Goal: Task Accomplishment & Management: Manage account settings

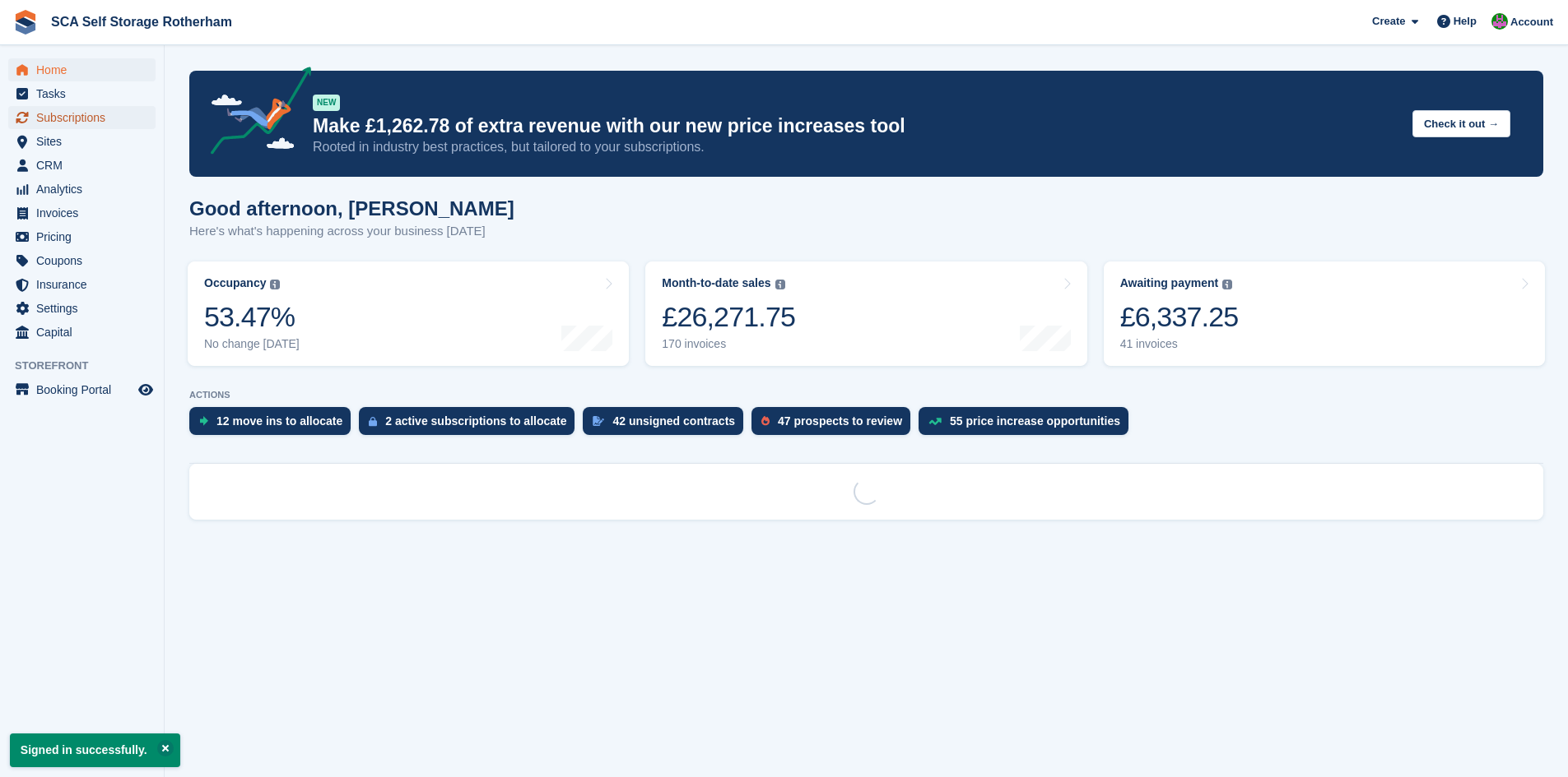
click at [47, 115] on span "Subscriptions" at bounding box center [86, 118] width 99 height 23
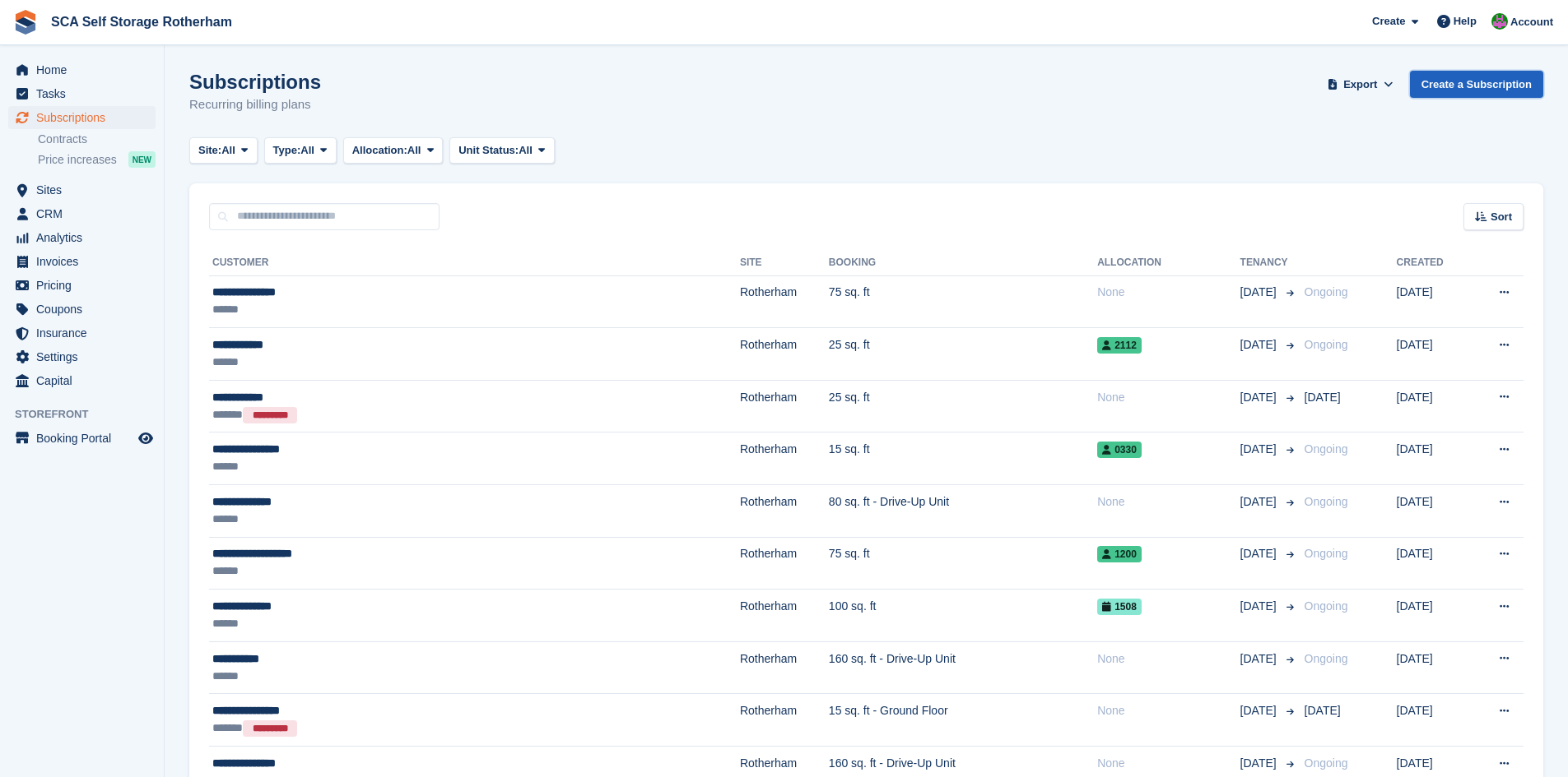
click at [1434, 90] on link "Create a Subscription" at bounding box center [1477, 84] width 133 height 27
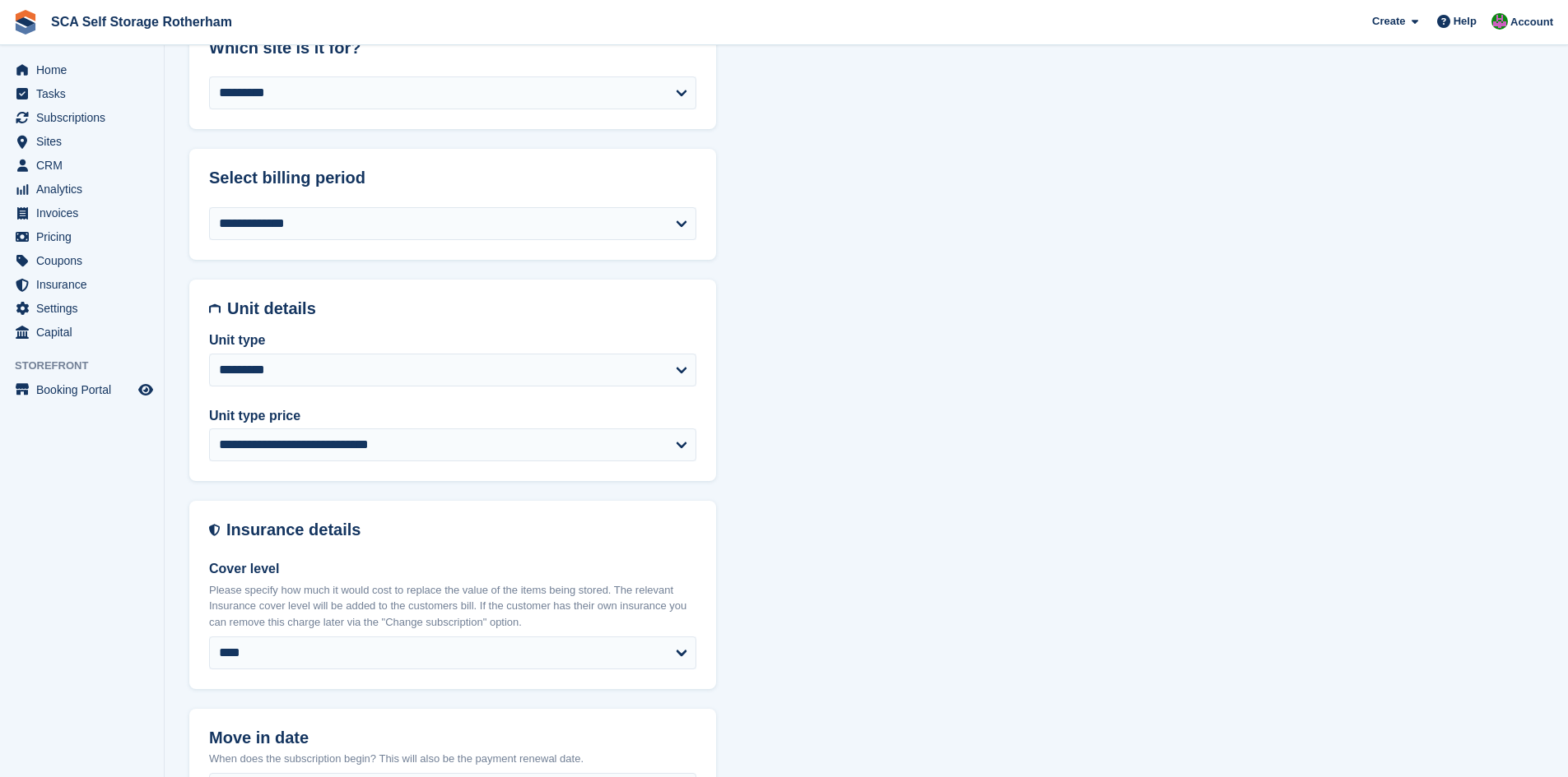
scroll to position [617, 0]
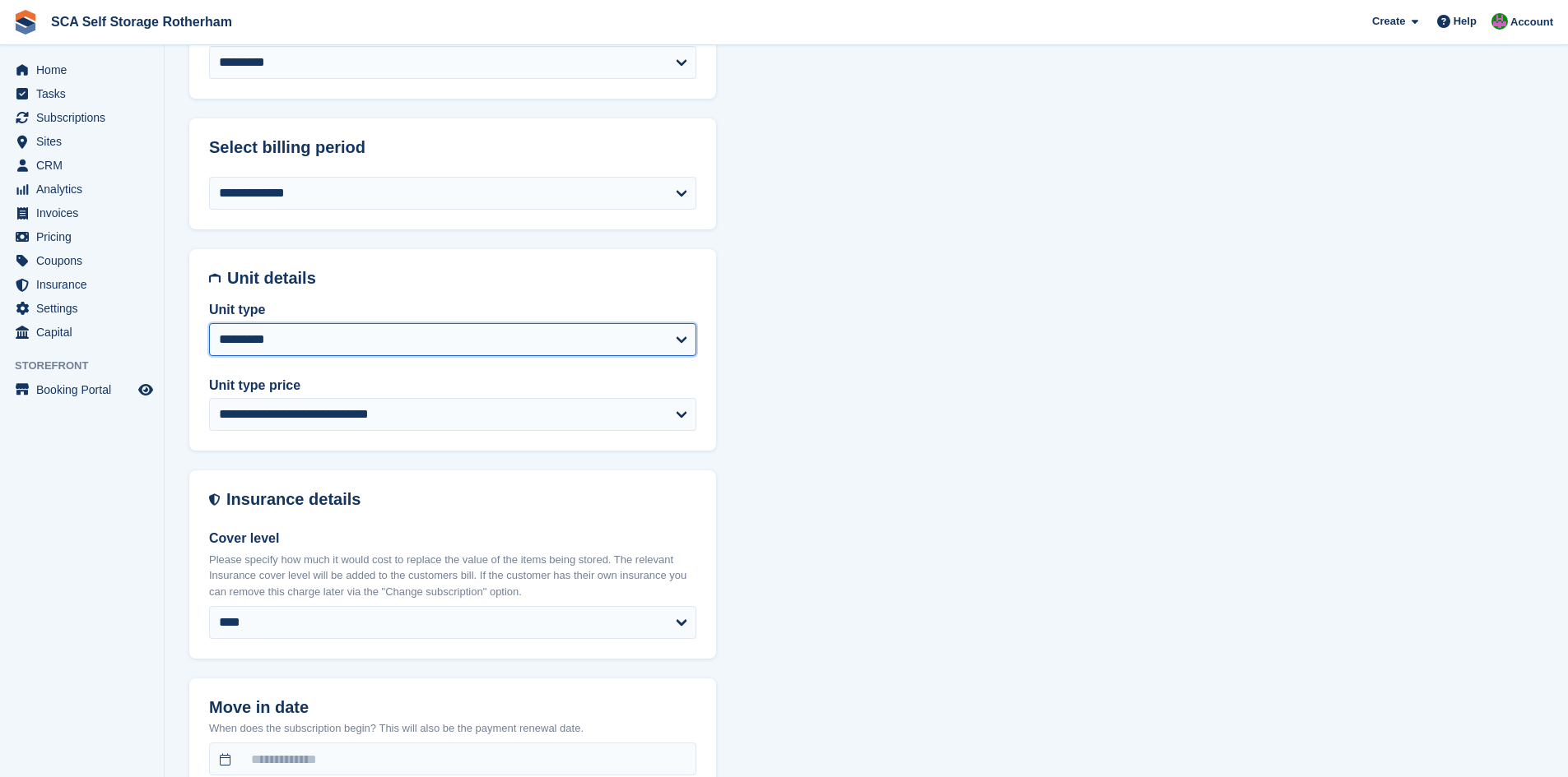
click at [327, 347] on select "**********" at bounding box center [453, 340] width 487 height 33
select select "*****"
click at [209, 324] on select "**********" at bounding box center [453, 340] width 487 height 33
select select
select select "**********"
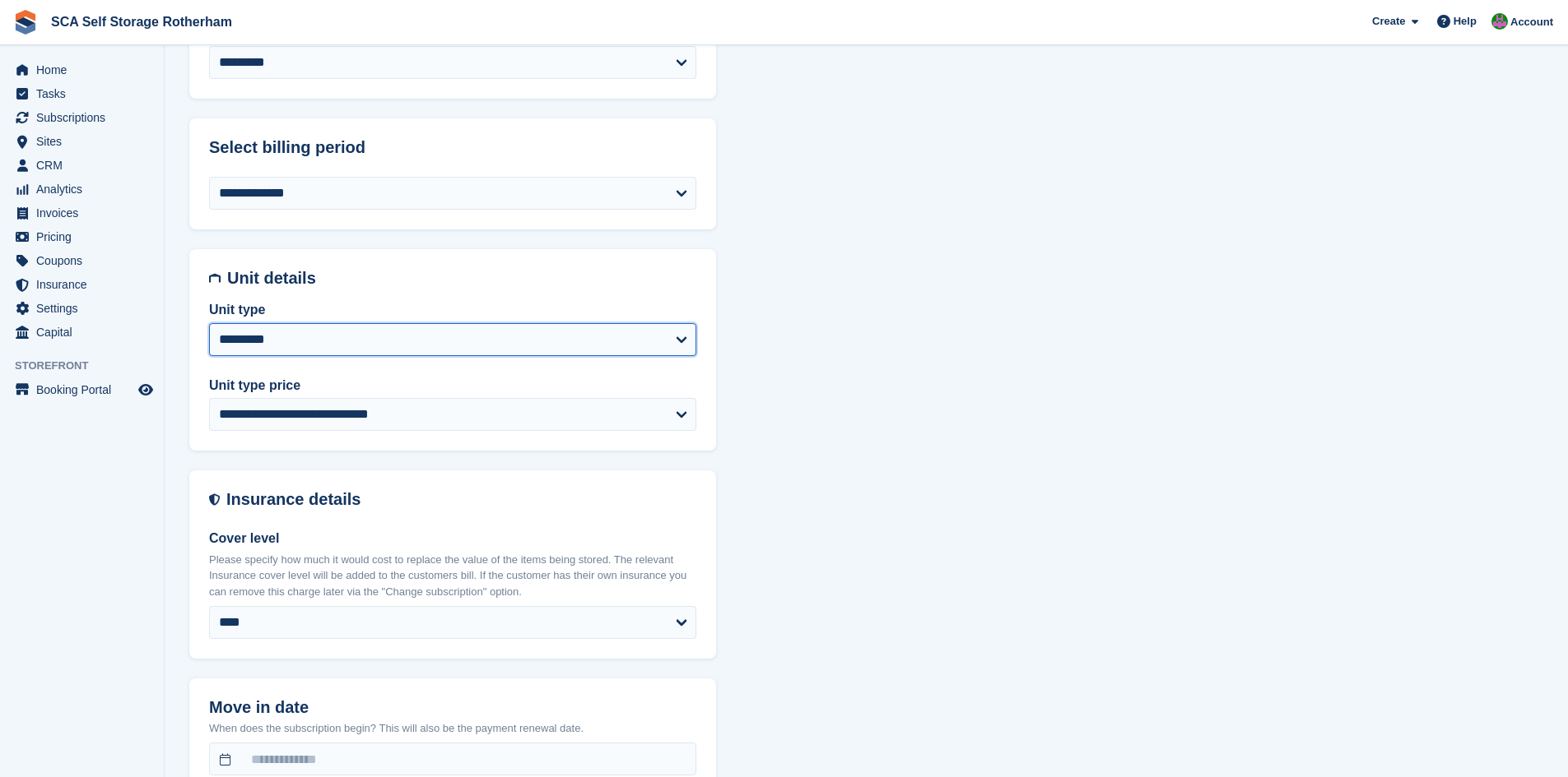
select select "****"
select select "*"
select select
select select "***"
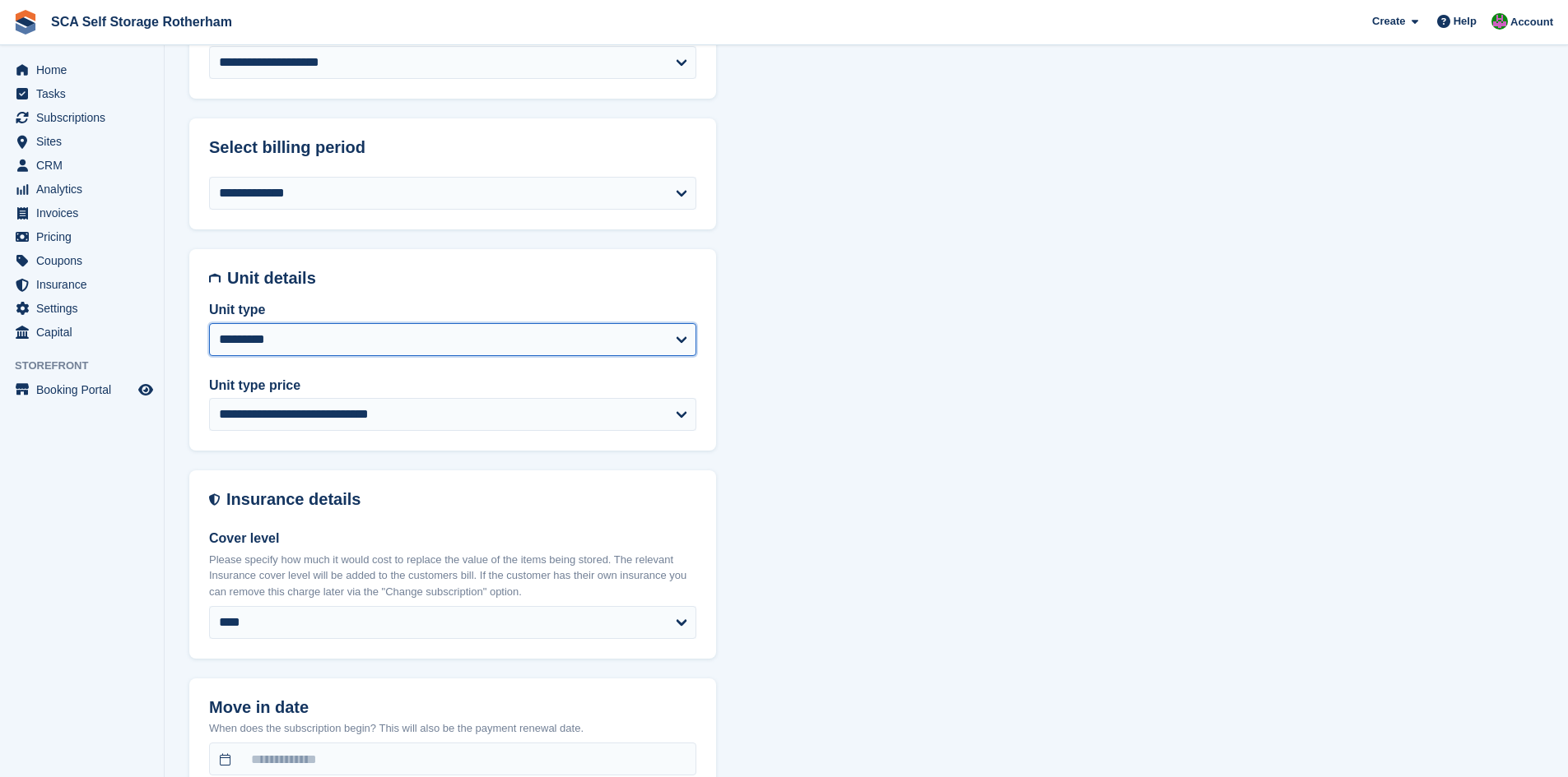
select select "*****"
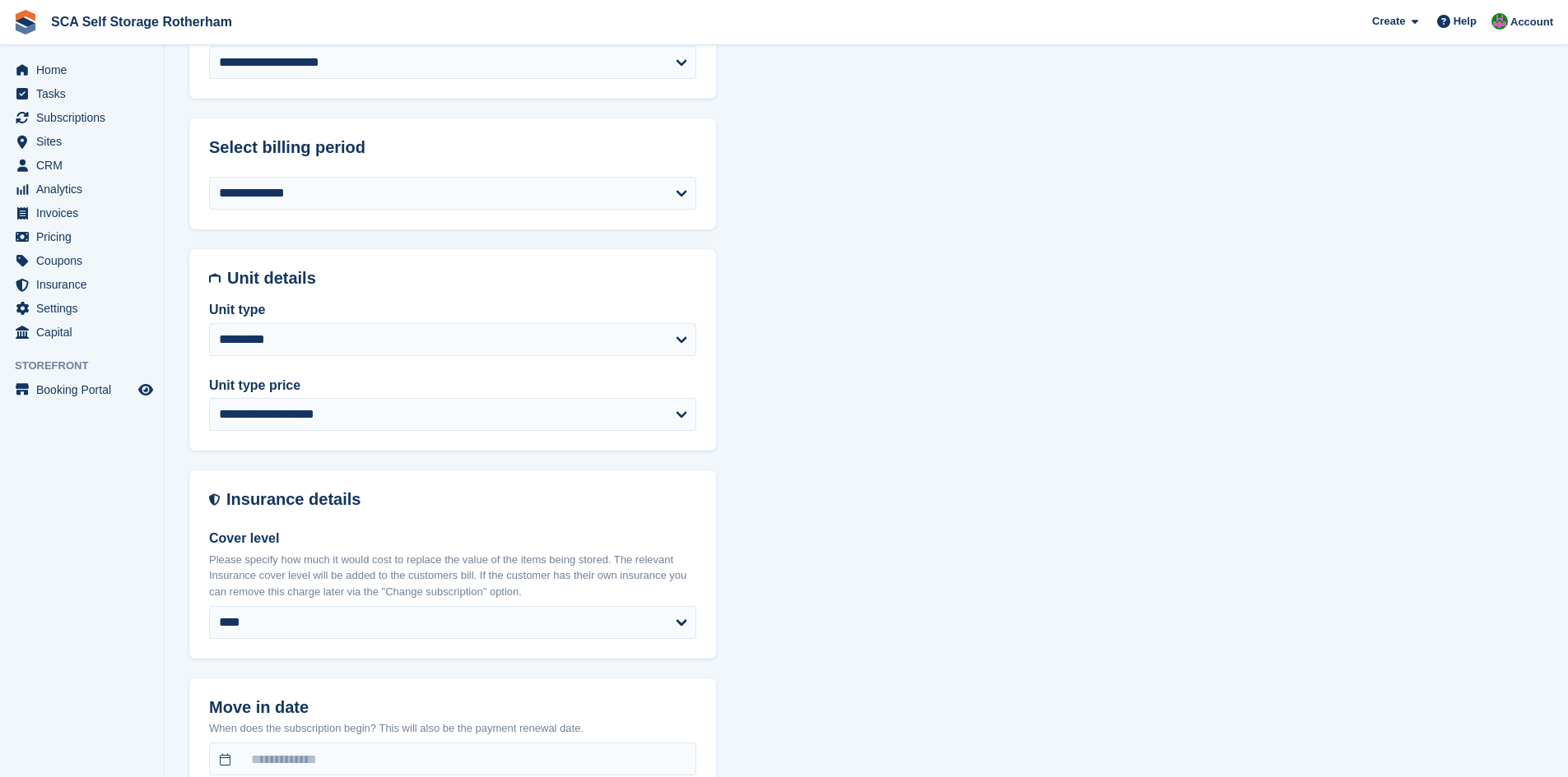
click at [894, 501] on div "**********" at bounding box center [866, 725] width 1354 height 2408
click at [355, 543] on label "Cover level" at bounding box center [453, 538] width 487 height 20
click at [355, 606] on select "**** ** ****** ****** ****** ****** ****** ******* ******* ******* ******* ****…" at bounding box center [453, 622] width 487 height 33
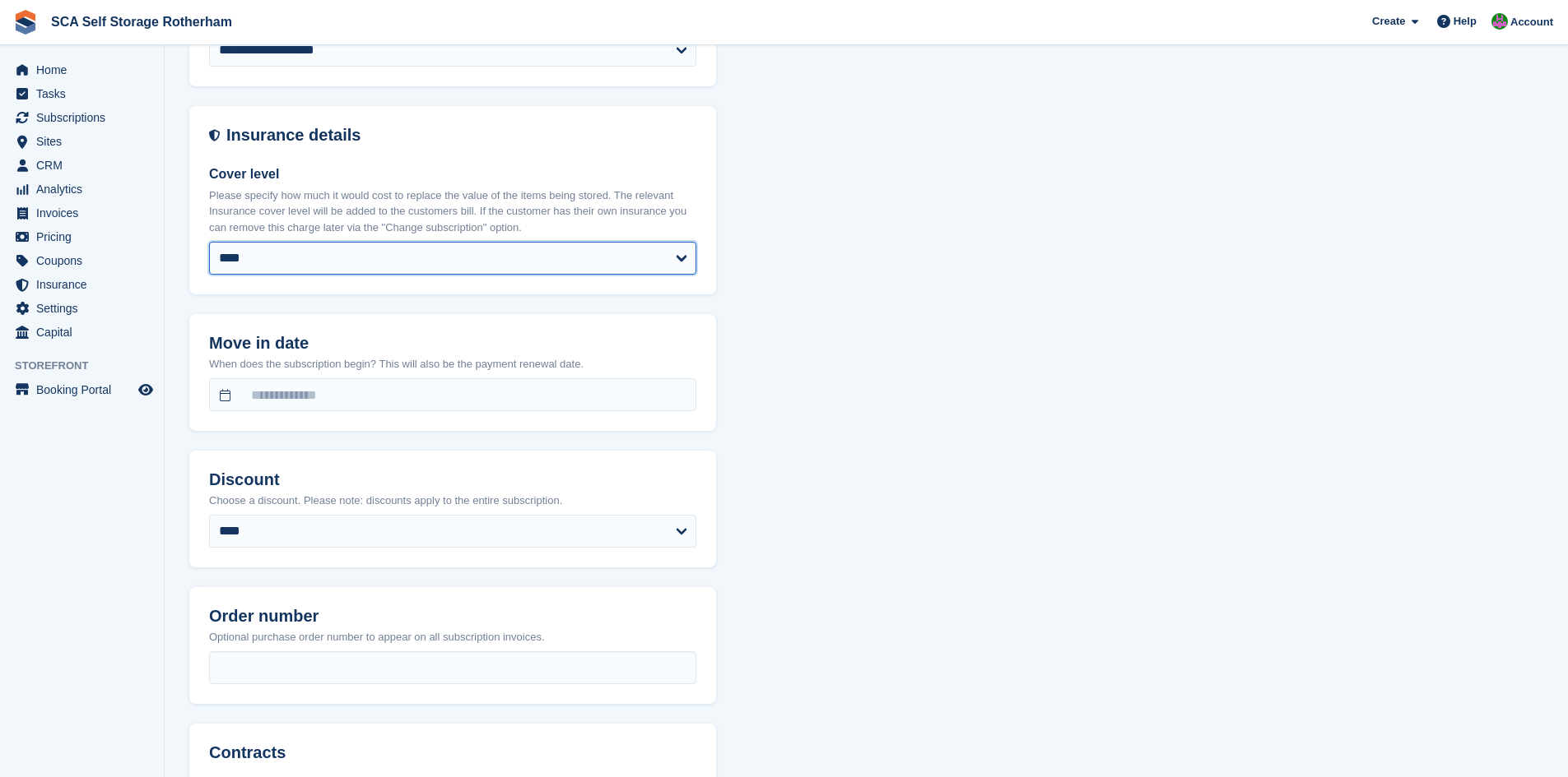
scroll to position [987, 0]
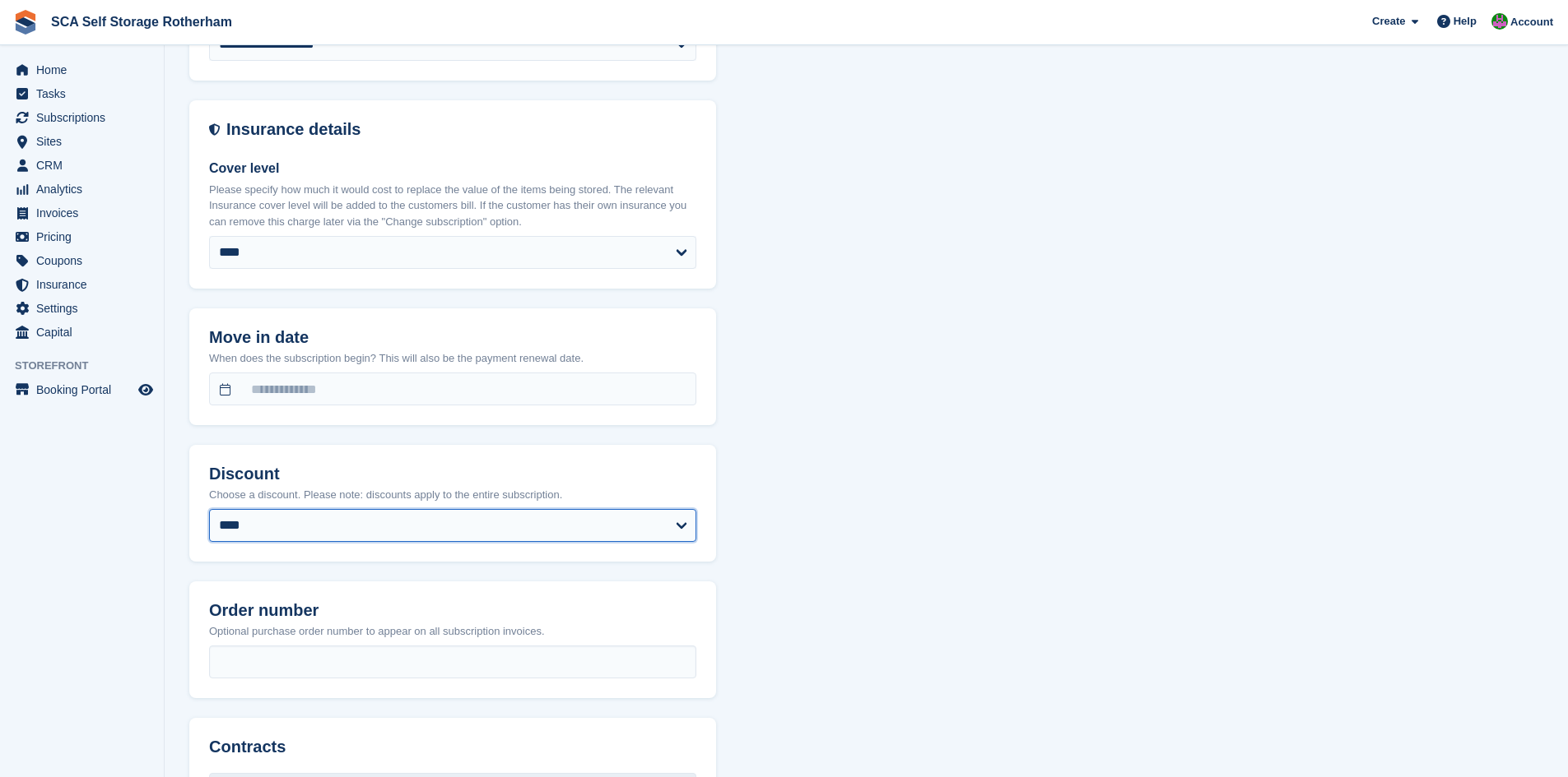
click at [295, 537] on select "**********" at bounding box center [453, 525] width 487 height 33
select select "****"
click at [209, 509] on select "**********" at bounding box center [453, 525] width 487 height 33
select select
select select "**********"
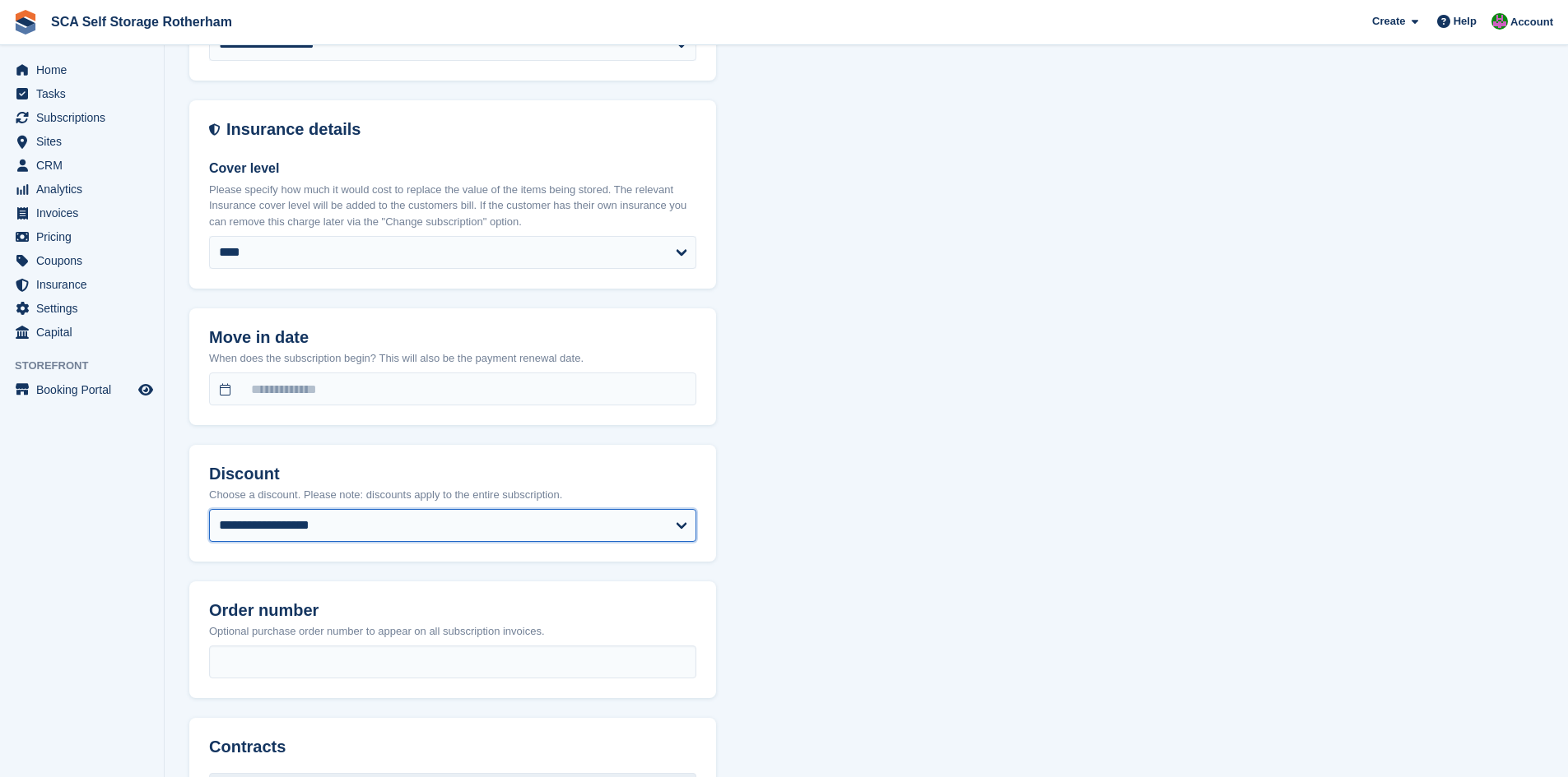
select select "****"
select select "*"
select select "*****"
select select
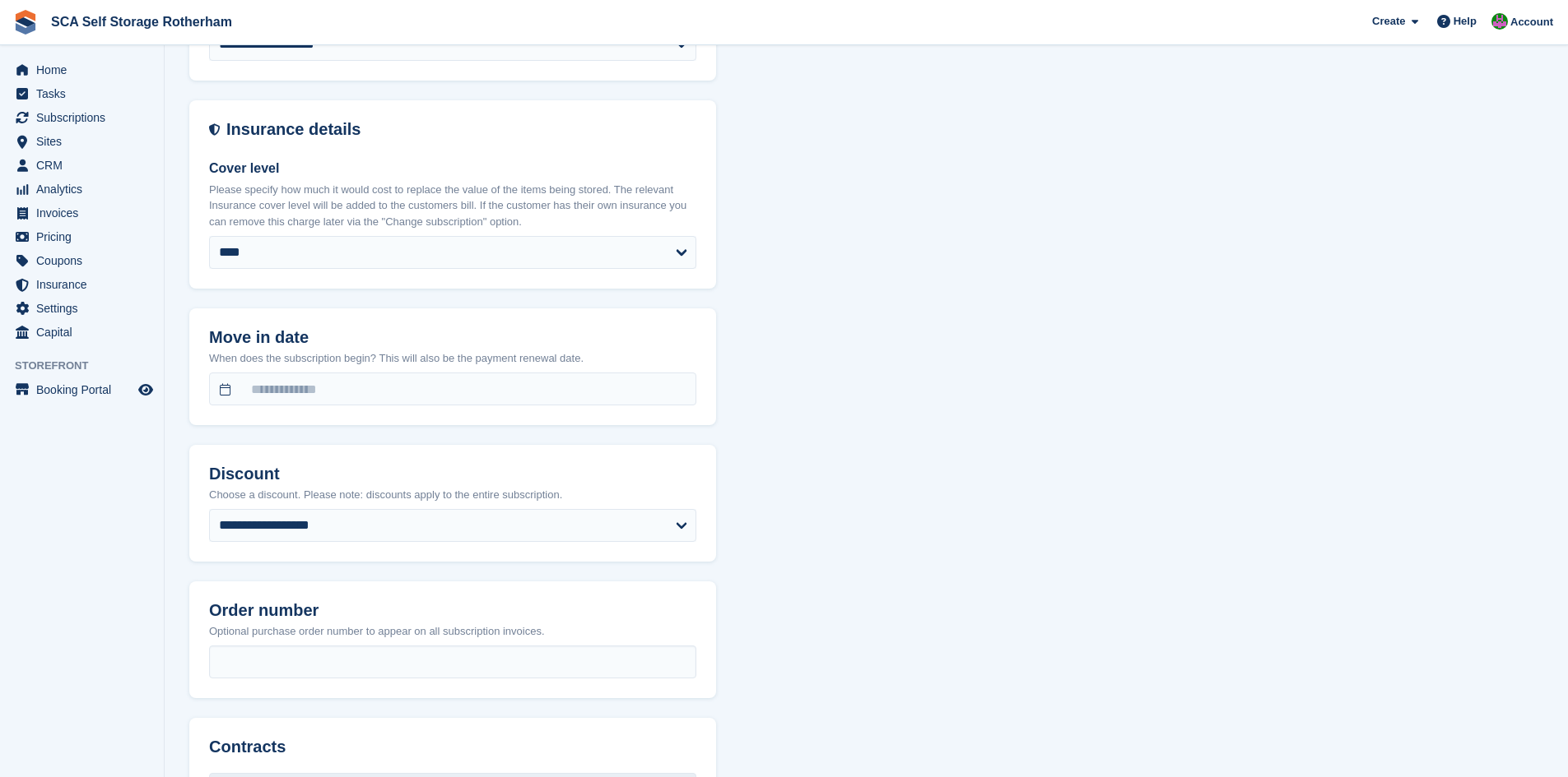
click at [515, 347] on div "When does the subscription begin? This will also be the payment renewal date." at bounding box center [453, 386] width 526 height 79
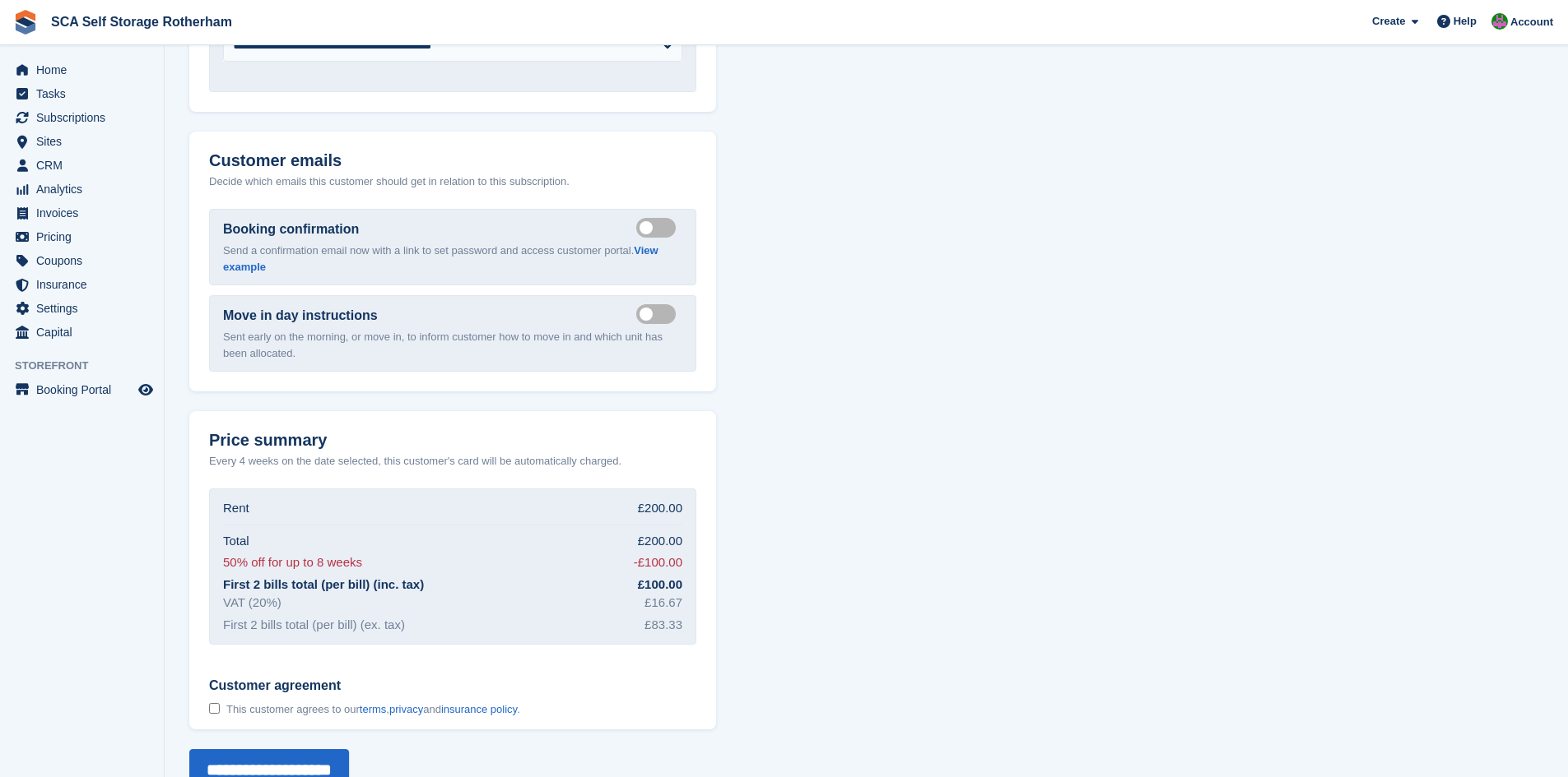
scroll to position [1832, 0]
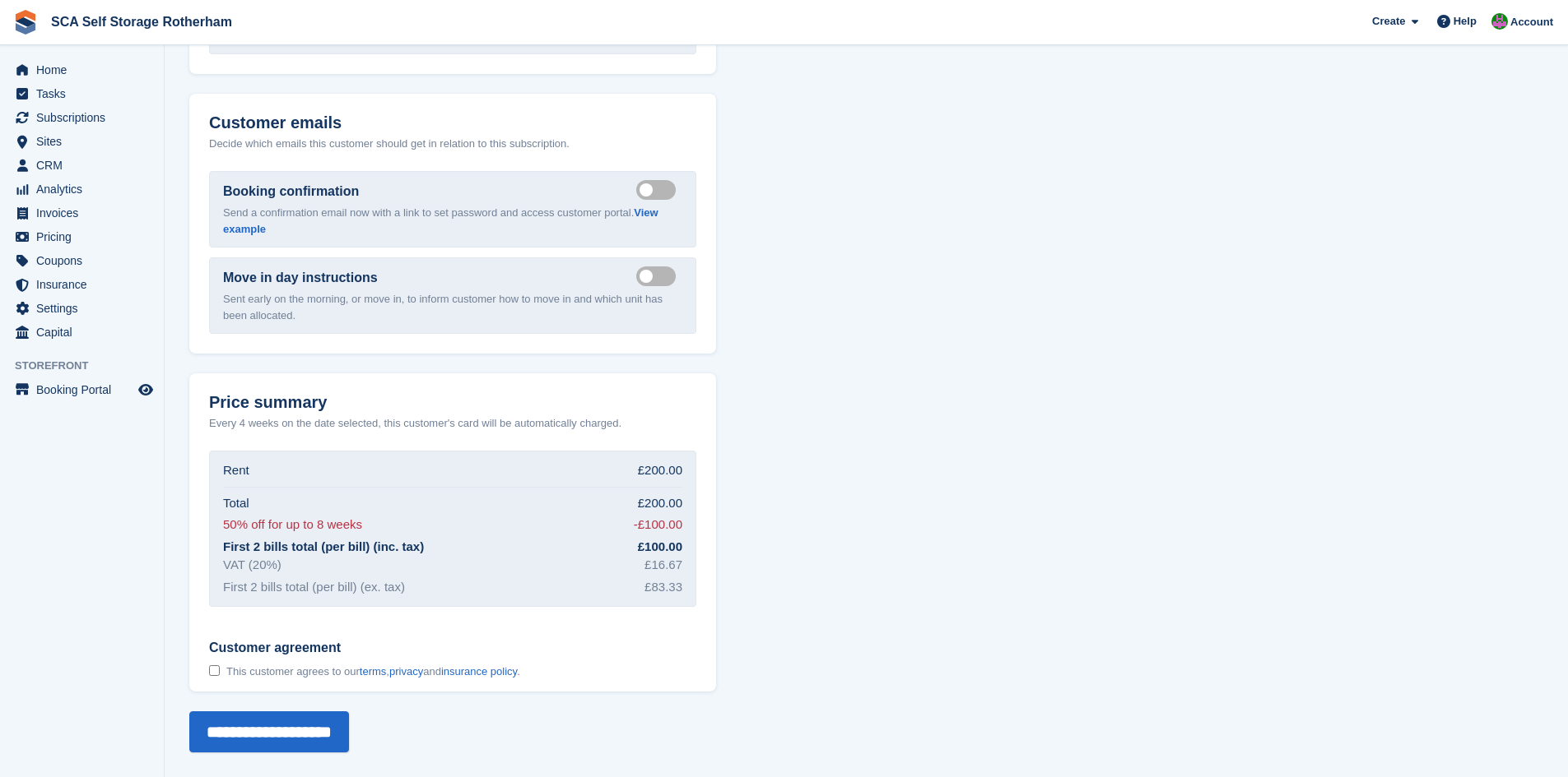
click at [431, 496] on div "Total £200.00" at bounding box center [453, 502] width 459 height 30
click at [488, 501] on div "Total £200.00" at bounding box center [453, 502] width 459 height 30
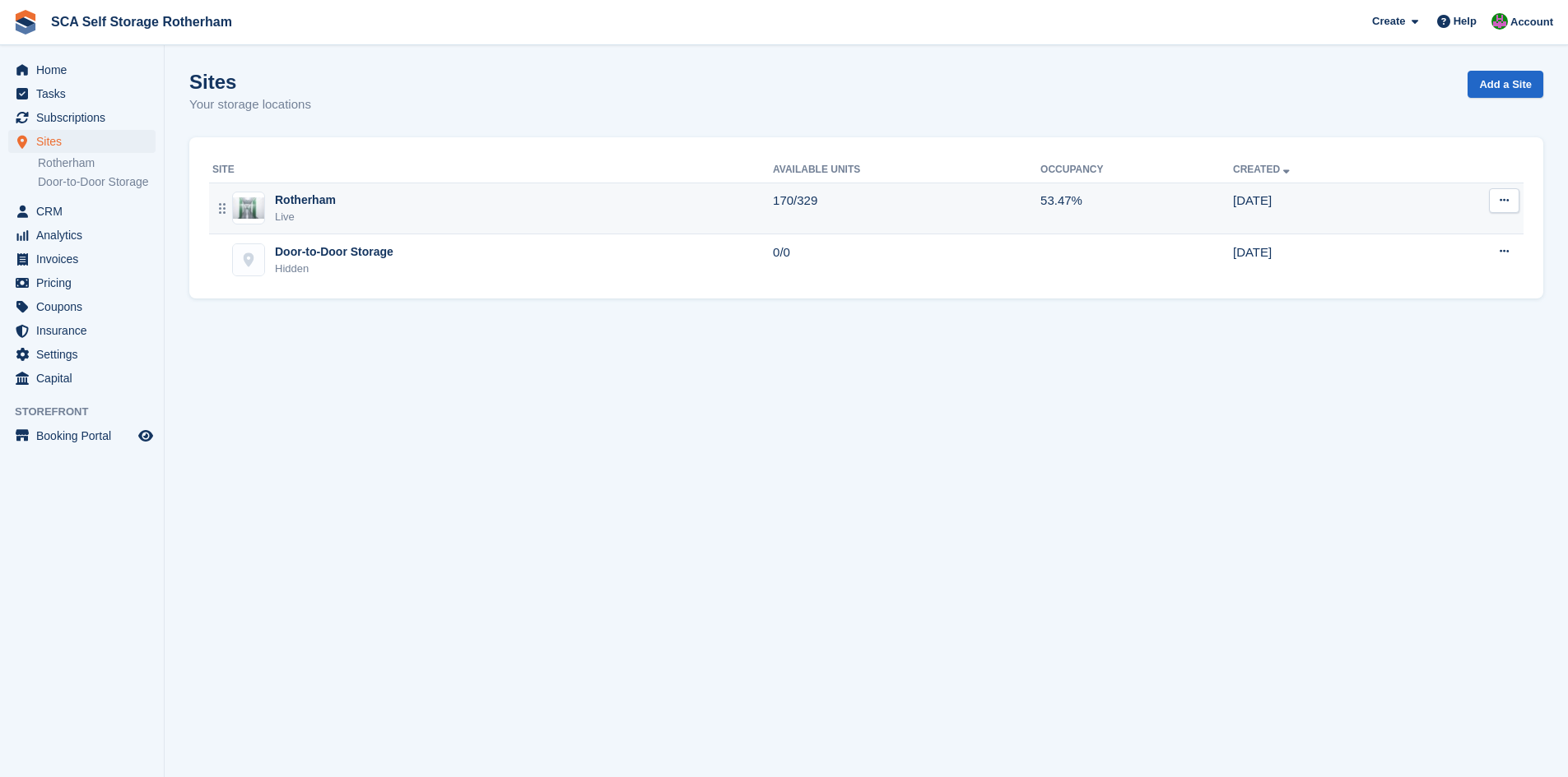
click at [422, 220] on div "Rotherham Live" at bounding box center [493, 209] width 561 height 34
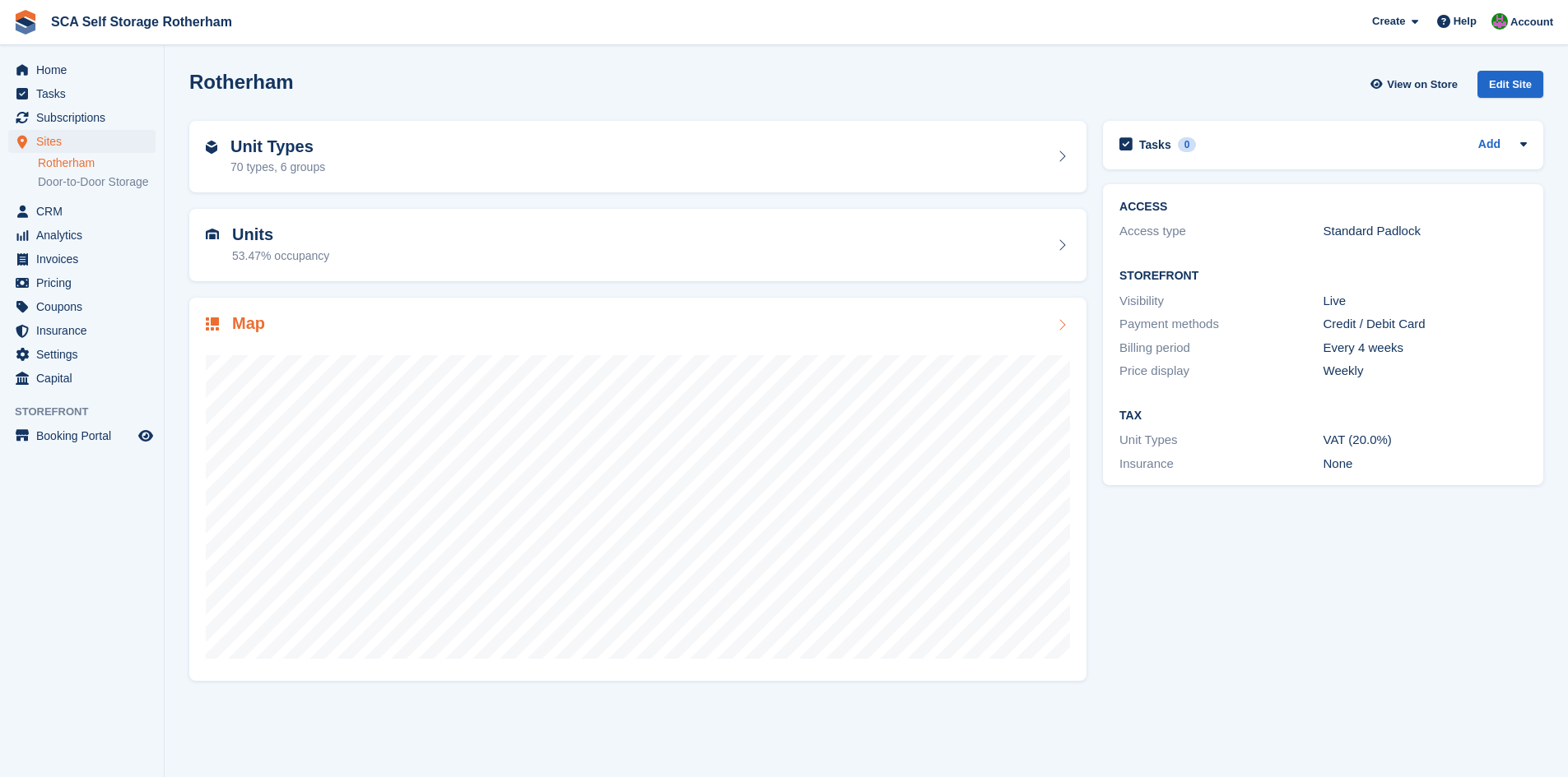
click at [280, 317] on div "Map" at bounding box center [637, 326] width 864 height 22
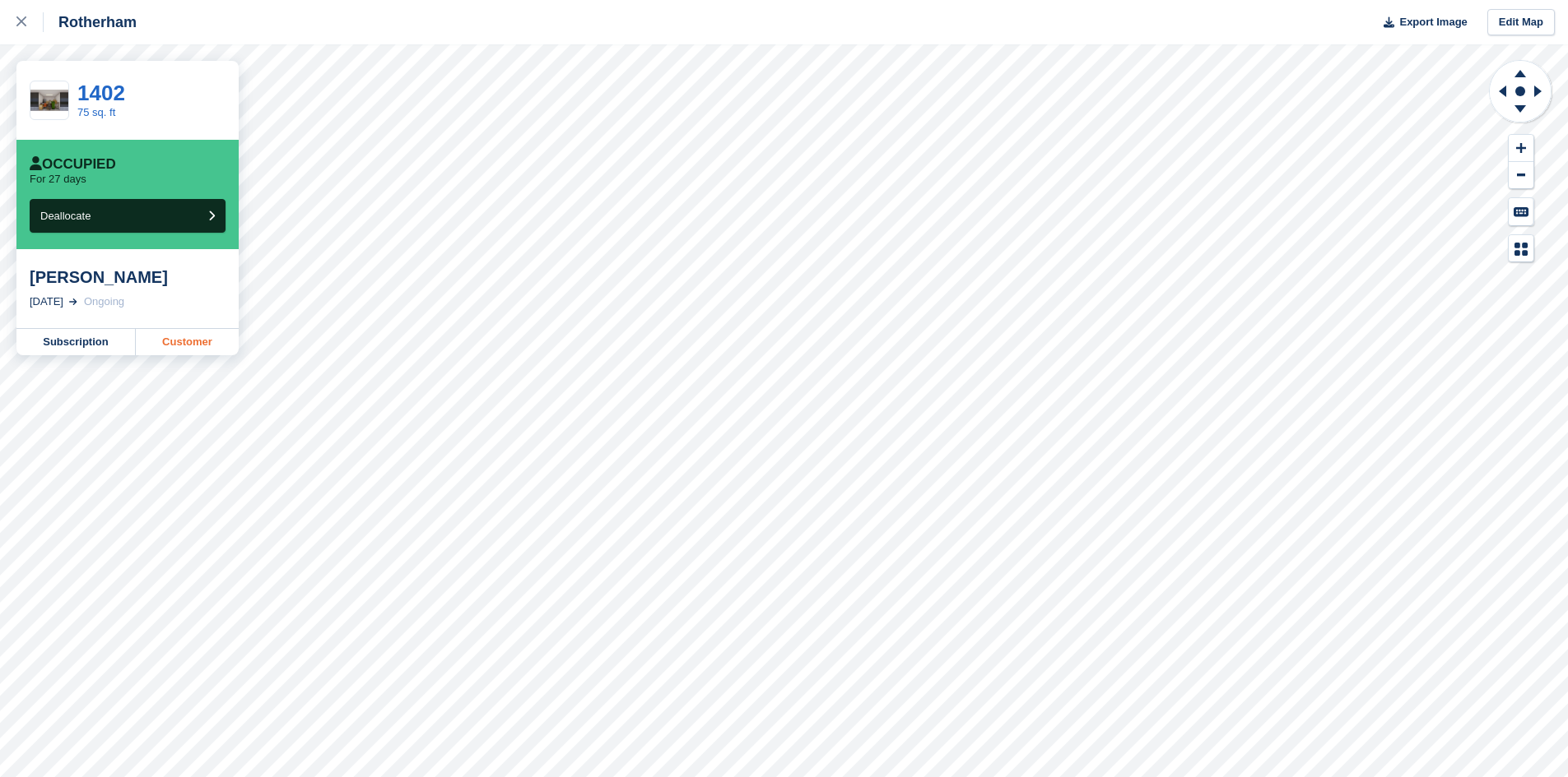
click at [190, 346] on link "Customer" at bounding box center [188, 342] width 103 height 26
click at [29, 22] on div at bounding box center [30, 21] width 27 height 20
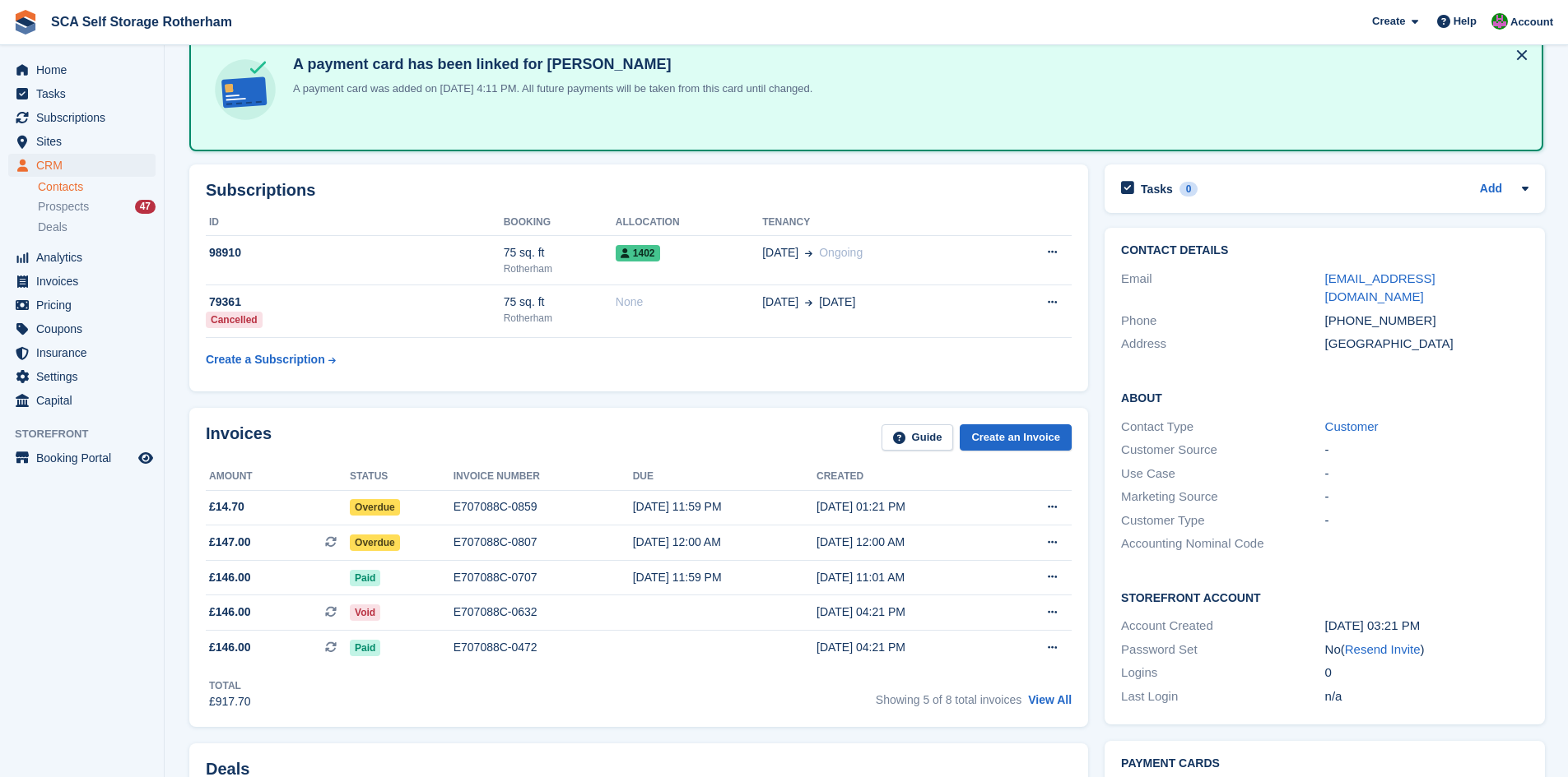
scroll to position [103, 0]
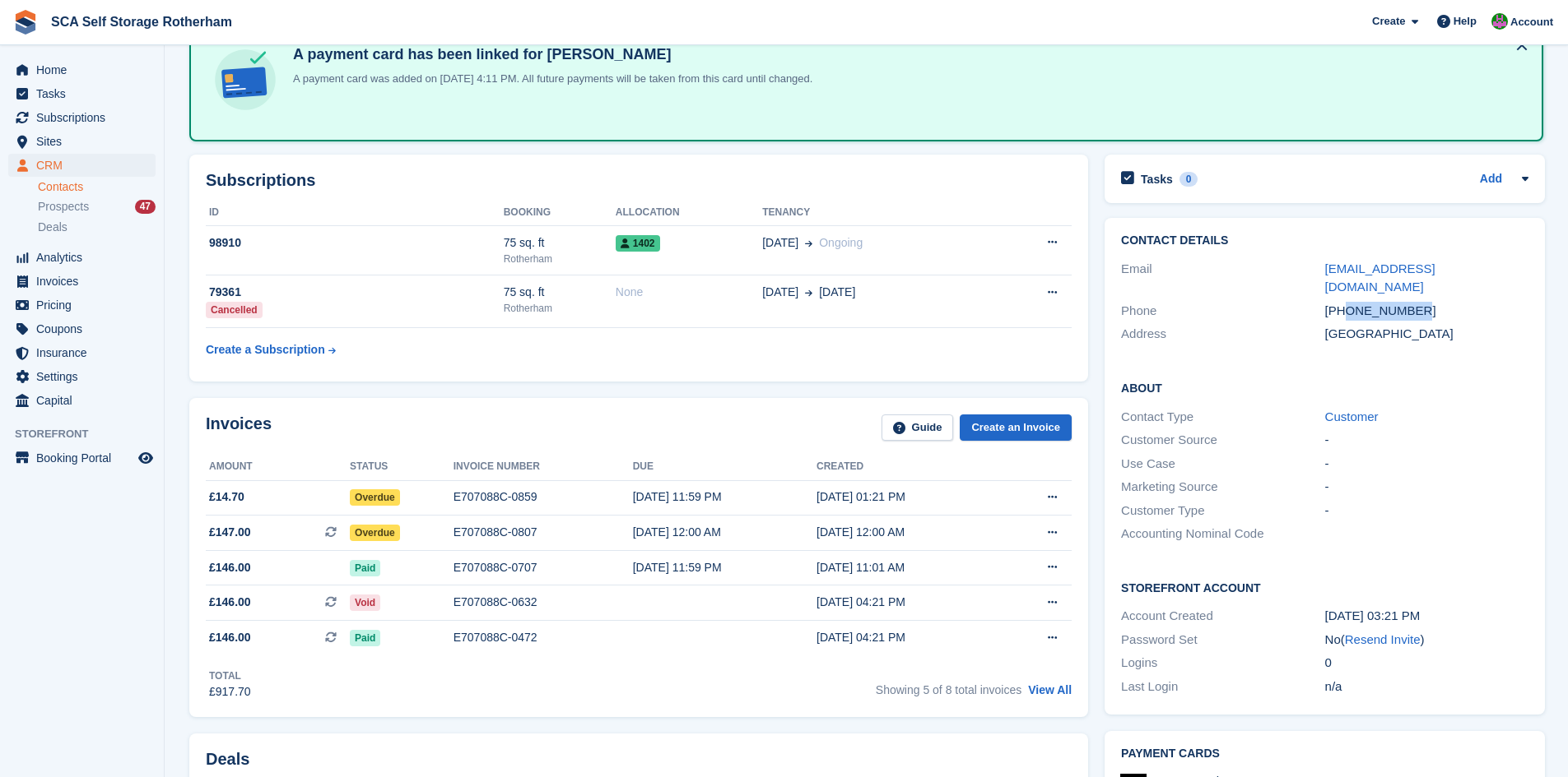
drag, startPoint x: 1380, startPoint y: 298, endPoint x: 1346, endPoint y: 297, distance: 34.0
click at [1346, 302] on div "[PHONE_NUMBER]" at bounding box center [1427, 312] width 203 height 19
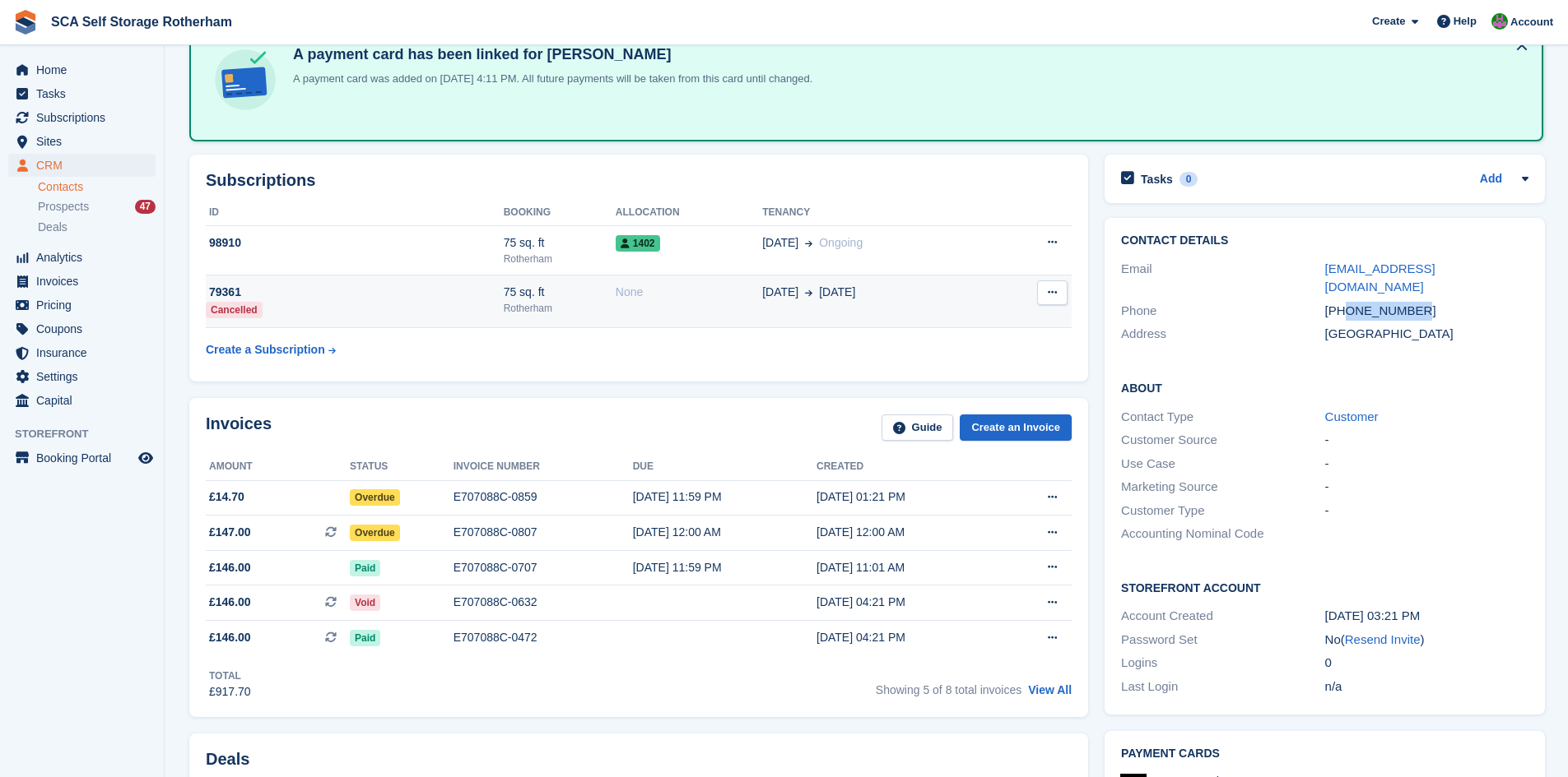
copy div "7787998124"
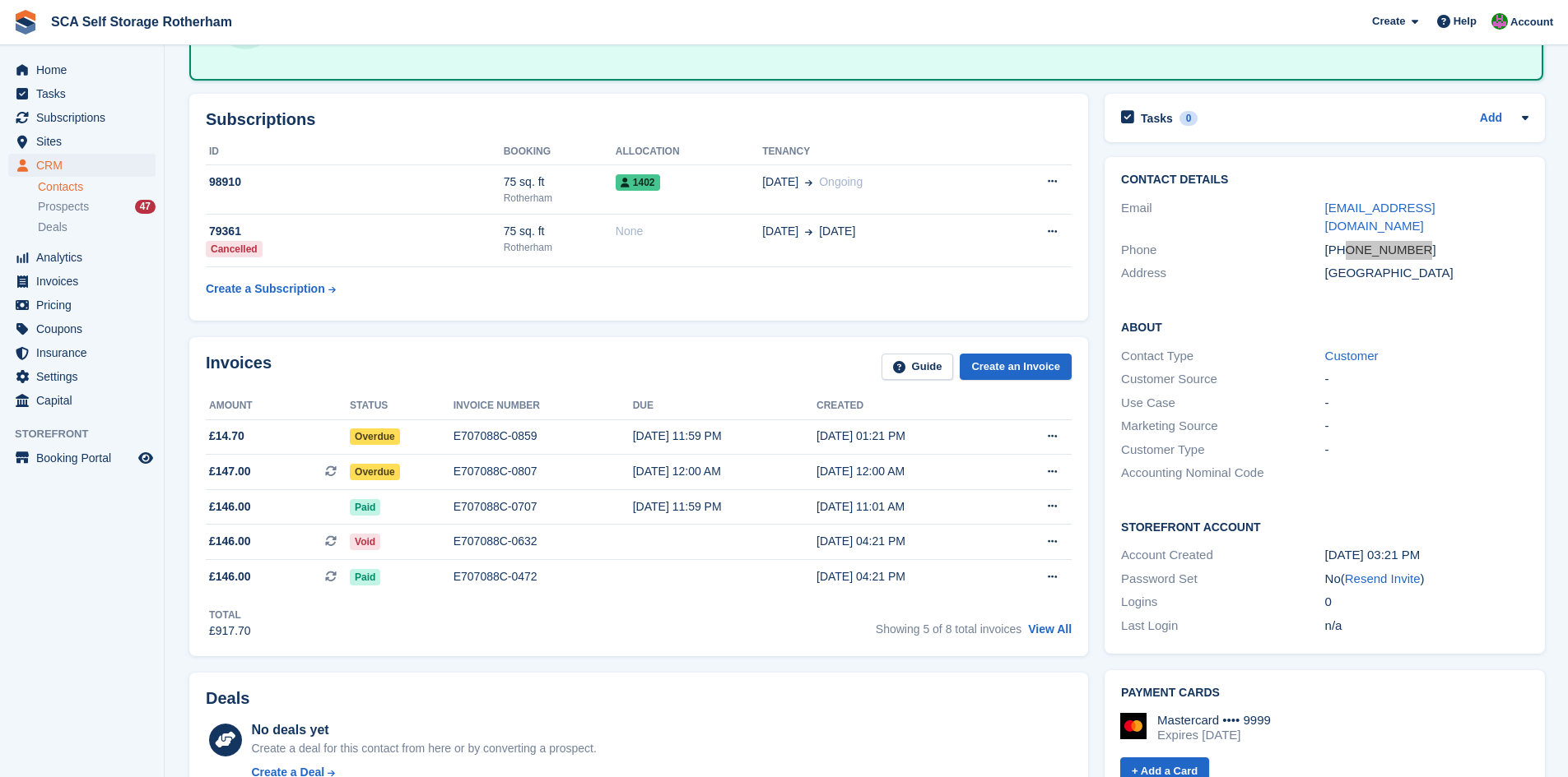
scroll to position [164, 0]
click at [708, 382] on div "Invoices Guide Create an Invoice" at bounding box center [638, 371] width 866 height 37
click at [694, 368] on div "Invoices Guide Create an Invoice" at bounding box center [638, 371] width 866 height 37
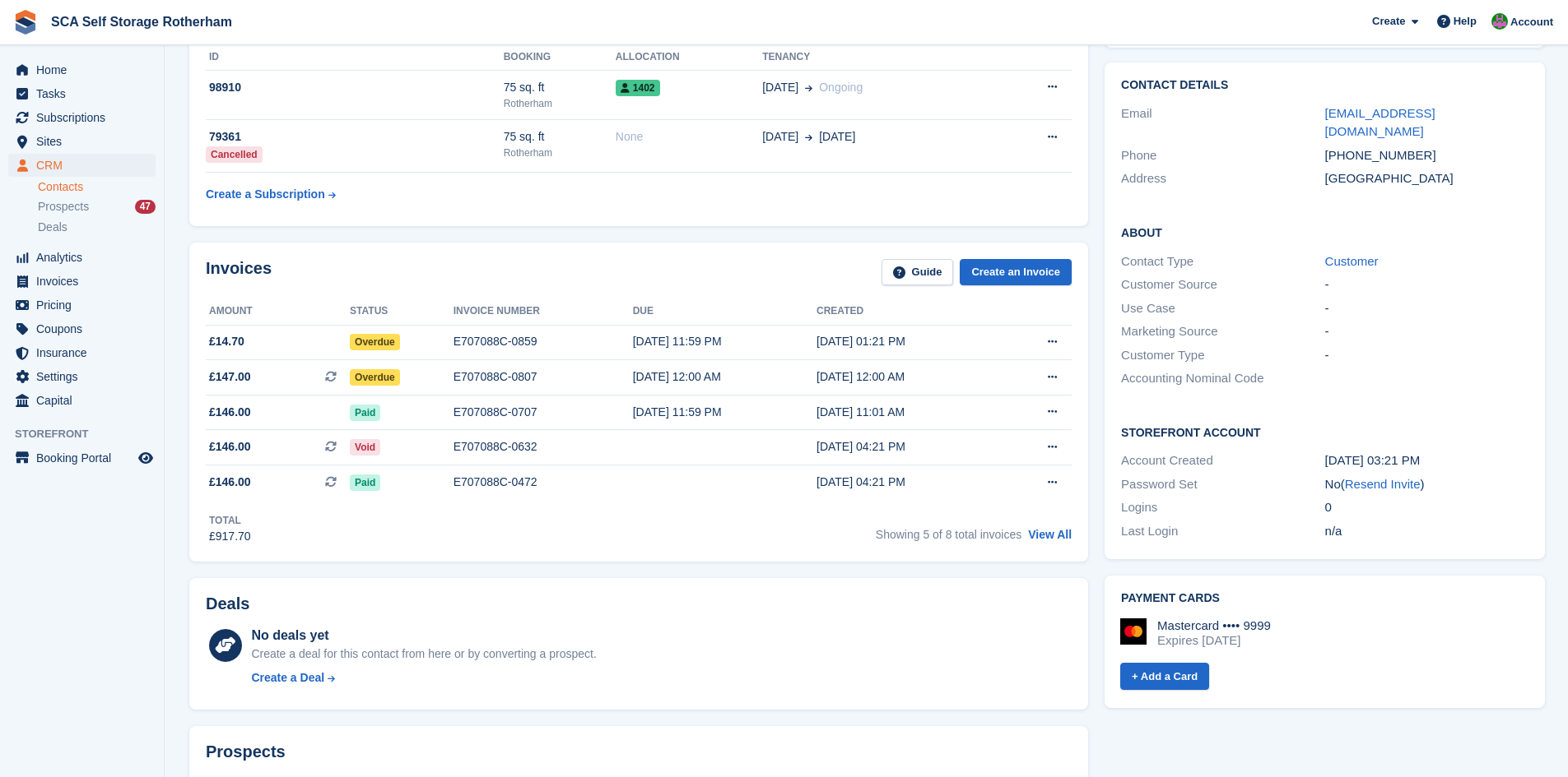
scroll to position [247, 0]
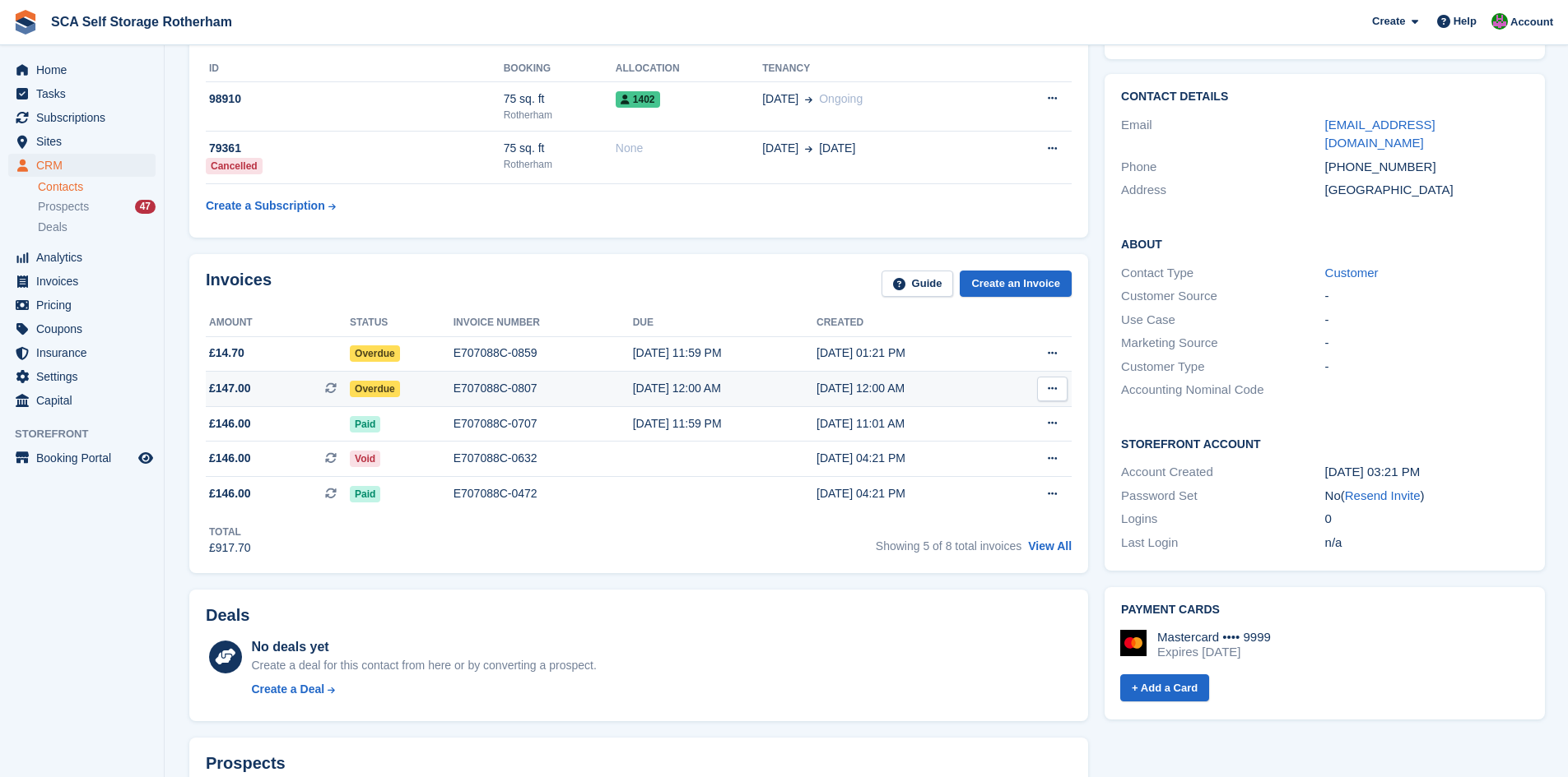
click at [664, 393] on div "[DATE] 12:00 AM" at bounding box center [724, 388] width 184 height 18
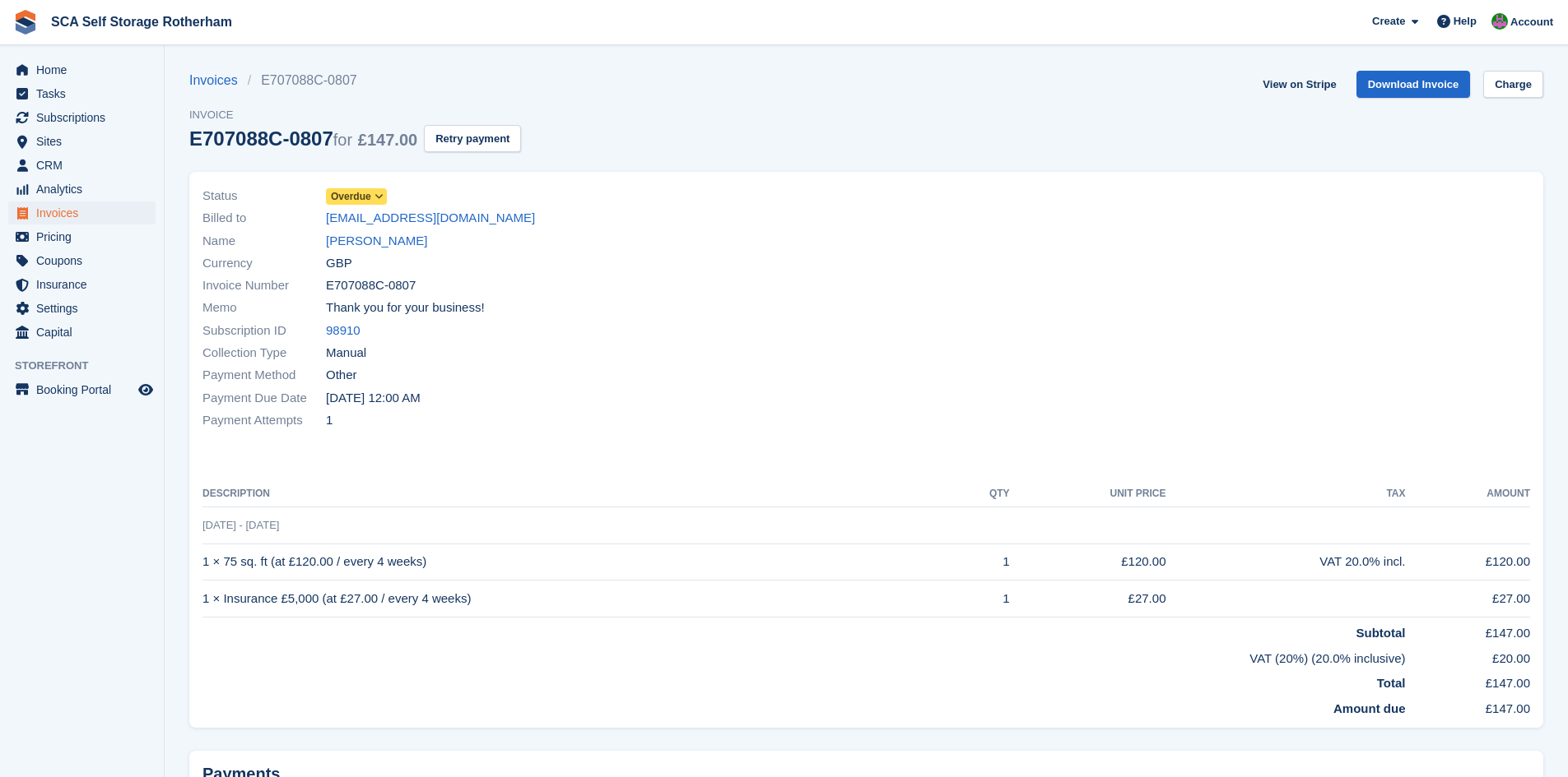
click at [548, 422] on div "Payment Attempts 1" at bounding box center [529, 420] width 654 height 22
drag, startPoint x: 356, startPoint y: 239, endPoint x: 375, endPoint y: 272, distance: 38.1
click at [356, 239] on link "[PERSON_NAME]" at bounding box center [376, 242] width 101 height 19
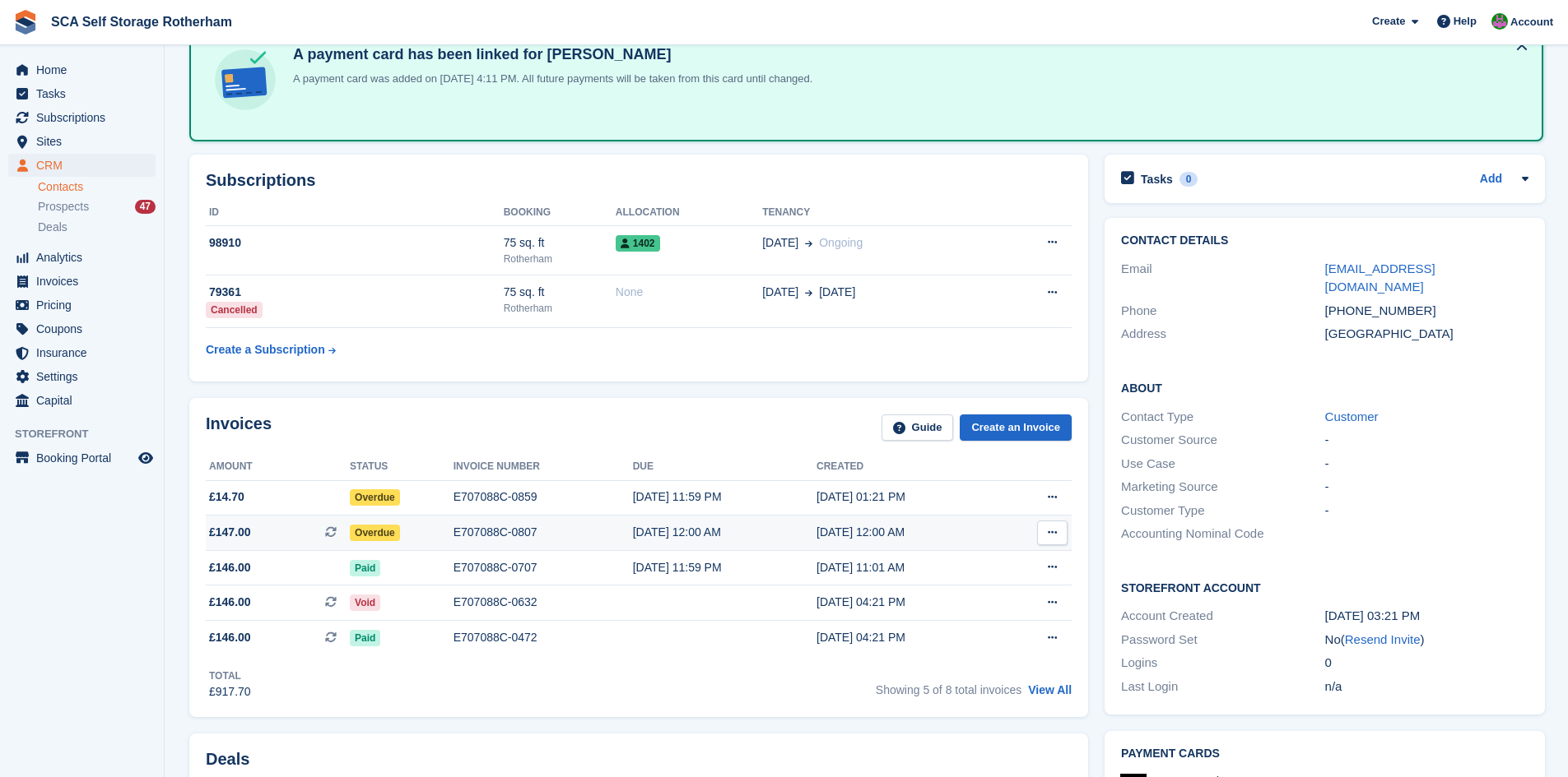
scroll to position [205, 0]
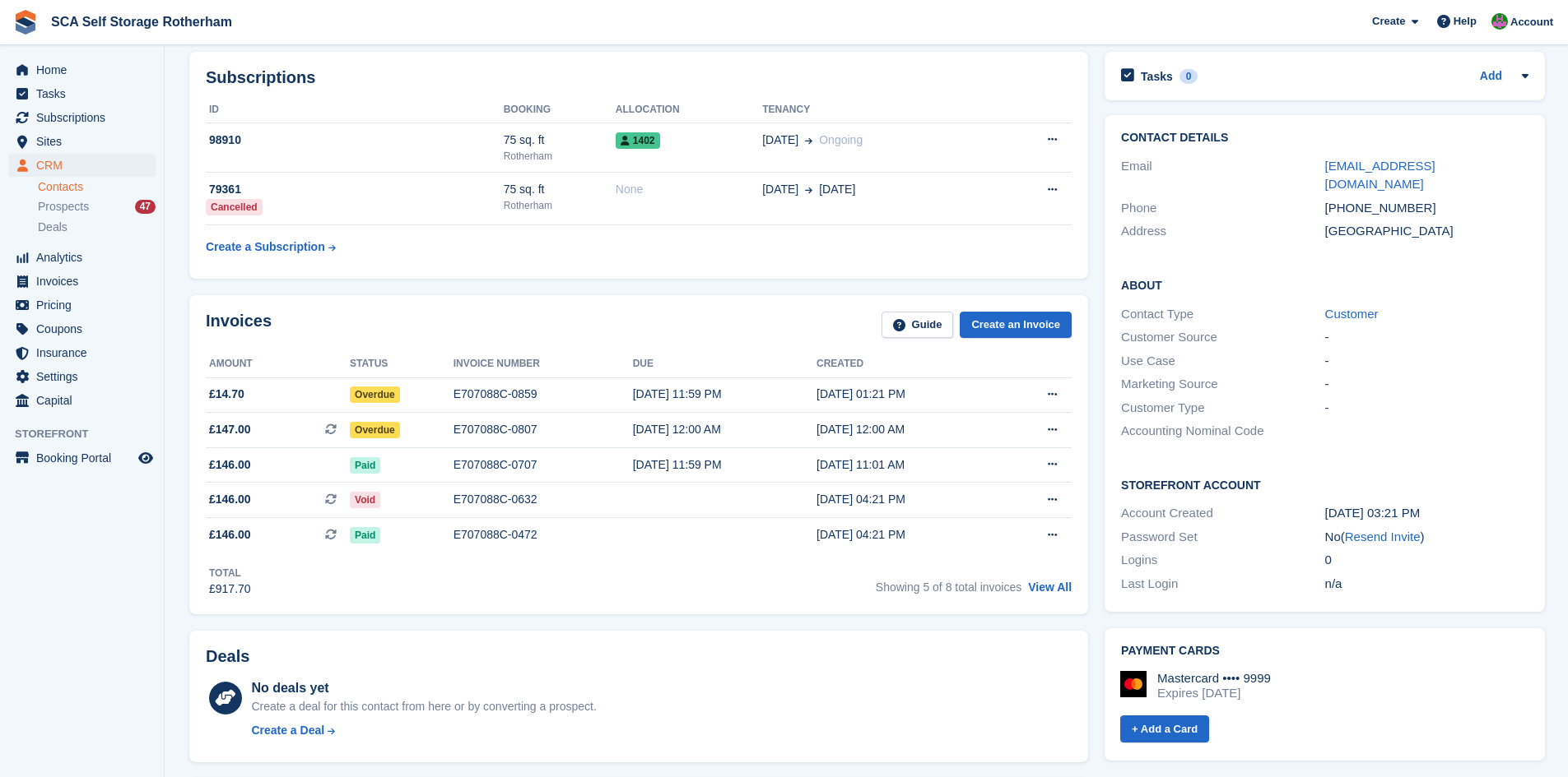
click at [708, 332] on div "Invoices Guide Create an Invoice" at bounding box center [638, 330] width 866 height 37
drag, startPoint x: 1273, startPoint y: 662, endPoint x: 1241, endPoint y: 661, distance: 32.0
click at [1241, 672] on div "Mastercard •••• 9999 Expires April 2027" at bounding box center [1323, 687] width 408 height 30
click at [1224, 672] on div "Mastercard •••• 9999" at bounding box center [1214, 679] width 114 height 15
click at [1211, 672] on div "Mastercard •••• 9999" at bounding box center [1214, 679] width 114 height 15
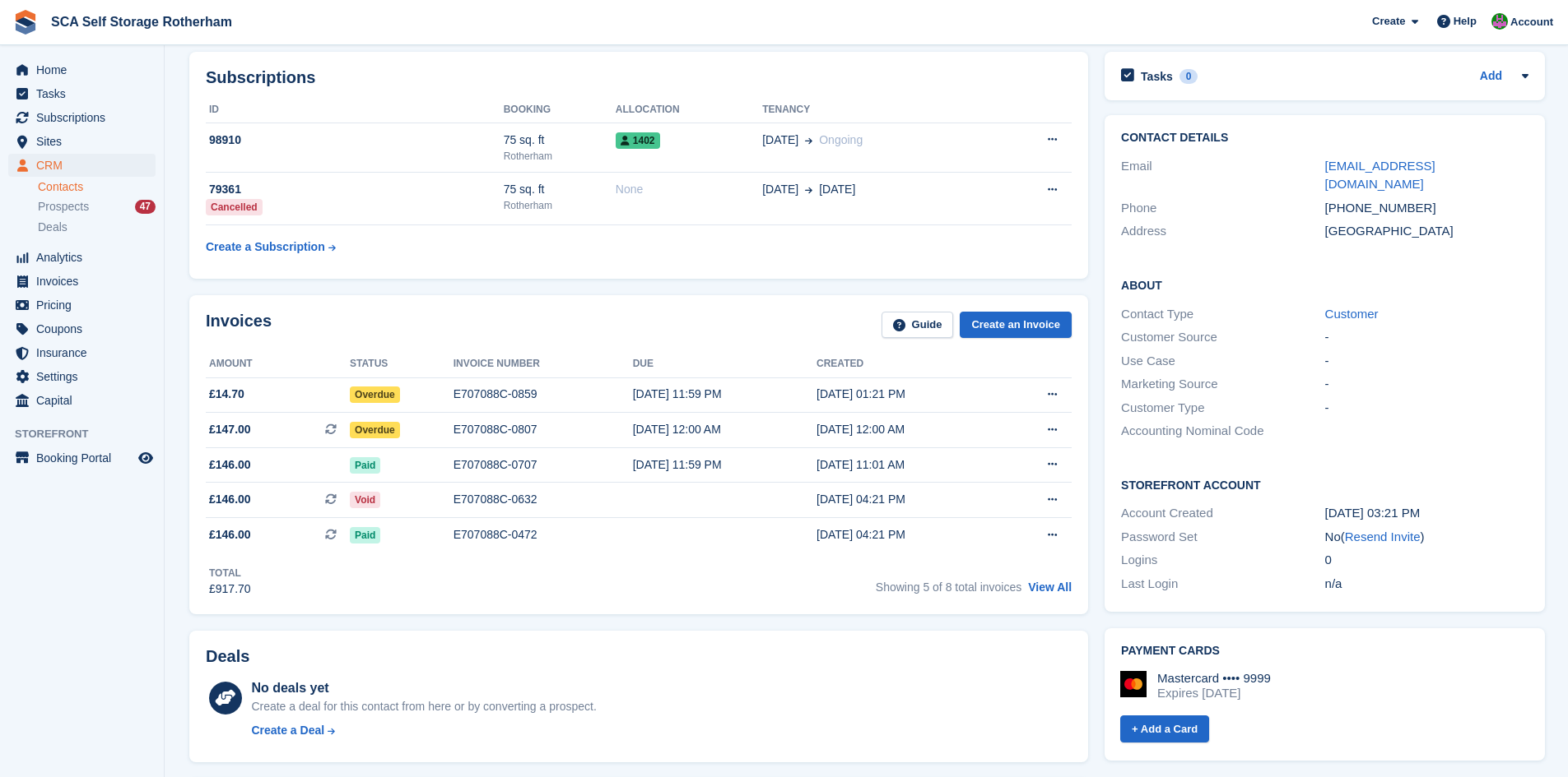
click at [1203, 659] on div "Mastercard •••• 9999 Expires April 2027 + Add a Card" at bounding box center [1323, 701] width 412 height 87
click at [1195, 687] on div "Expires April 2027" at bounding box center [1214, 694] width 114 height 15
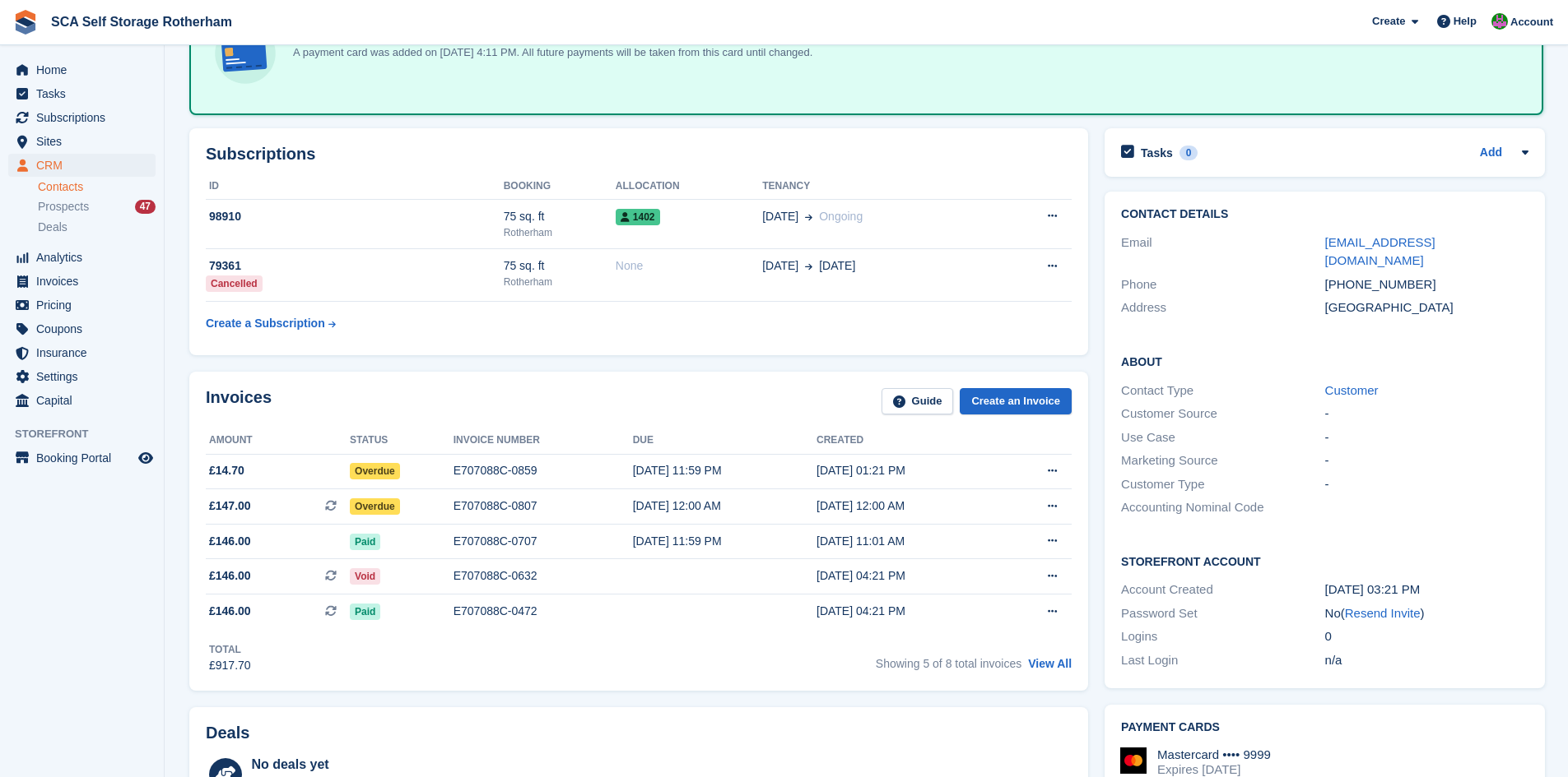
scroll to position [0, 0]
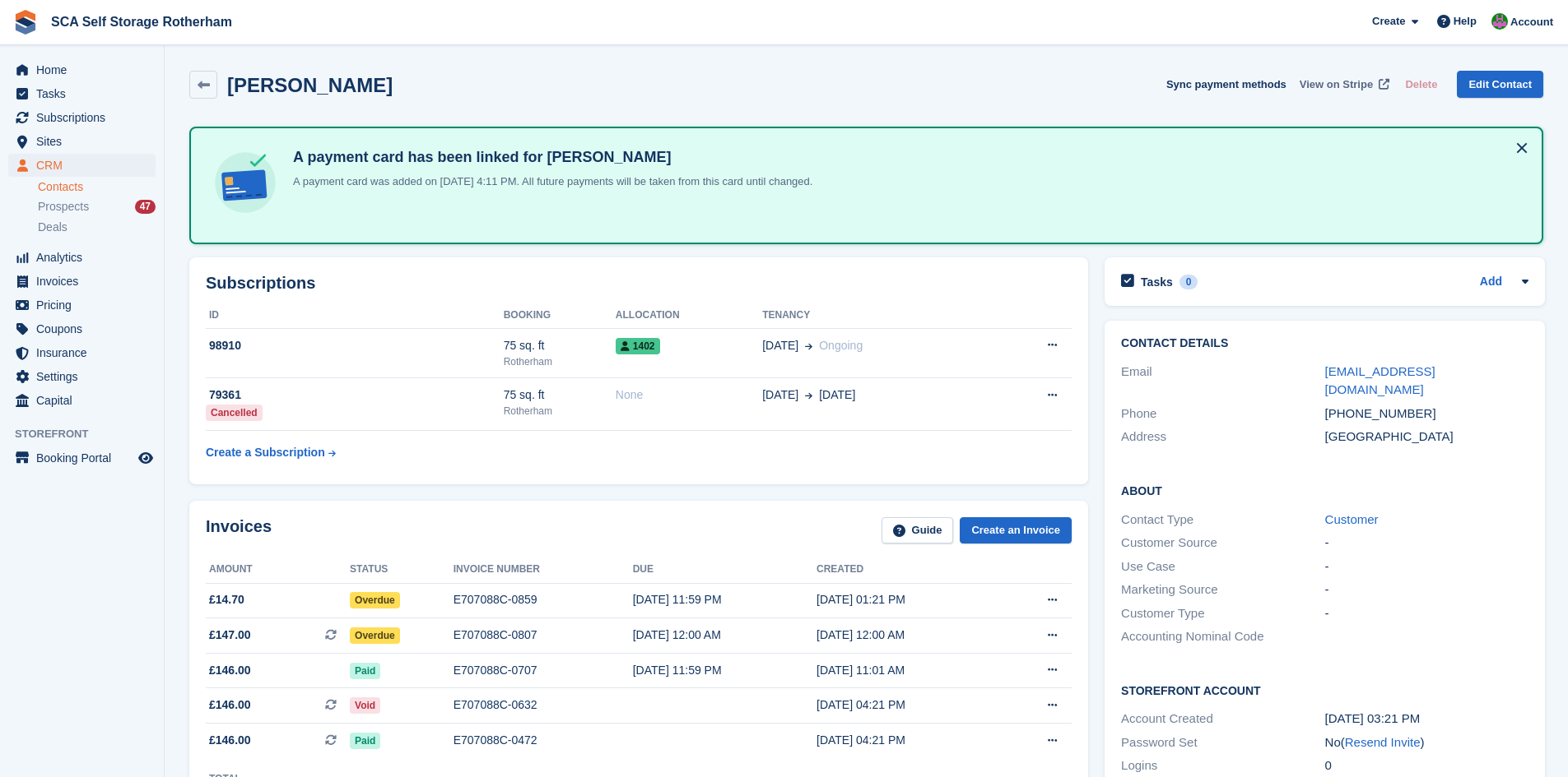
click at [1379, 74] on link "View on Stripe" at bounding box center [1343, 84] width 100 height 27
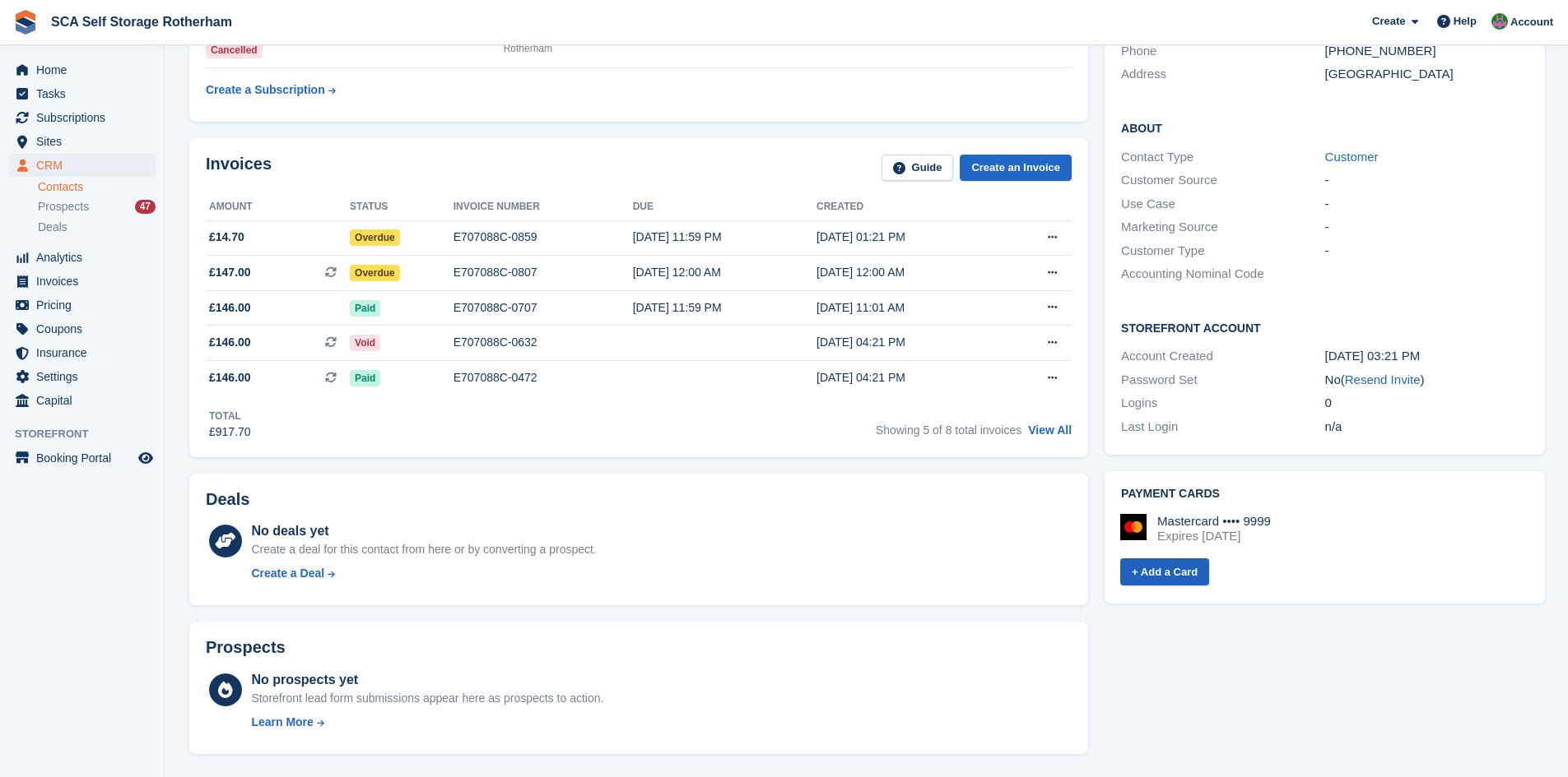
scroll to position [370, 0]
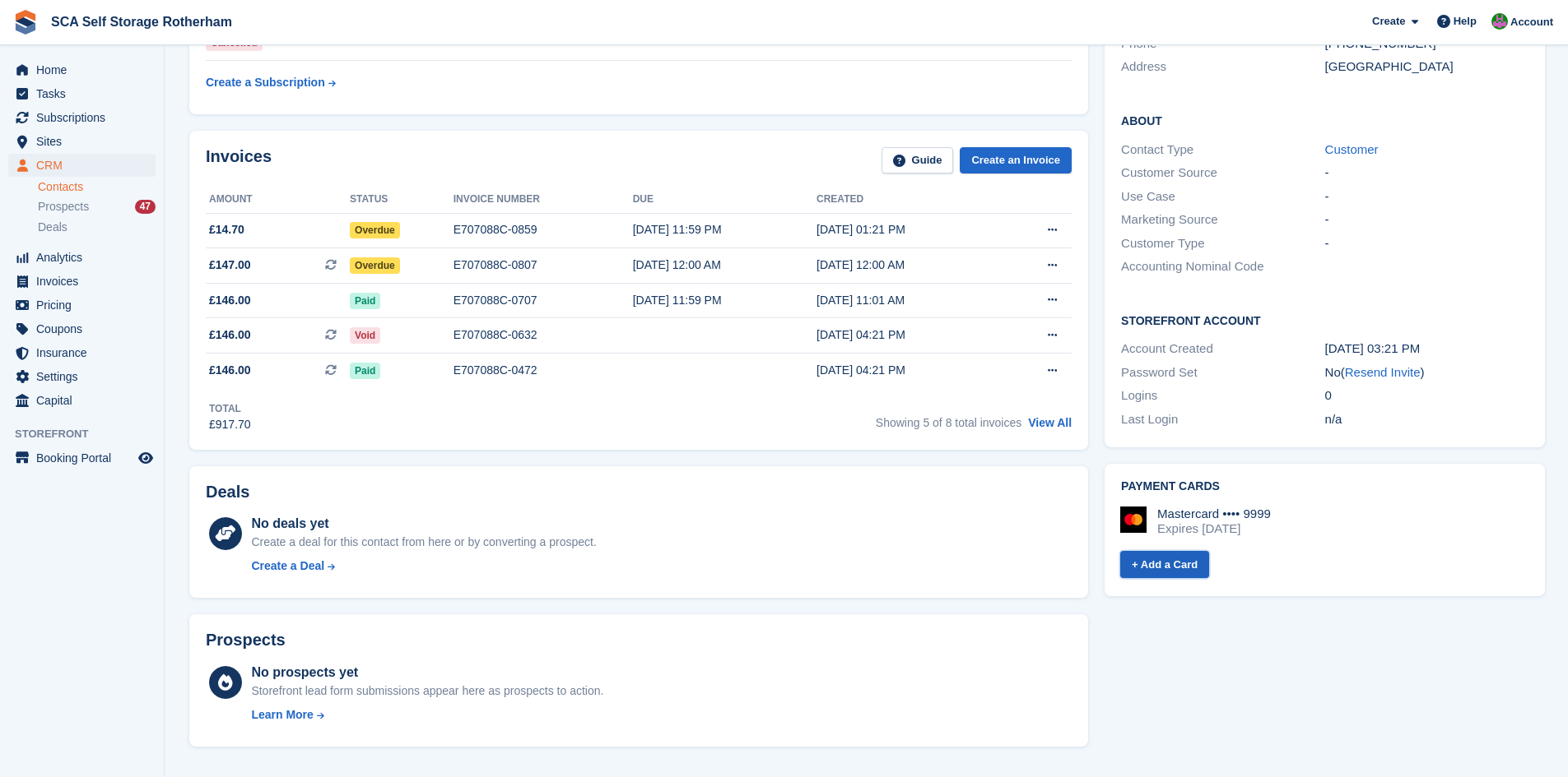
click at [1171, 551] on link "+ Add a Card" at bounding box center [1164, 564] width 89 height 27
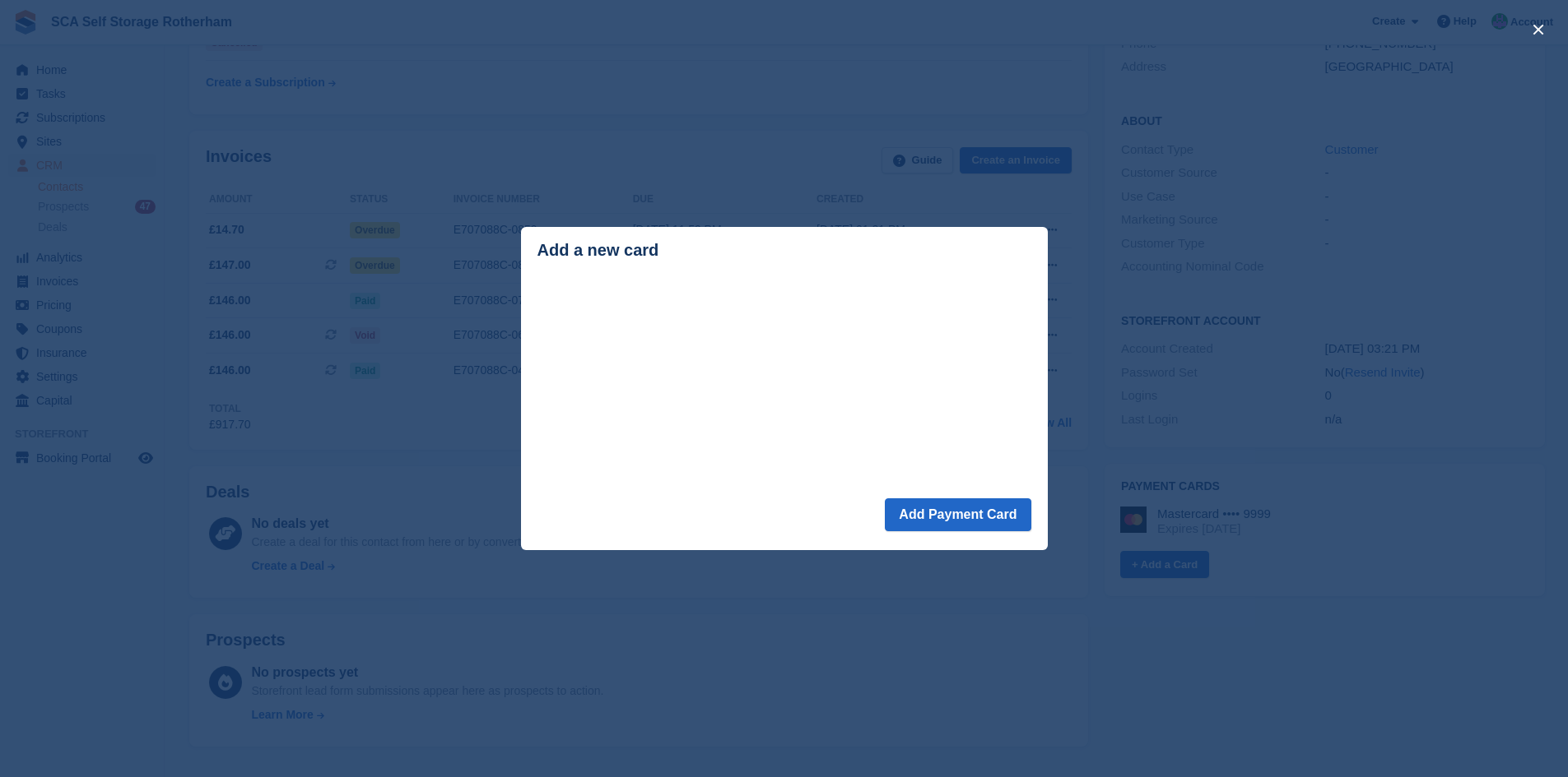
click at [935, 493] on div "Loading Processing" at bounding box center [784, 389] width 526 height 218
click at [931, 510] on button "Add Payment Card" at bounding box center [958, 514] width 146 height 33
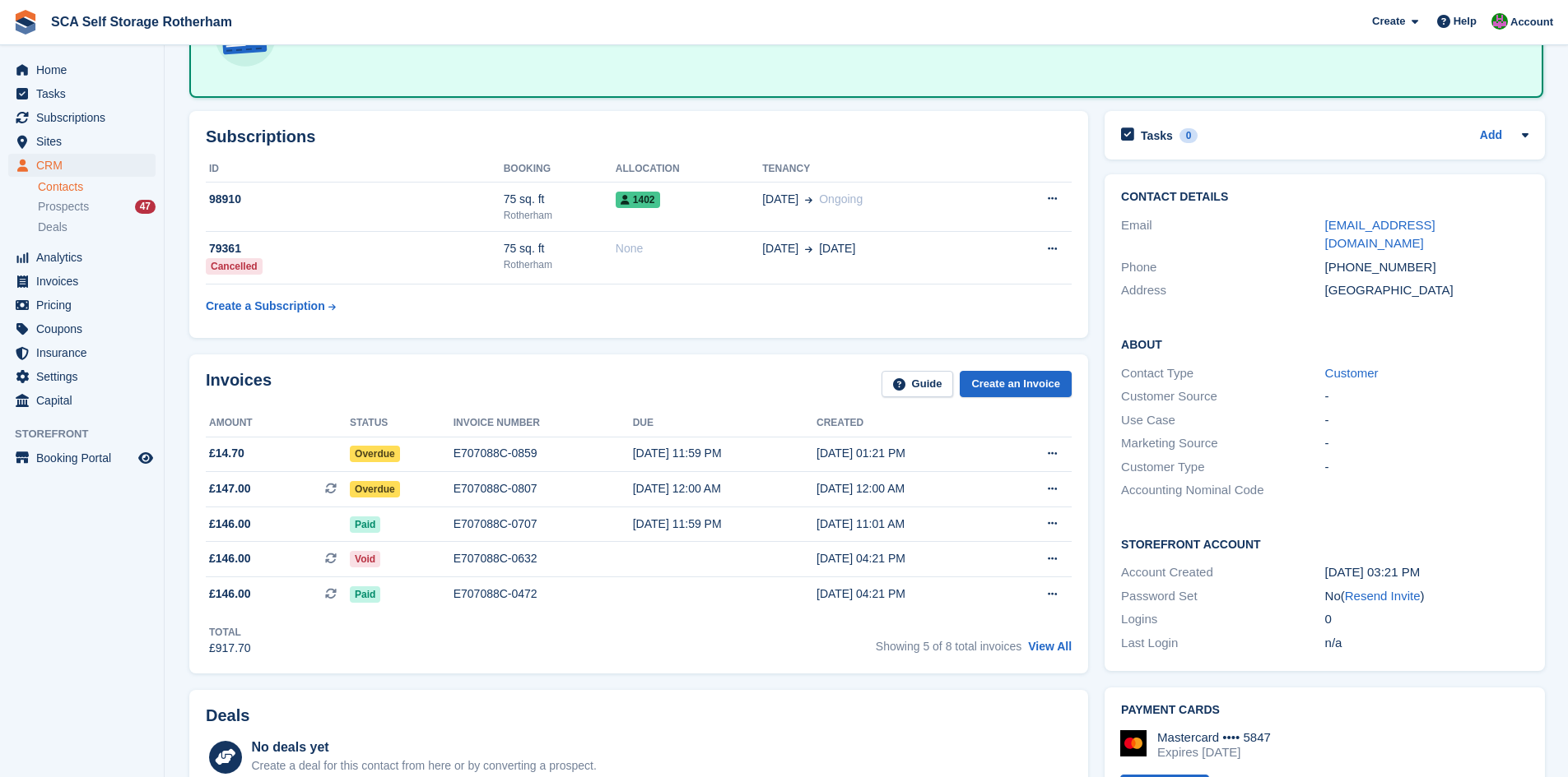
scroll to position [143, 0]
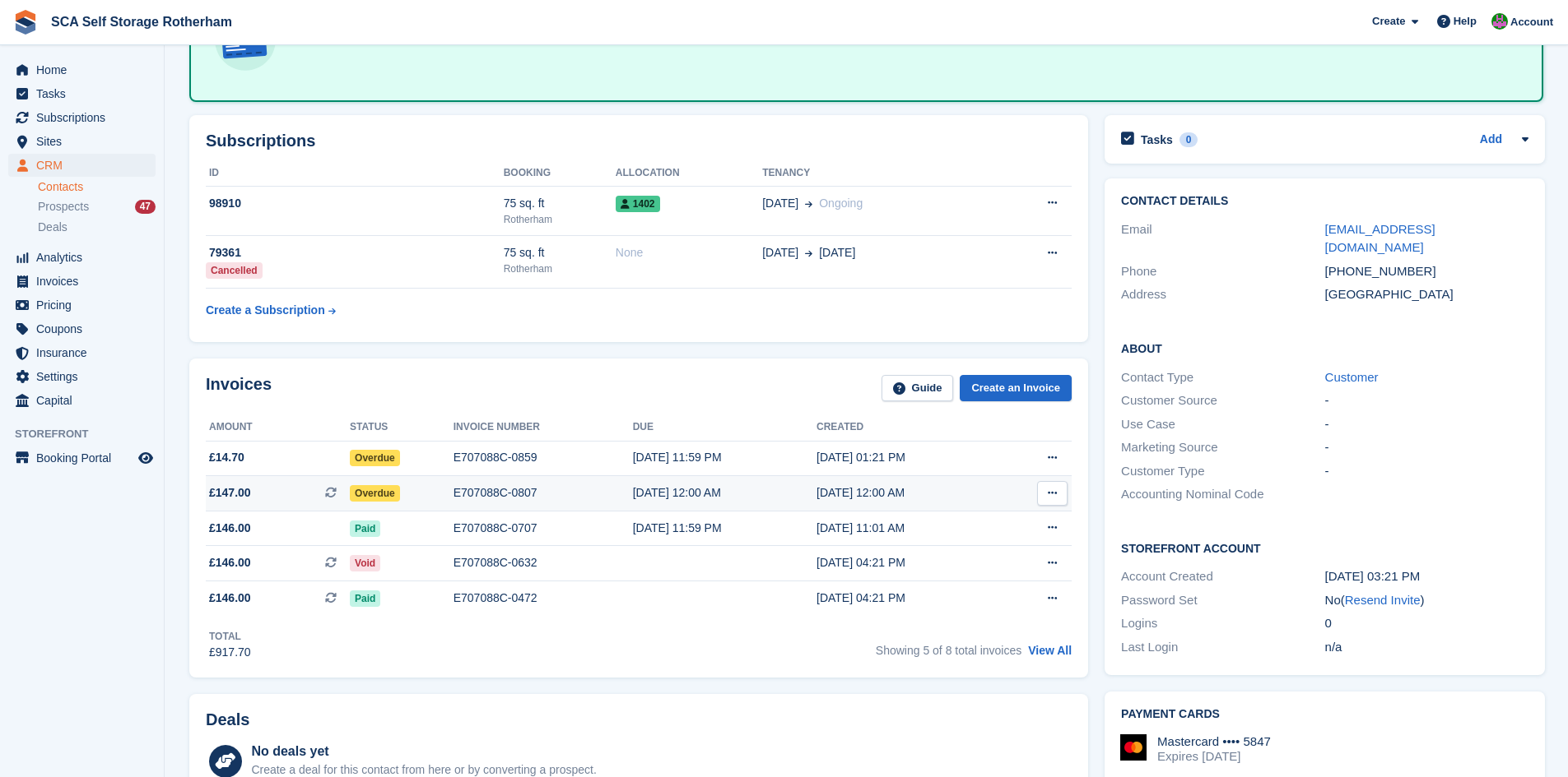
click at [506, 494] on div "E707088C-0807" at bounding box center [543, 493] width 179 height 18
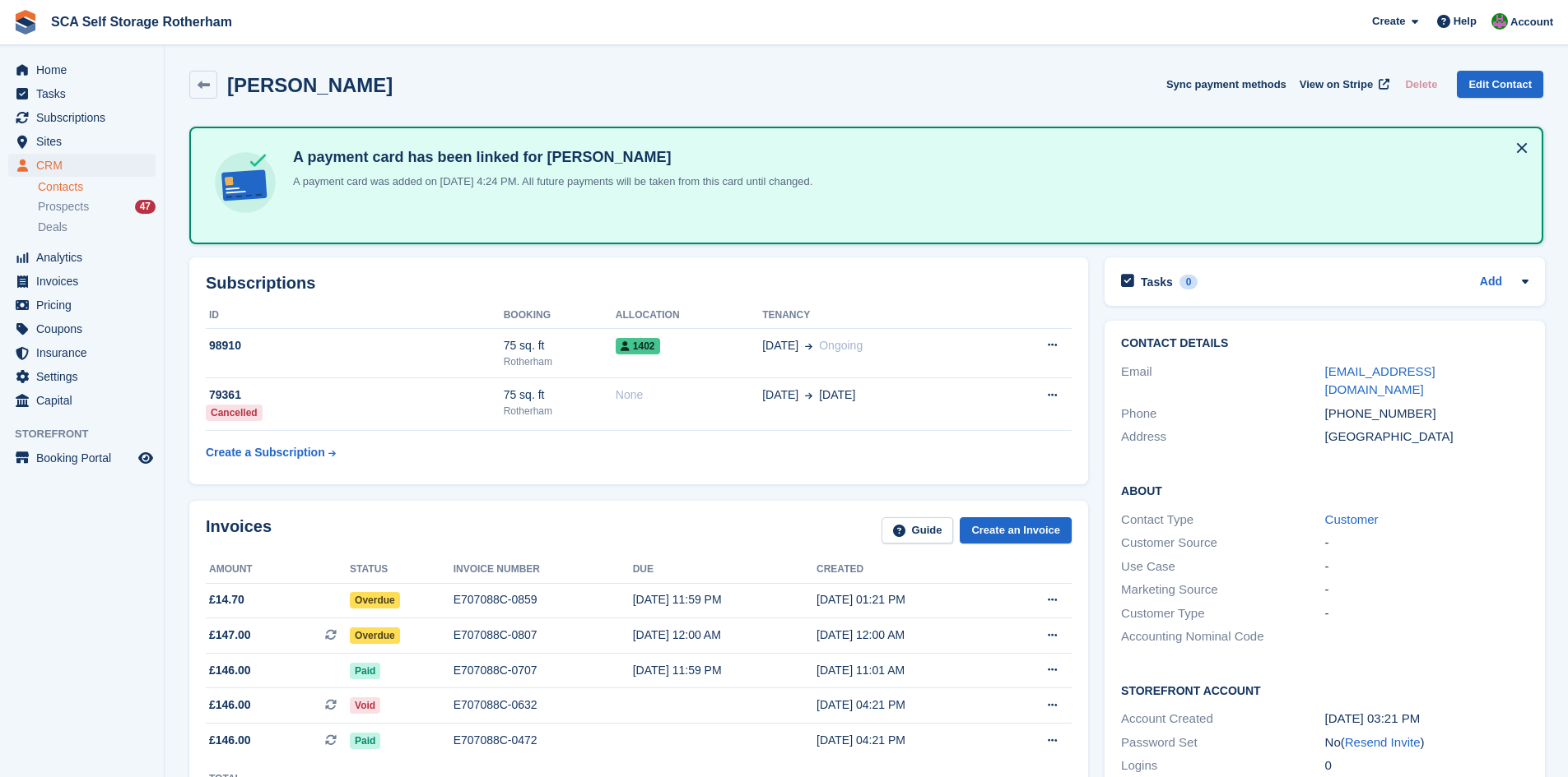
scroll to position [143, 0]
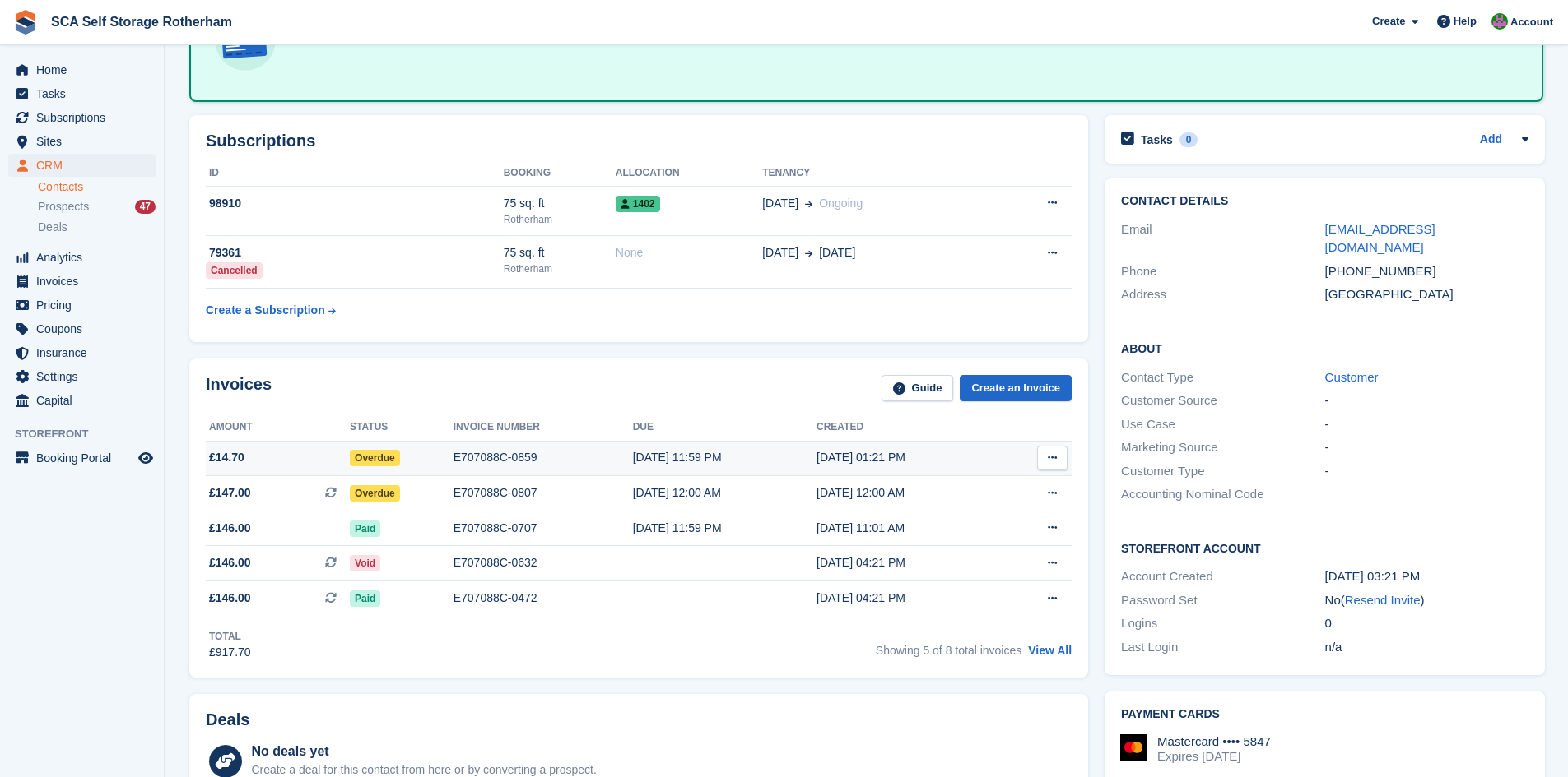
click at [507, 457] on div "E707088C-0859" at bounding box center [543, 458] width 179 height 18
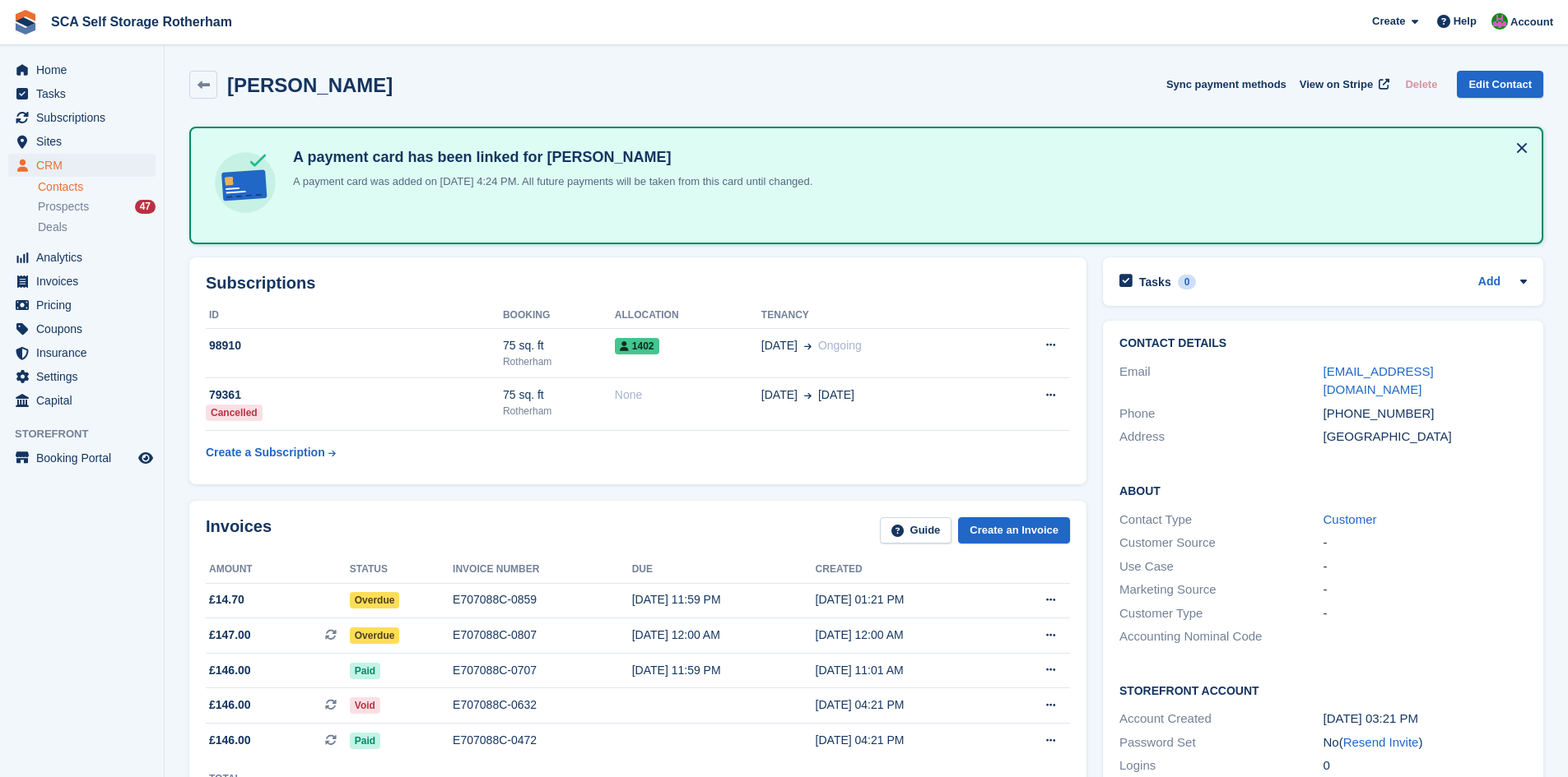
scroll to position [143, 0]
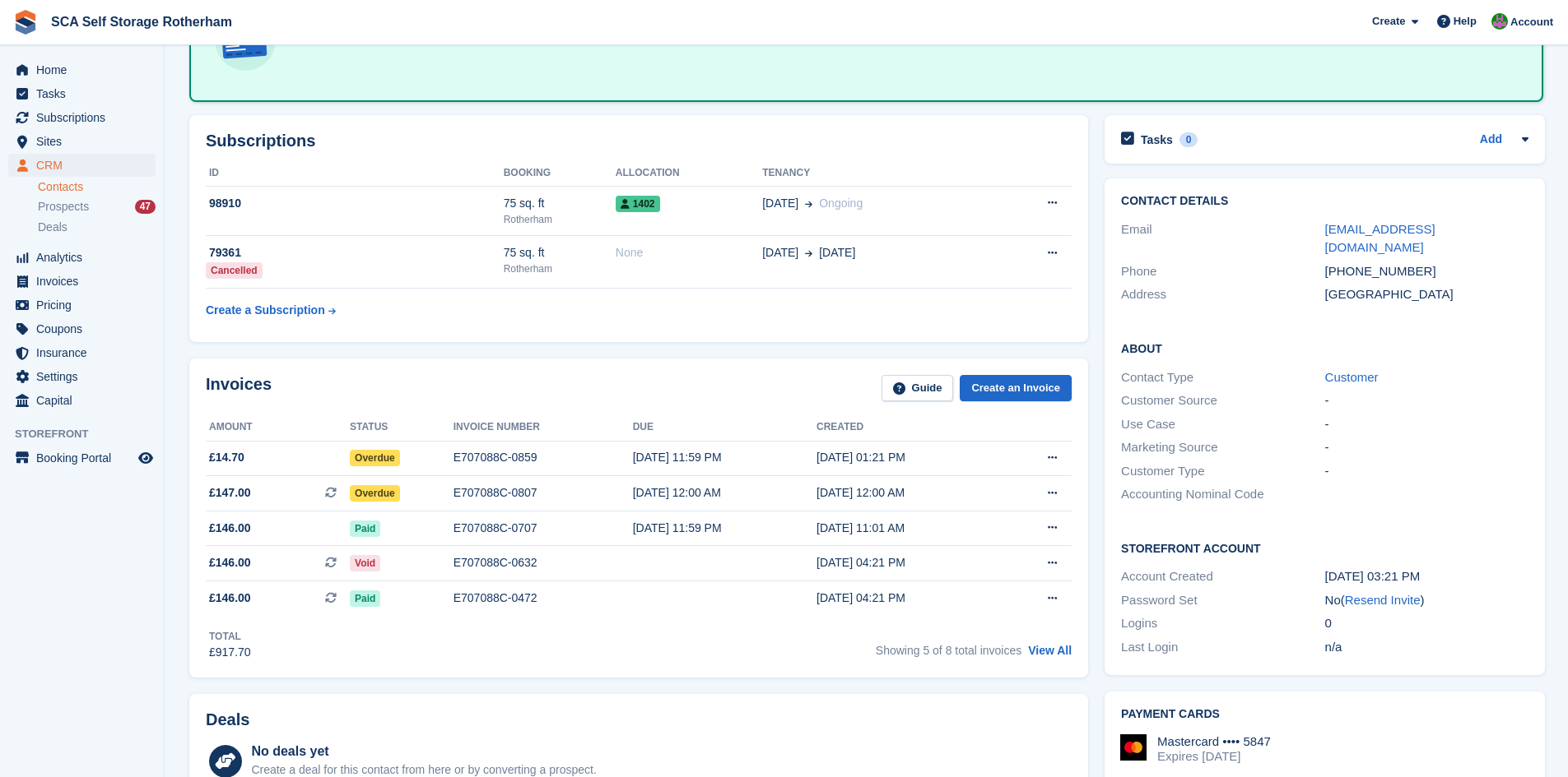
click at [680, 409] on div "Invoices Guide Create an Invoice" at bounding box center [638, 394] width 866 height 37
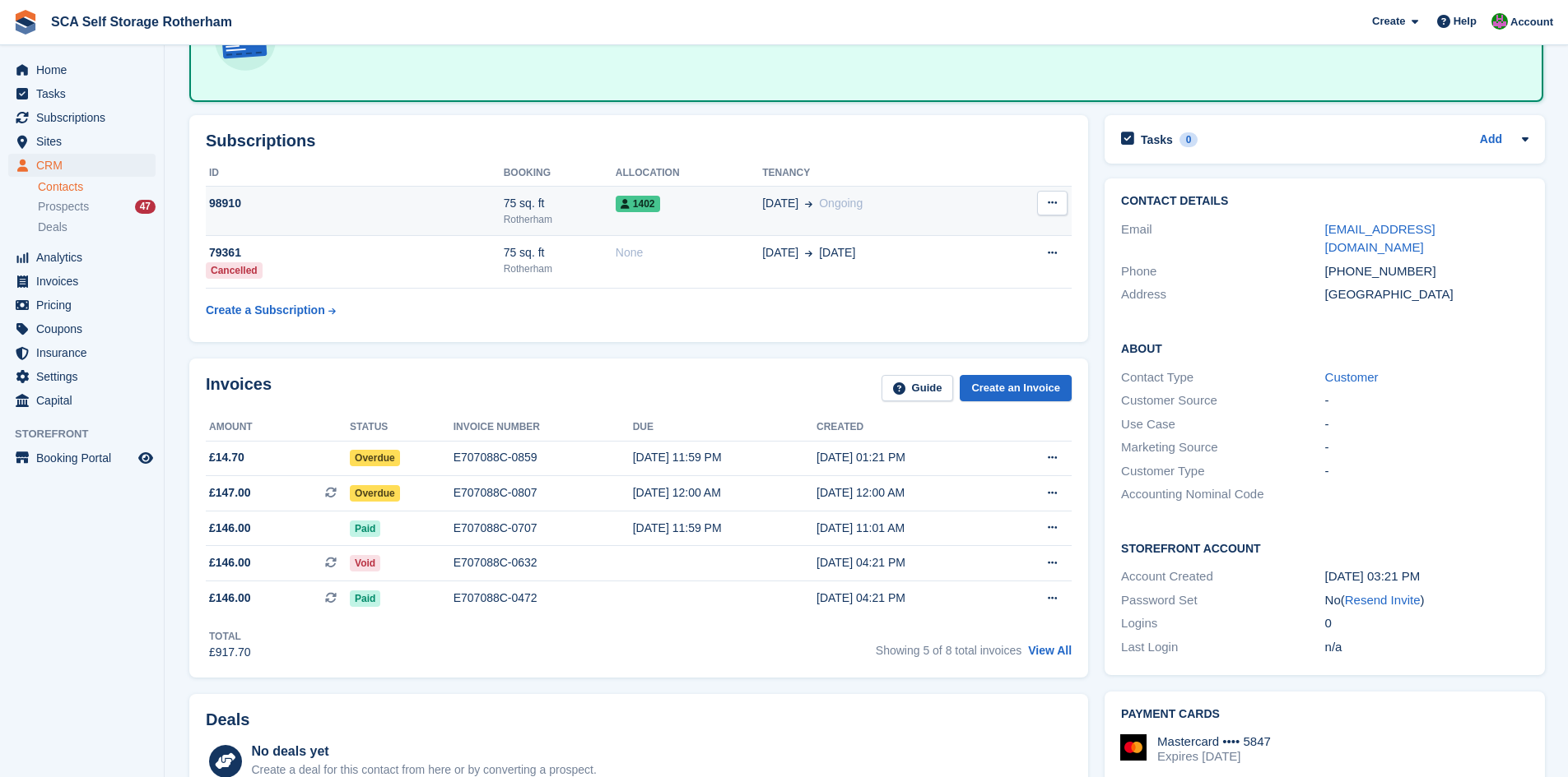
click at [722, 196] on div "1402" at bounding box center [689, 203] width 147 height 18
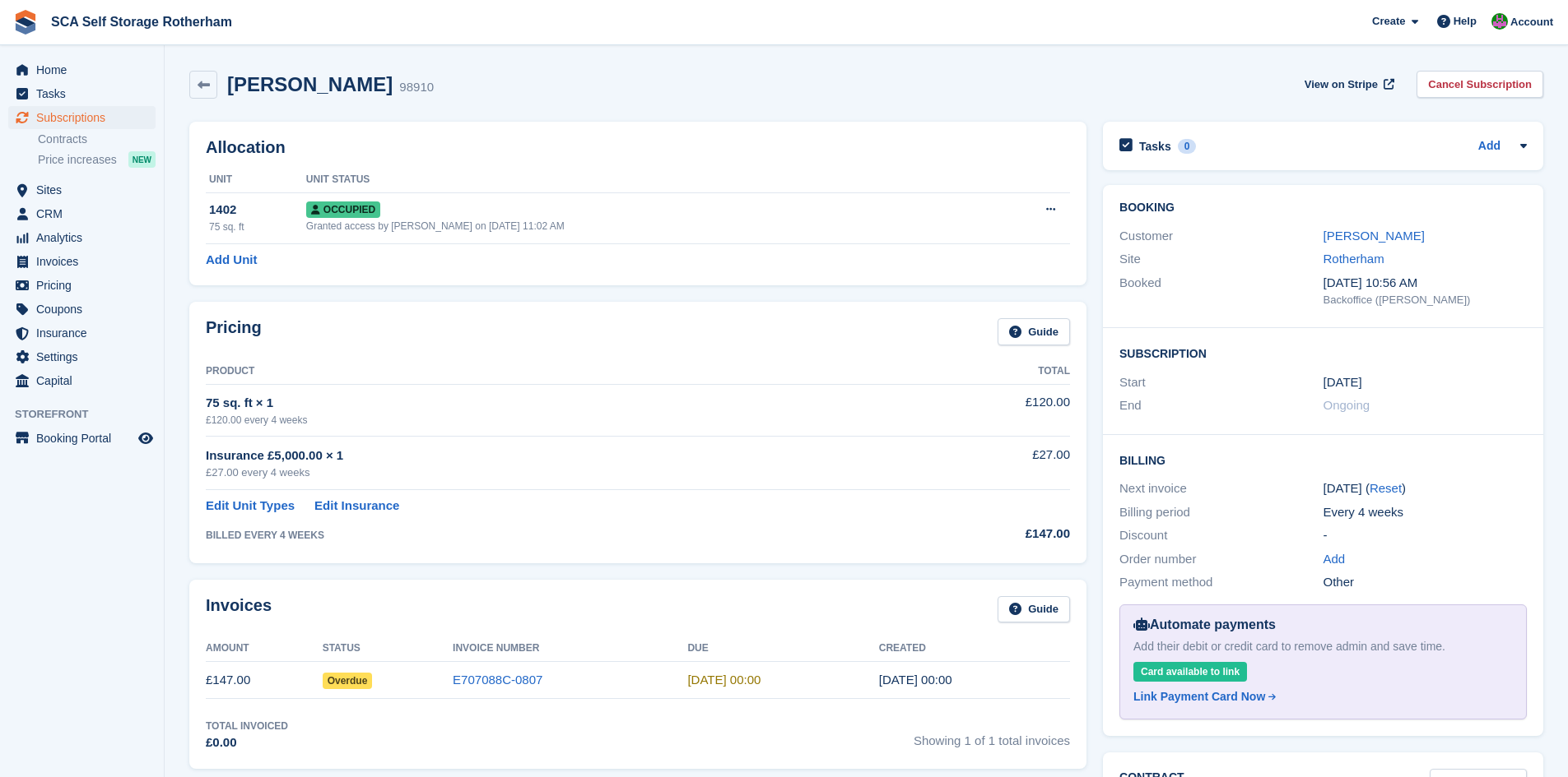
click at [1549, 77] on div "[PERSON_NAME] 98910 View on Stripe Cancel Subscription" at bounding box center [866, 88] width 1371 height 51
click at [1479, 102] on div "View on Stripe Cancel Subscription" at bounding box center [1421, 88] width 245 height 34
click at [1476, 85] on link "Cancel Subscription" at bounding box center [1480, 84] width 127 height 27
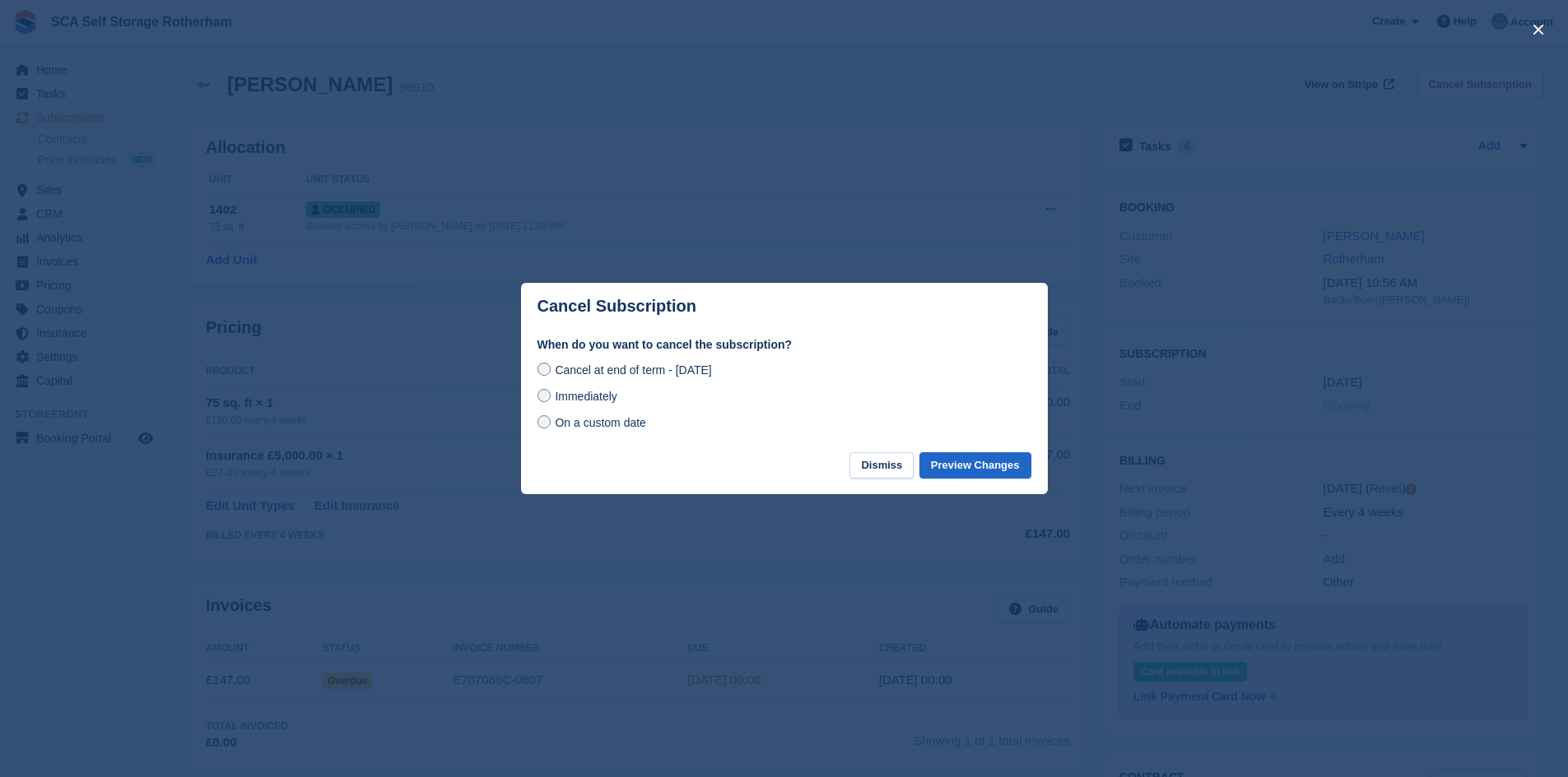
click at [610, 419] on span "On a custom date" at bounding box center [600, 423] width 91 height 13
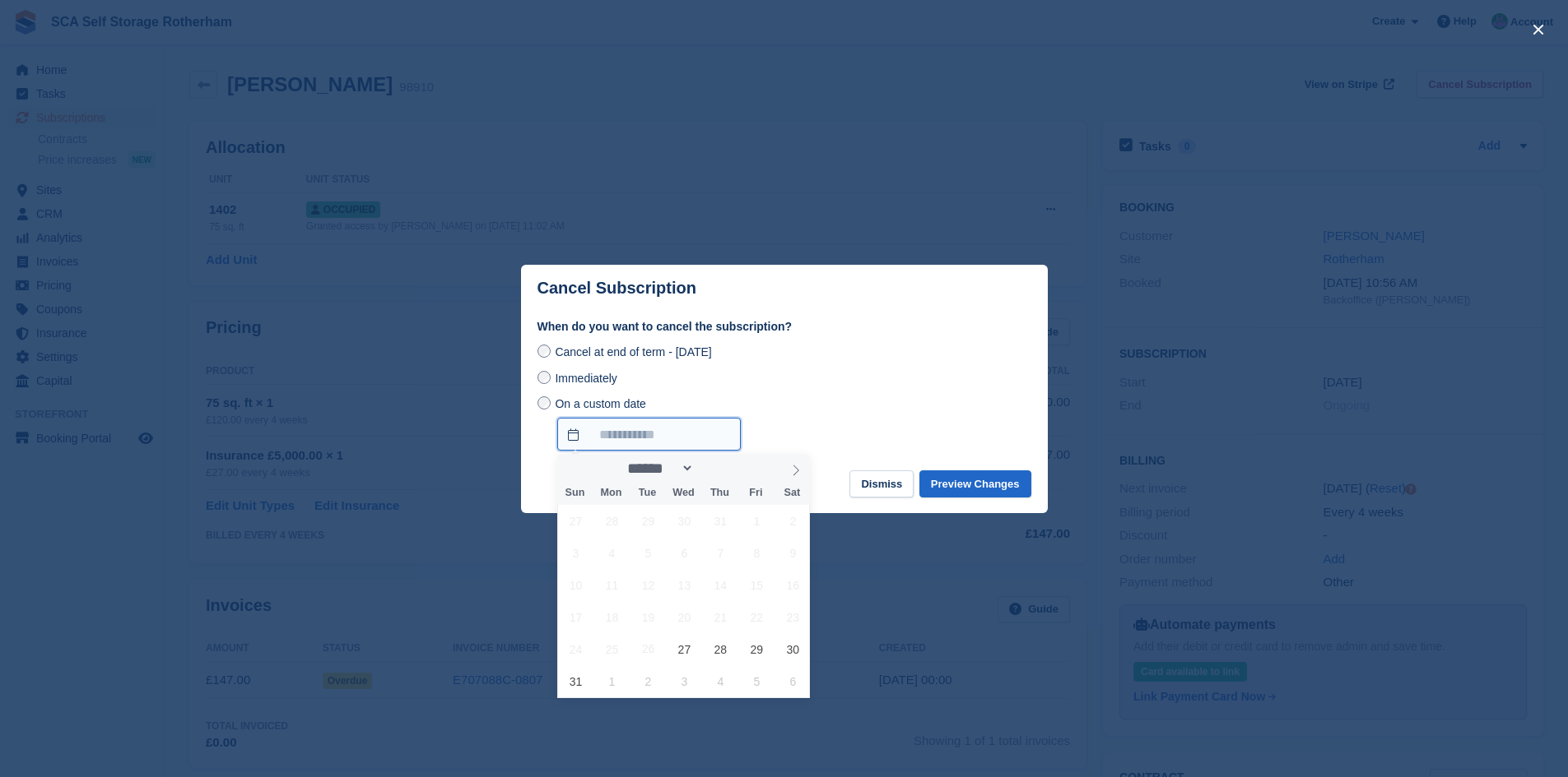
click at [695, 421] on input "On a custom date" at bounding box center [649, 434] width 184 height 33
click at [796, 467] on icon at bounding box center [796, 469] width 6 height 10
select select "*"
click at [610, 555] on span "8" at bounding box center [612, 553] width 32 height 32
type input "**********"
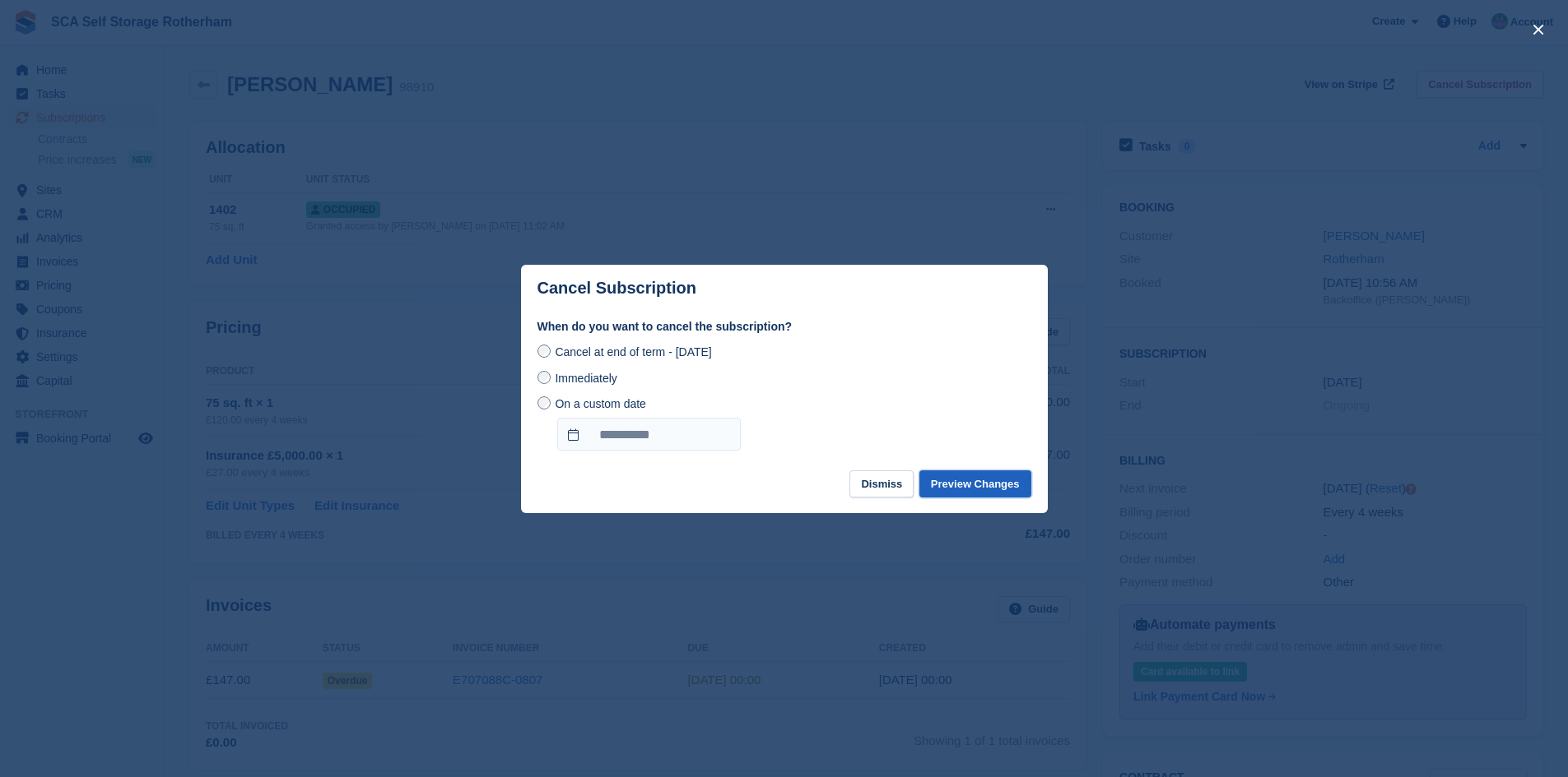
click at [951, 491] on button "Preview Changes" at bounding box center [975, 483] width 112 height 27
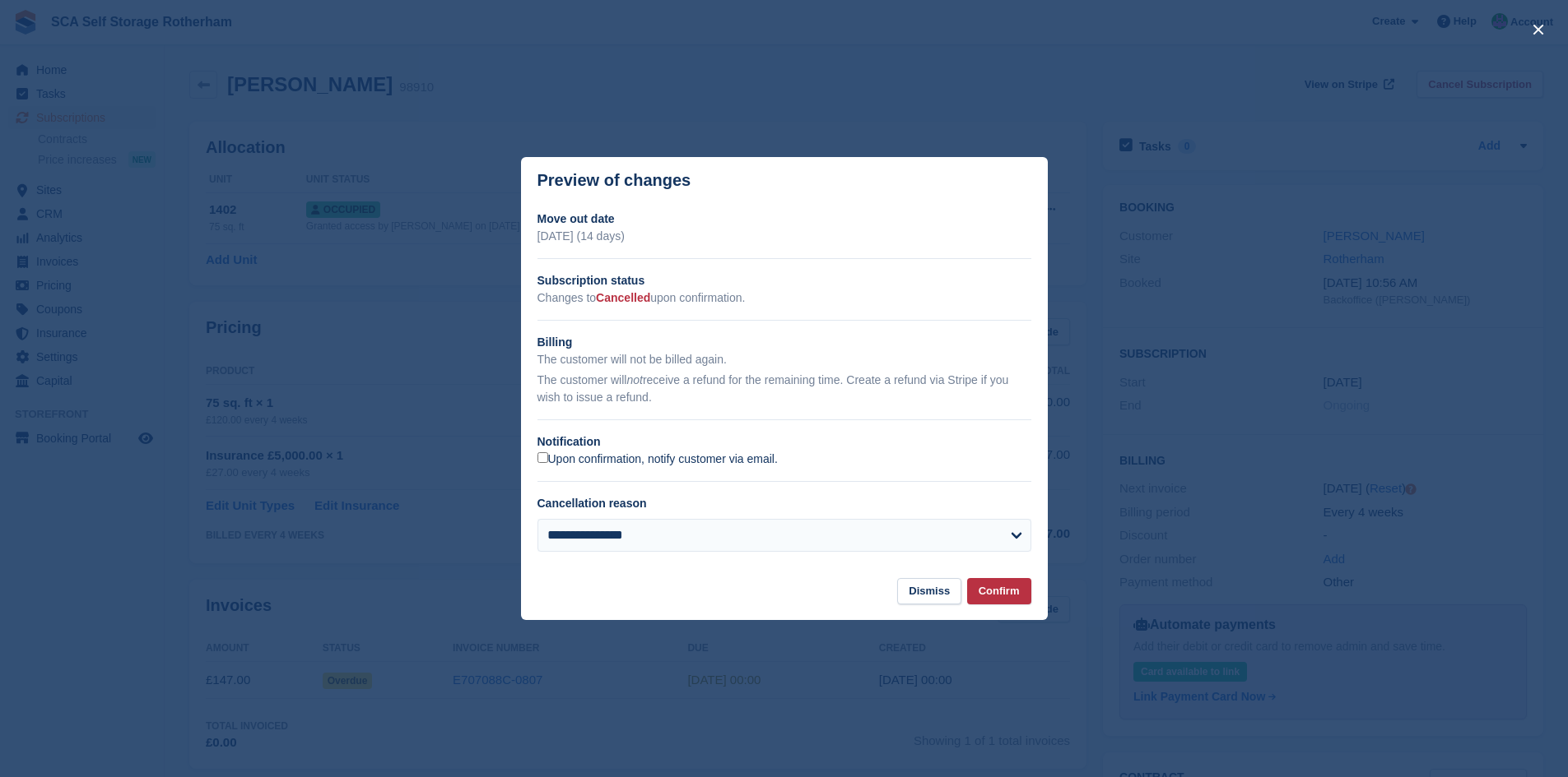
click at [611, 465] on label "Upon confirmation, notify customer via email." at bounding box center [658, 460] width 241 height 15
click at [620, 548] on select "**********" at bounding box center [784, 535] width 494 height 33
select select "**********"
click at [538, 520] on select "**********" at bounding box center [784, 535] width 494 height 33
click at [1000, 598] on button "Confirm" at bounding box center [999, 591] width 64 height 27
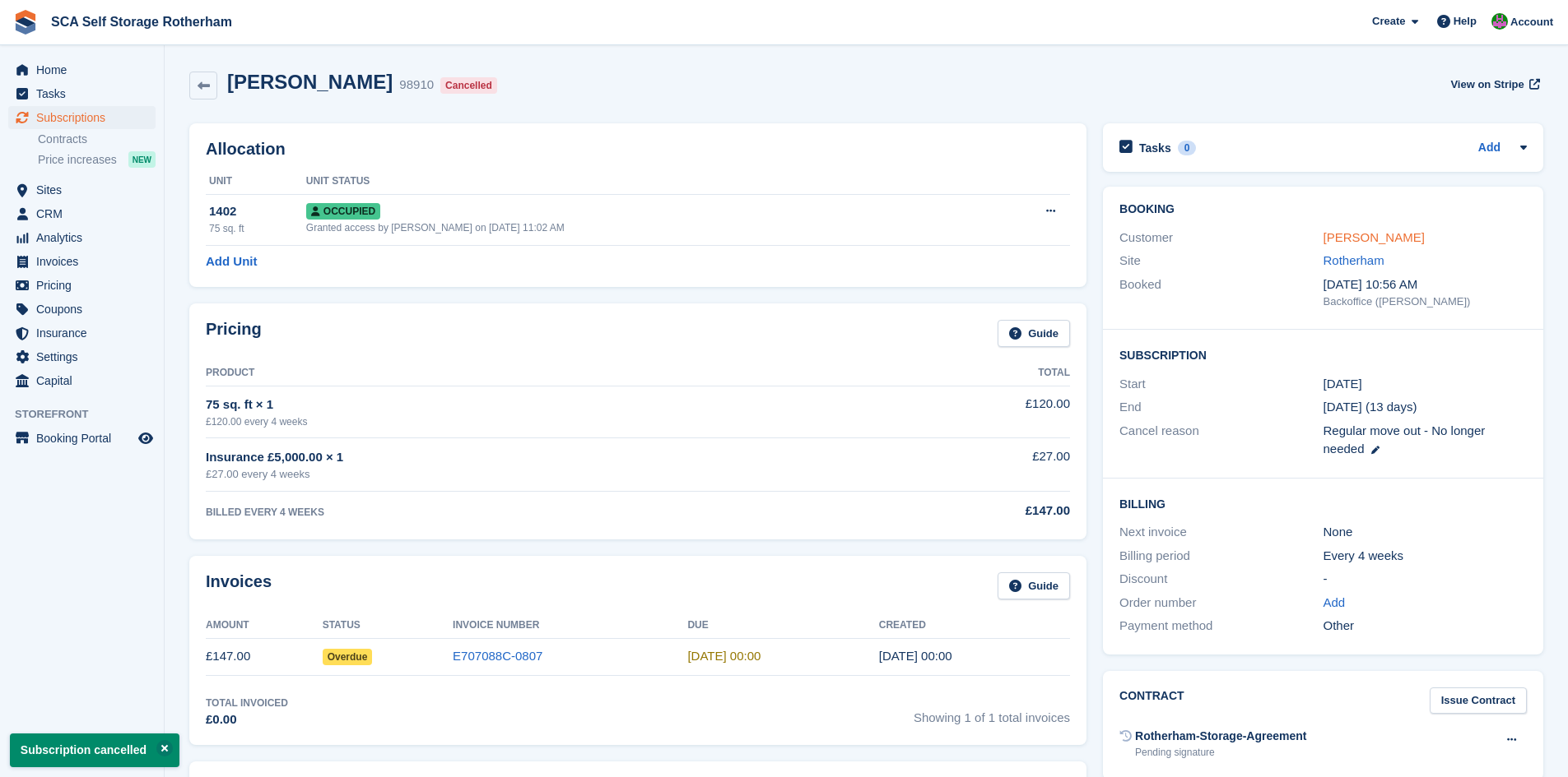
click at [1372, 230] on link "[PERSON_NAME]" at bounding box center [1374, 237] width 101 height 14
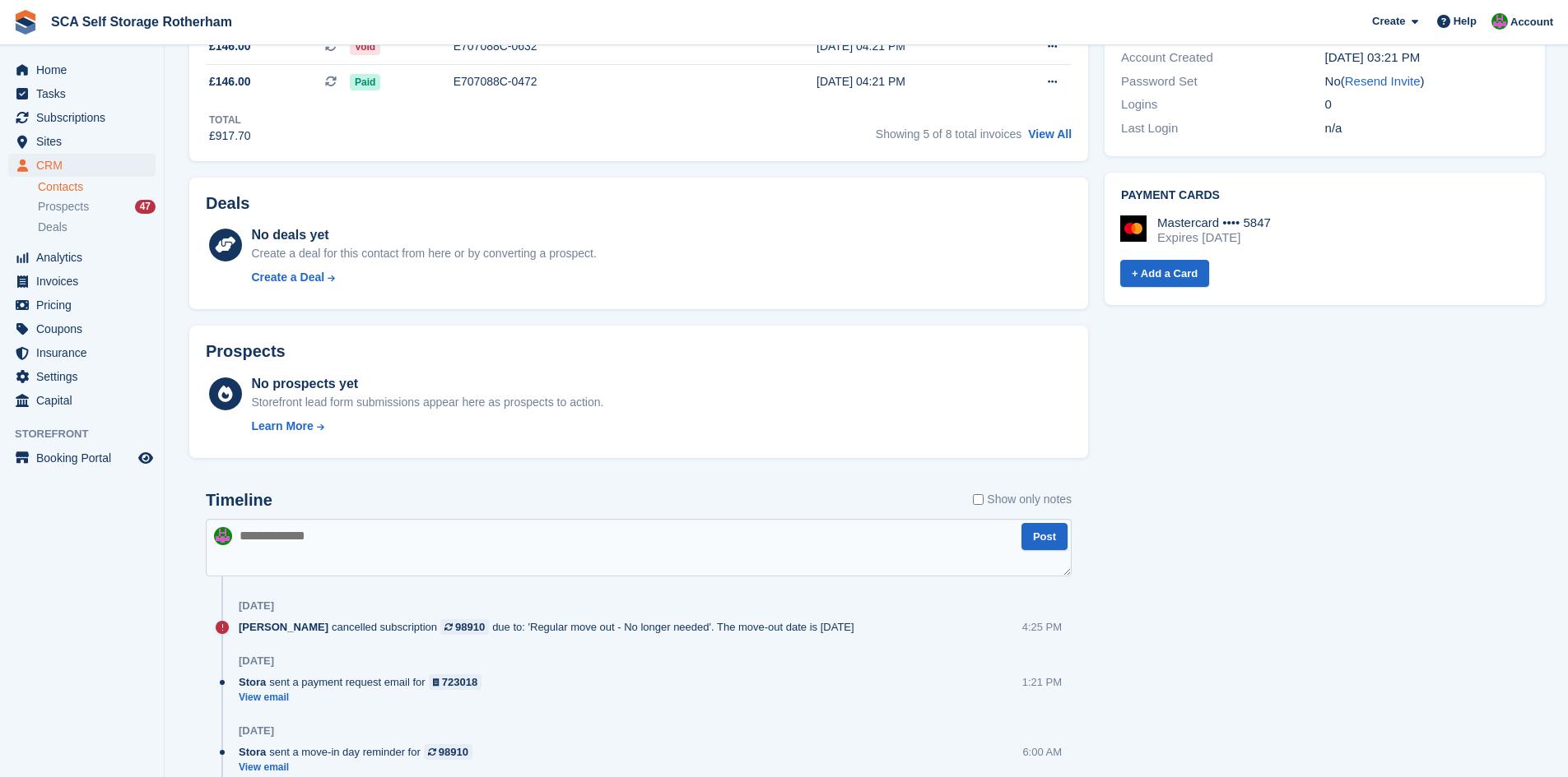
scroll to position [679, 0]
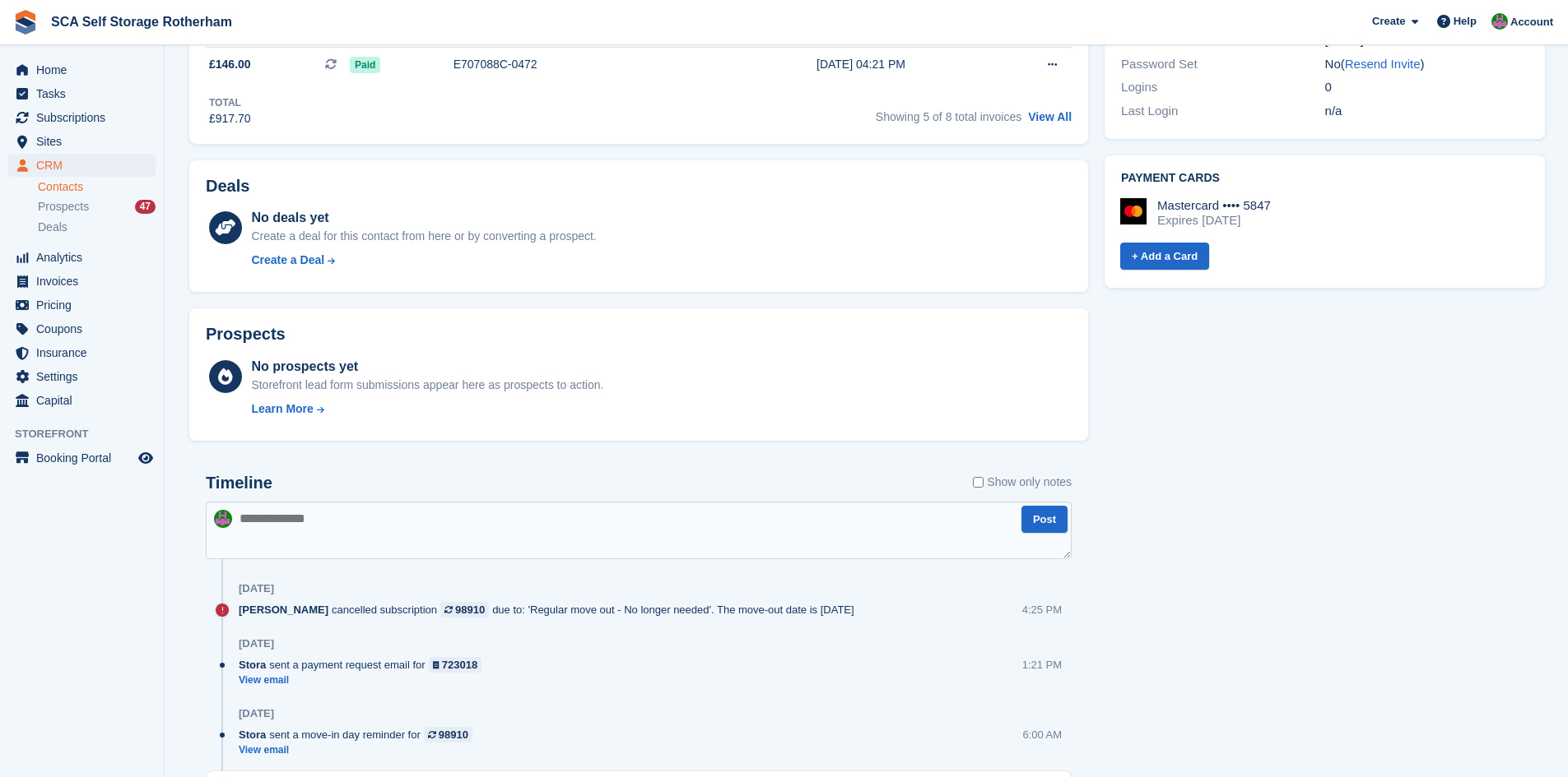
click at [383, 554] on textarea at bounding box center [638, 531] width 866 height 58
type textarea "**********"
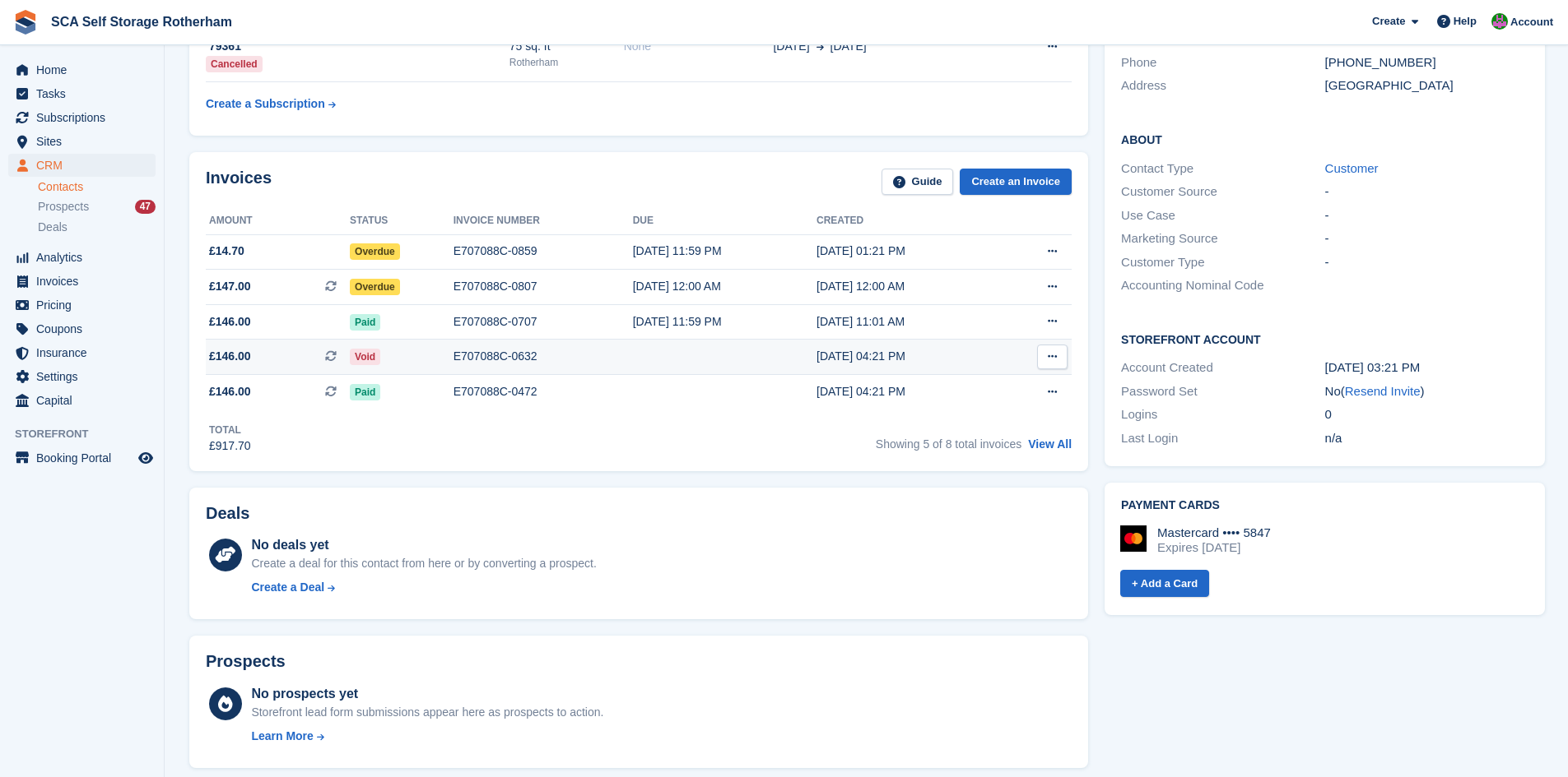
scroll to position [350, 0]
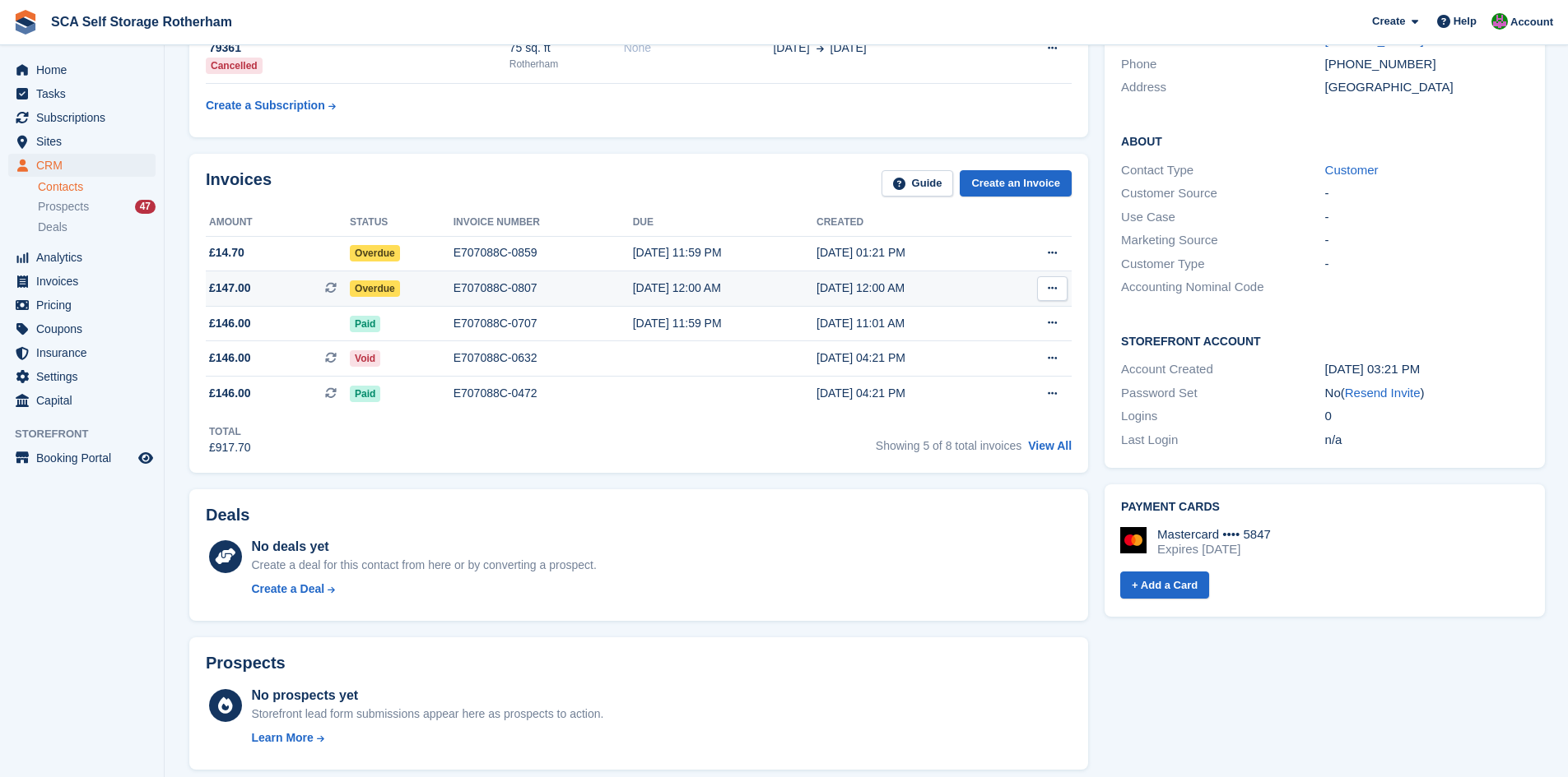
click at [571, 297] on div "E707088C-0807" at bounding box center [543, 288] width 179 height 18
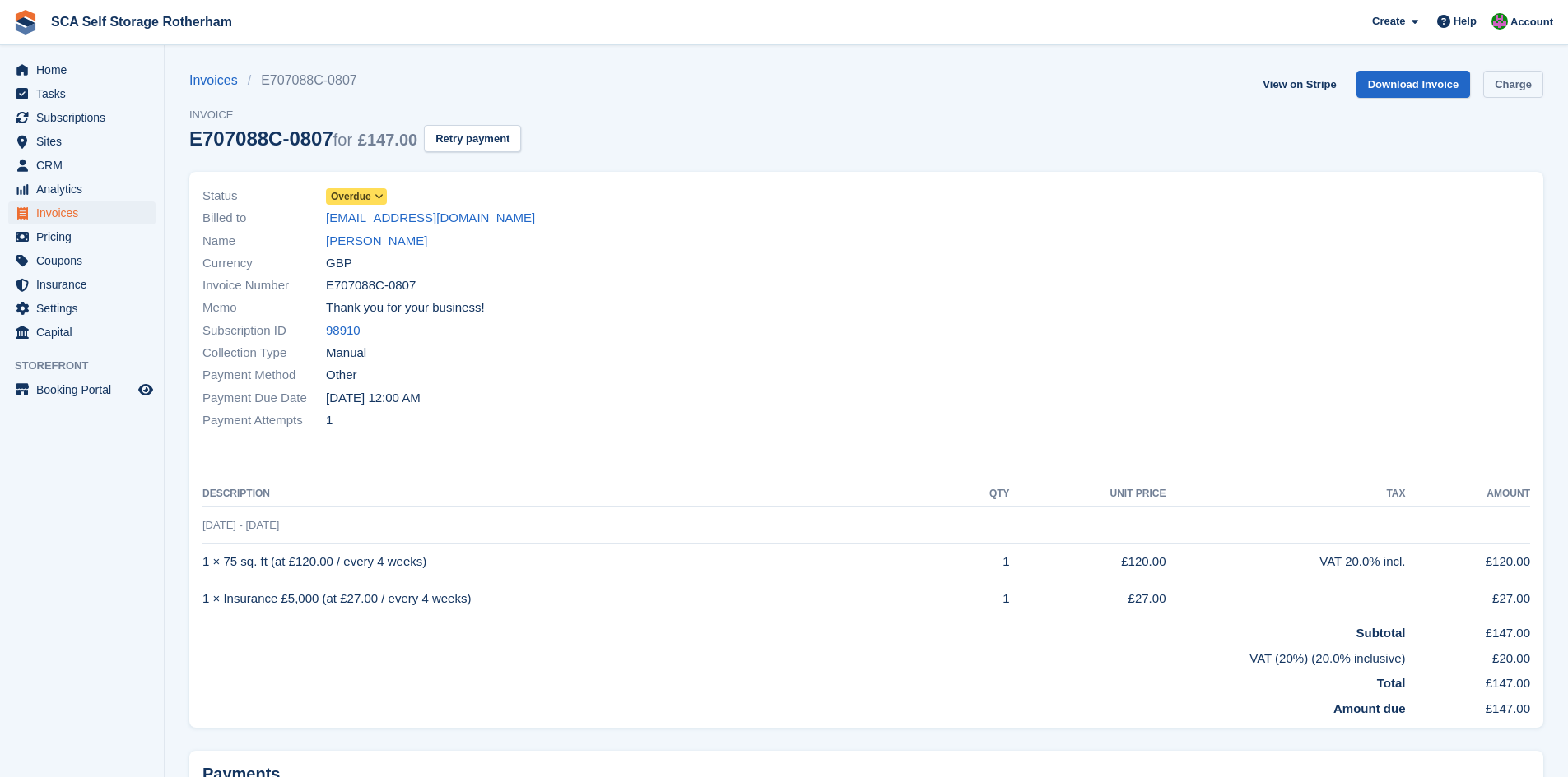
click at [1524, 80] on link "Charge" at bounding box center [1513, 84] width 60 height 27
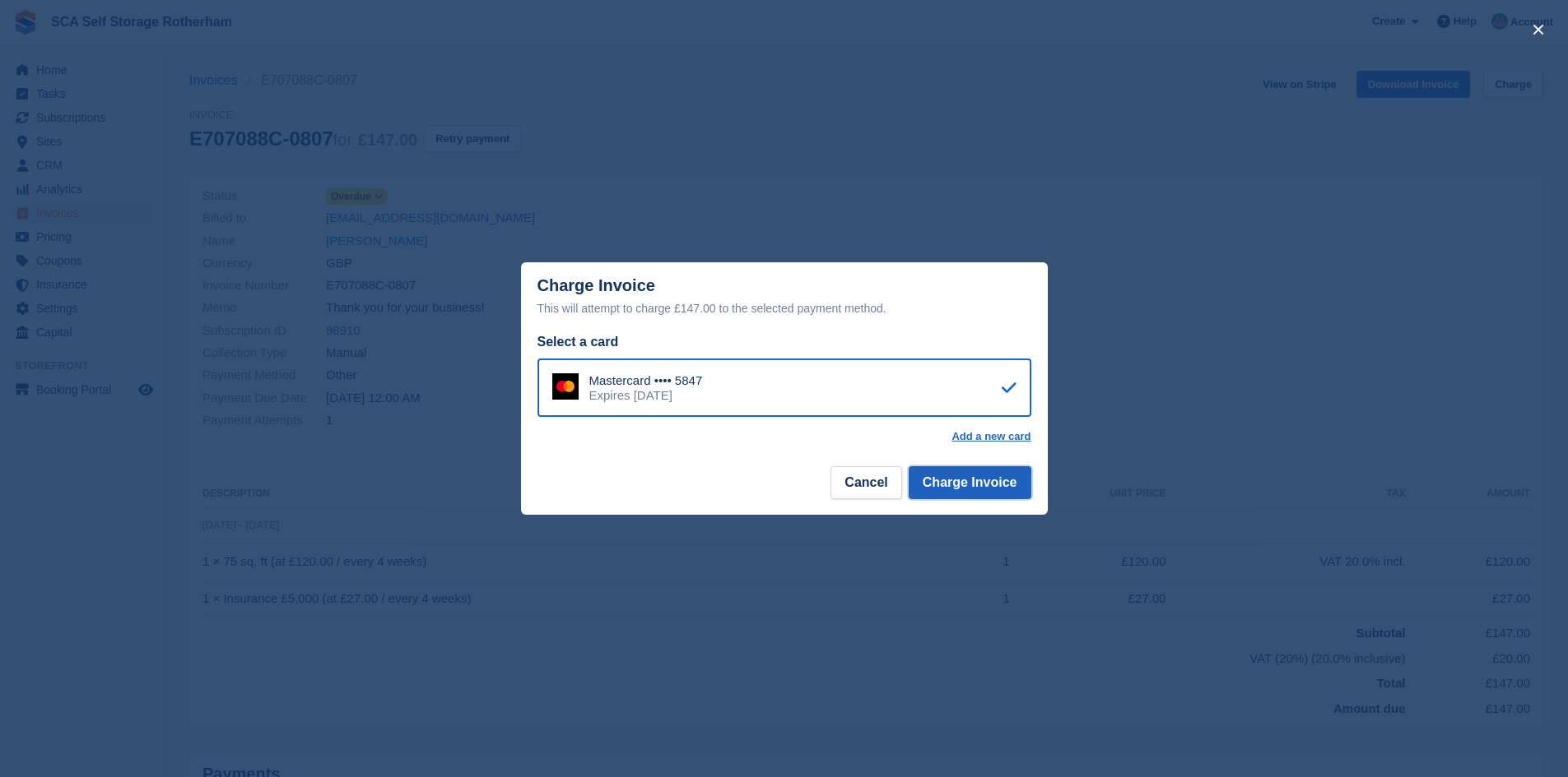
click at [959, 480] on button "Charge Invoice" at bounding box center [970, 482] width 122 height 33
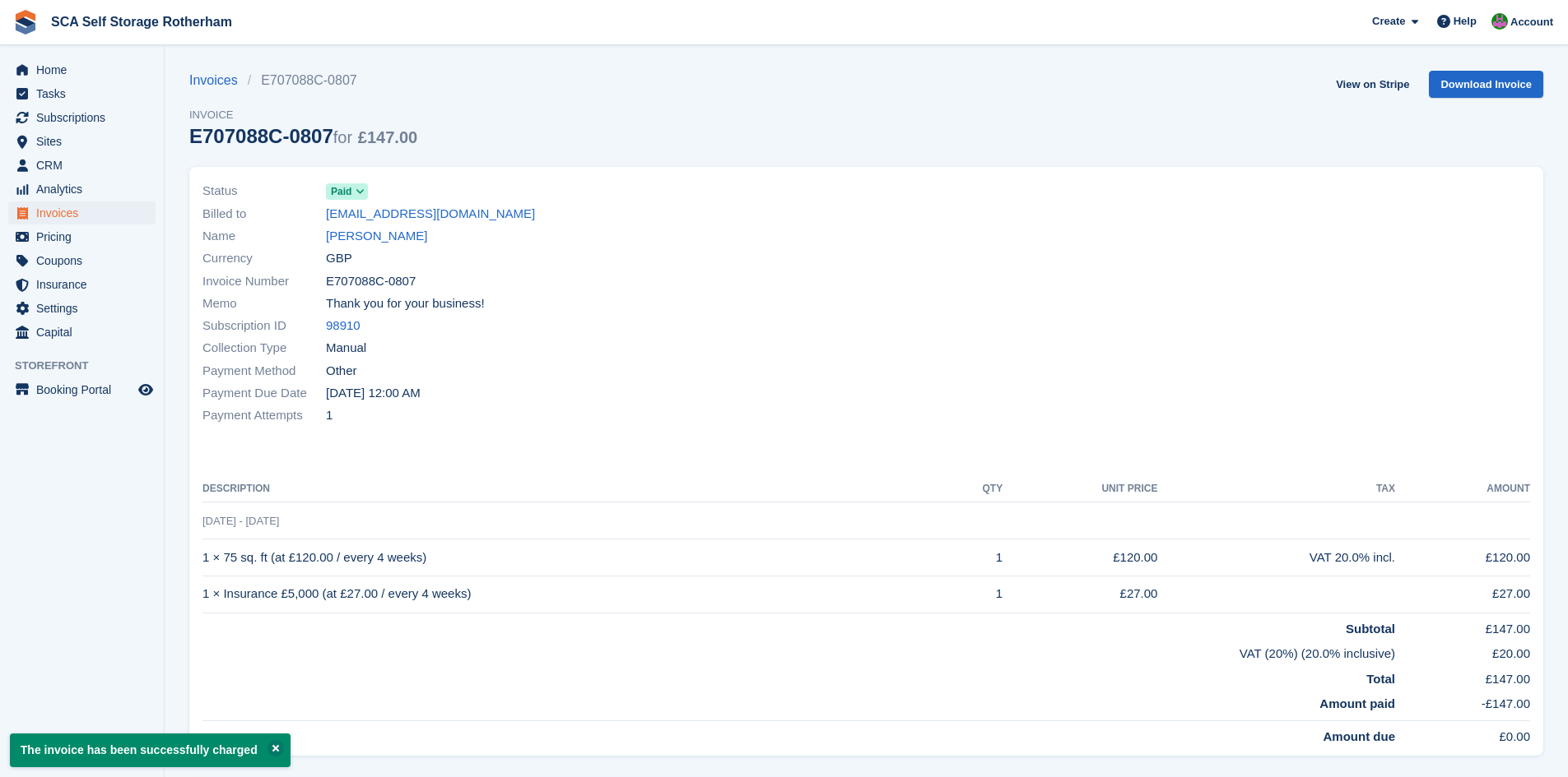
click at [359, 242] on link "Ryan Askew" at bounding box center [376, 236] width 101 height 19
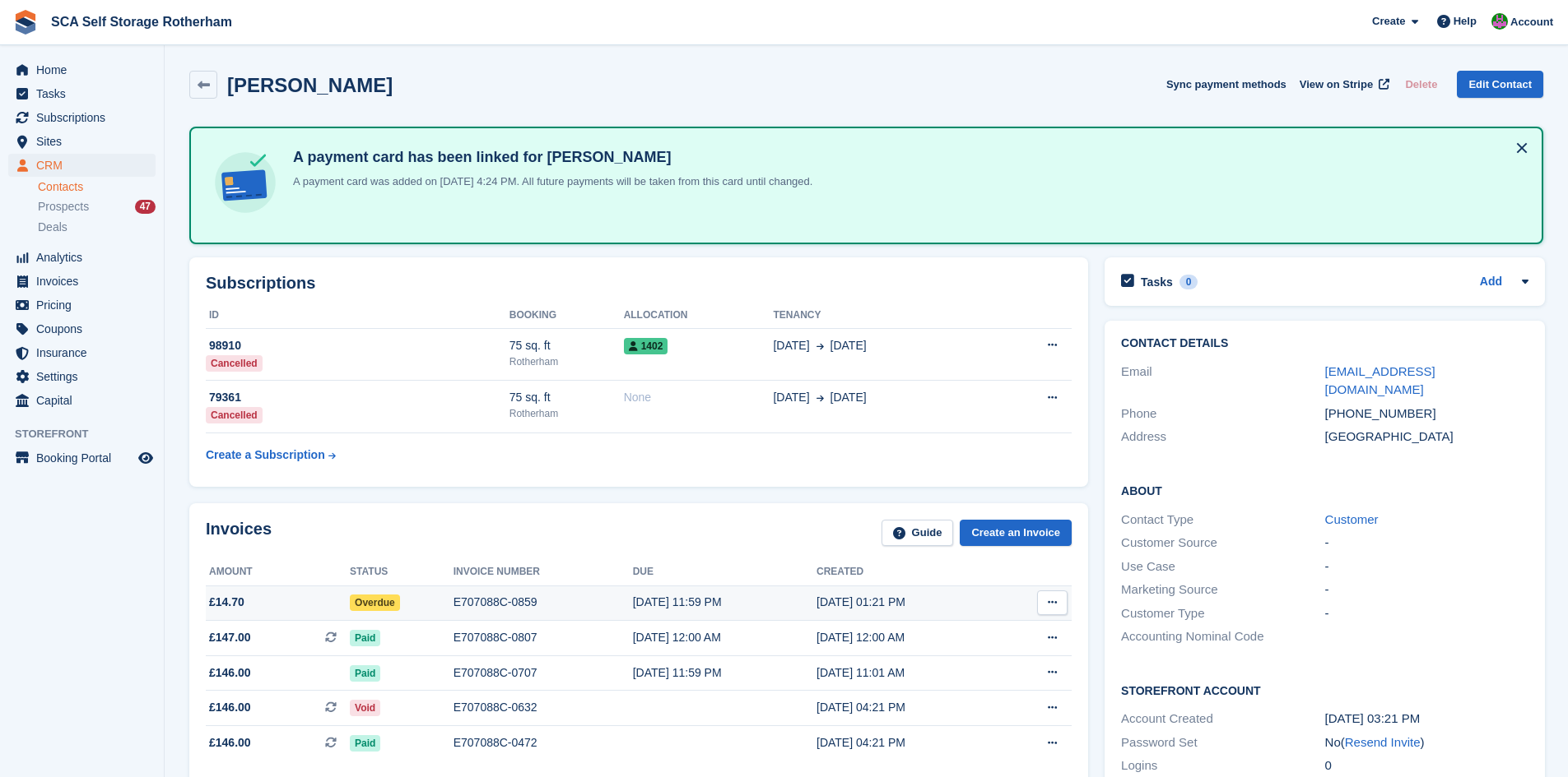
click at [473, 595] on div "E707088C-0859" at bounding box center [543, 603] width 179 height 18
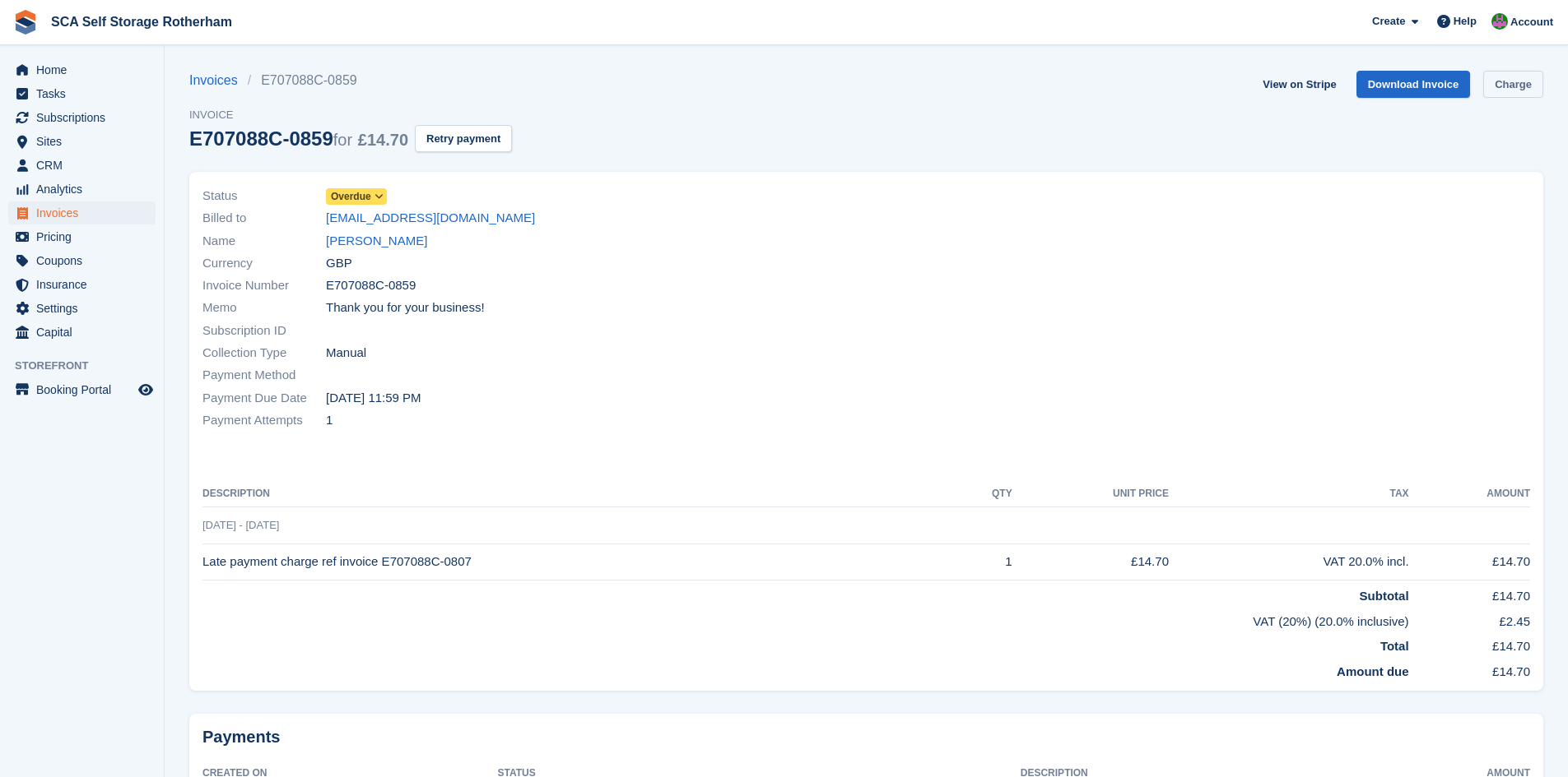
click at [1510, 83] on link "Charge" at bounding box center [1513, 84] width 60 height 27
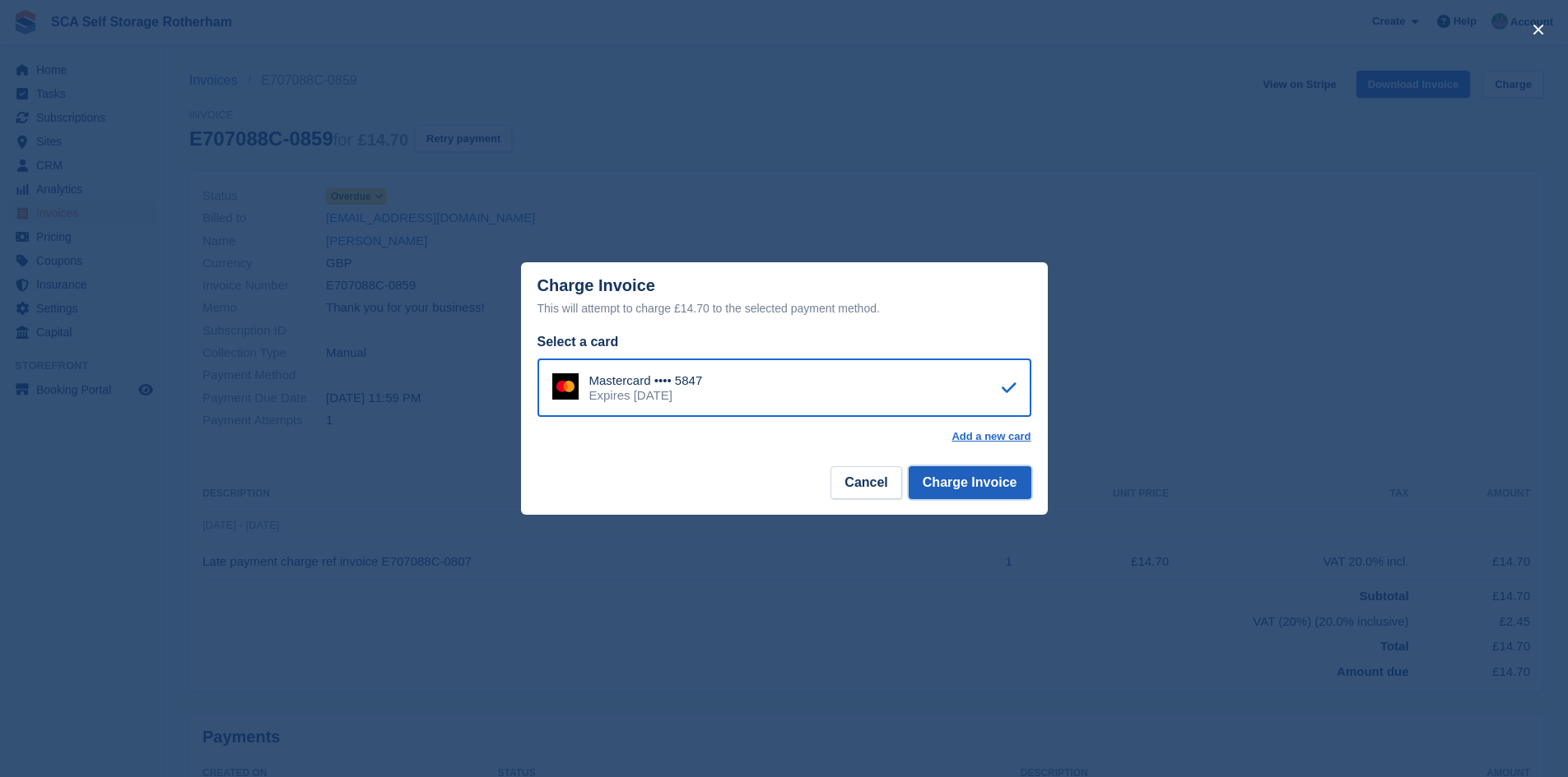
click at [981, 497] on button "Charge Invoice" at bounding box center [970, 482] width 122 height 33
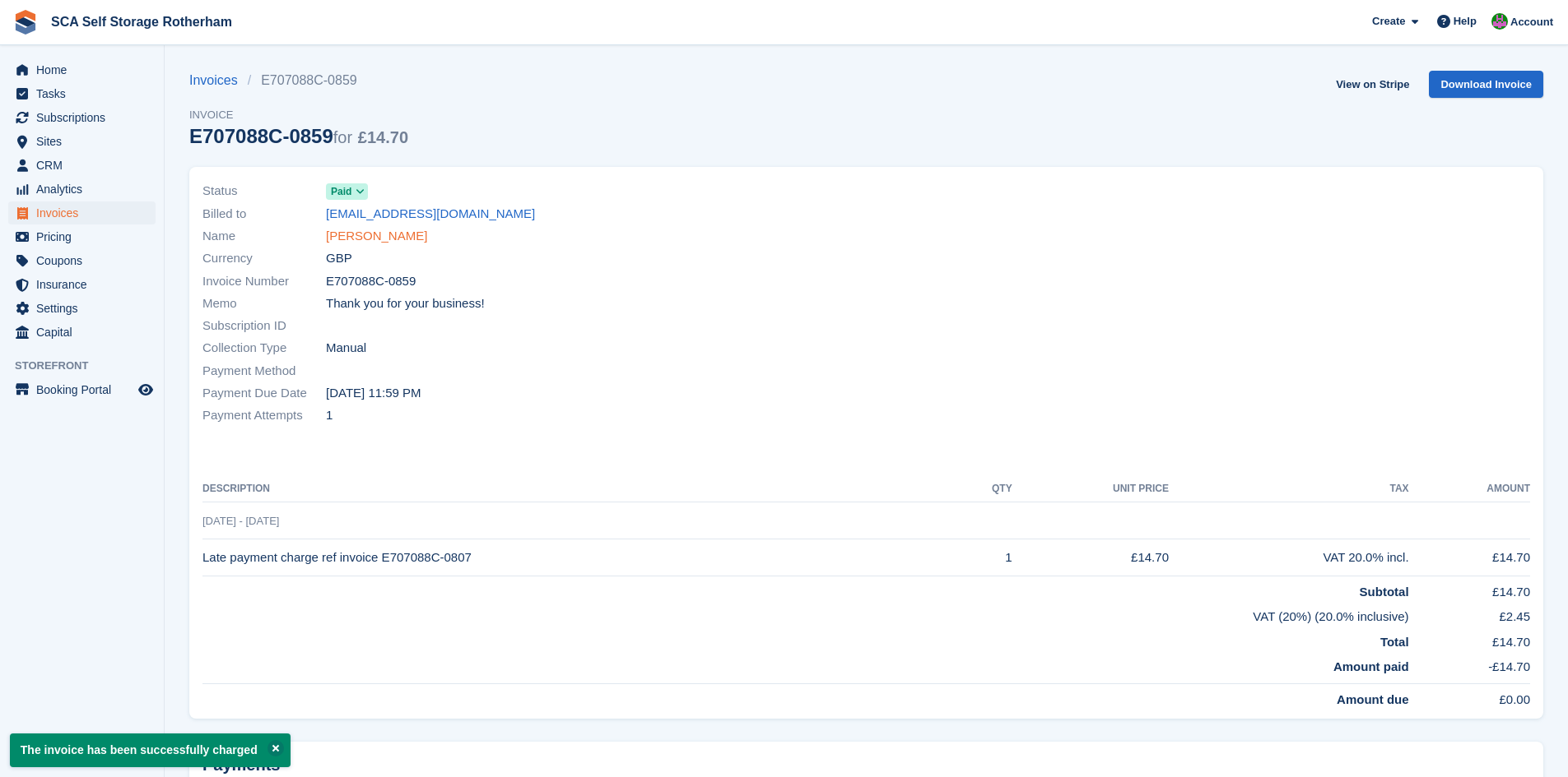
click at [379, 243] on link "[PERSON_NAME]" at bounding box center [376, 236] width 101 height 19
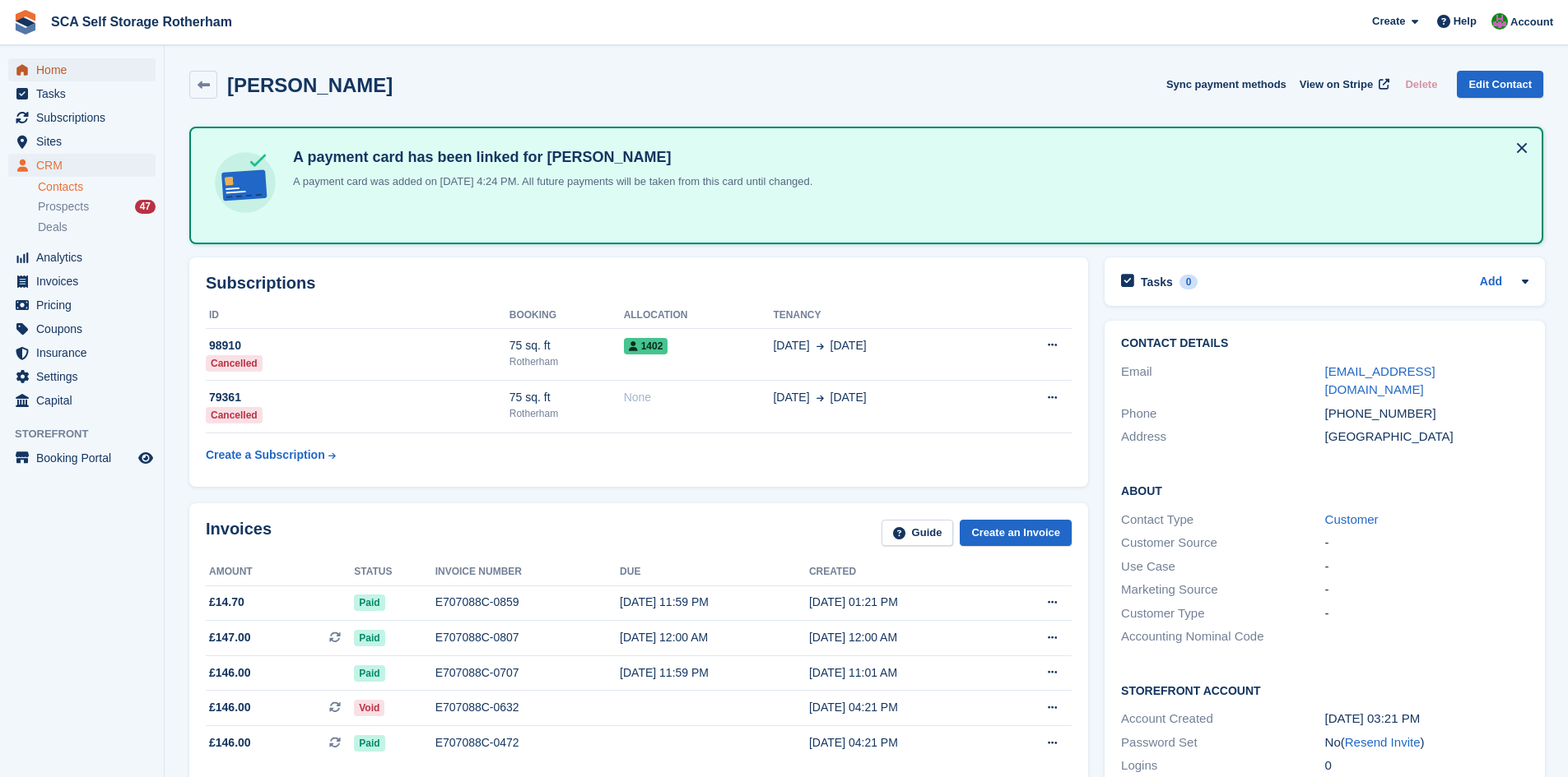
click at [91, 76] on span "Home" at bounding box center [86, 70] width 99 height 23
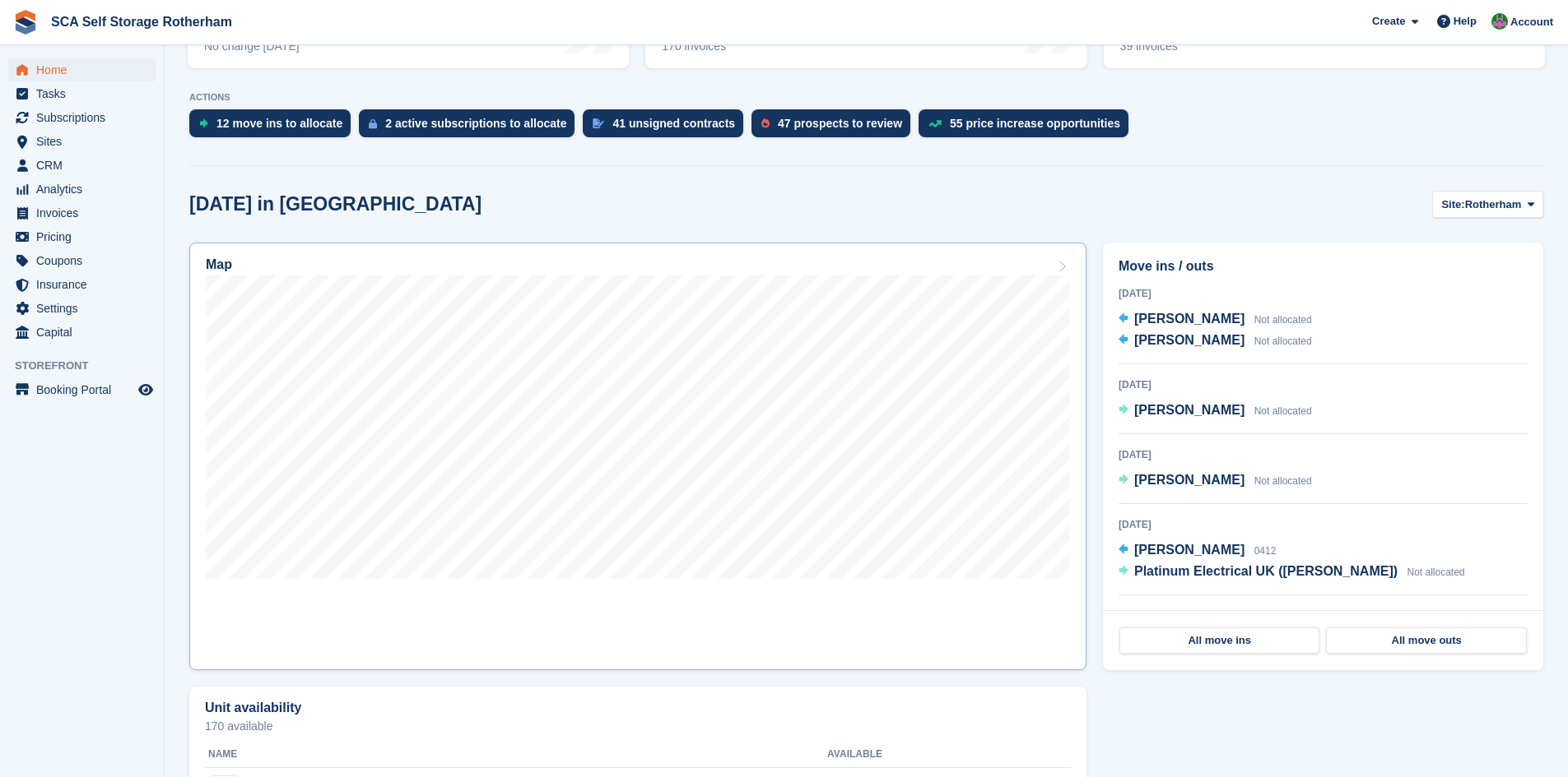
scroll to position [227, 0]
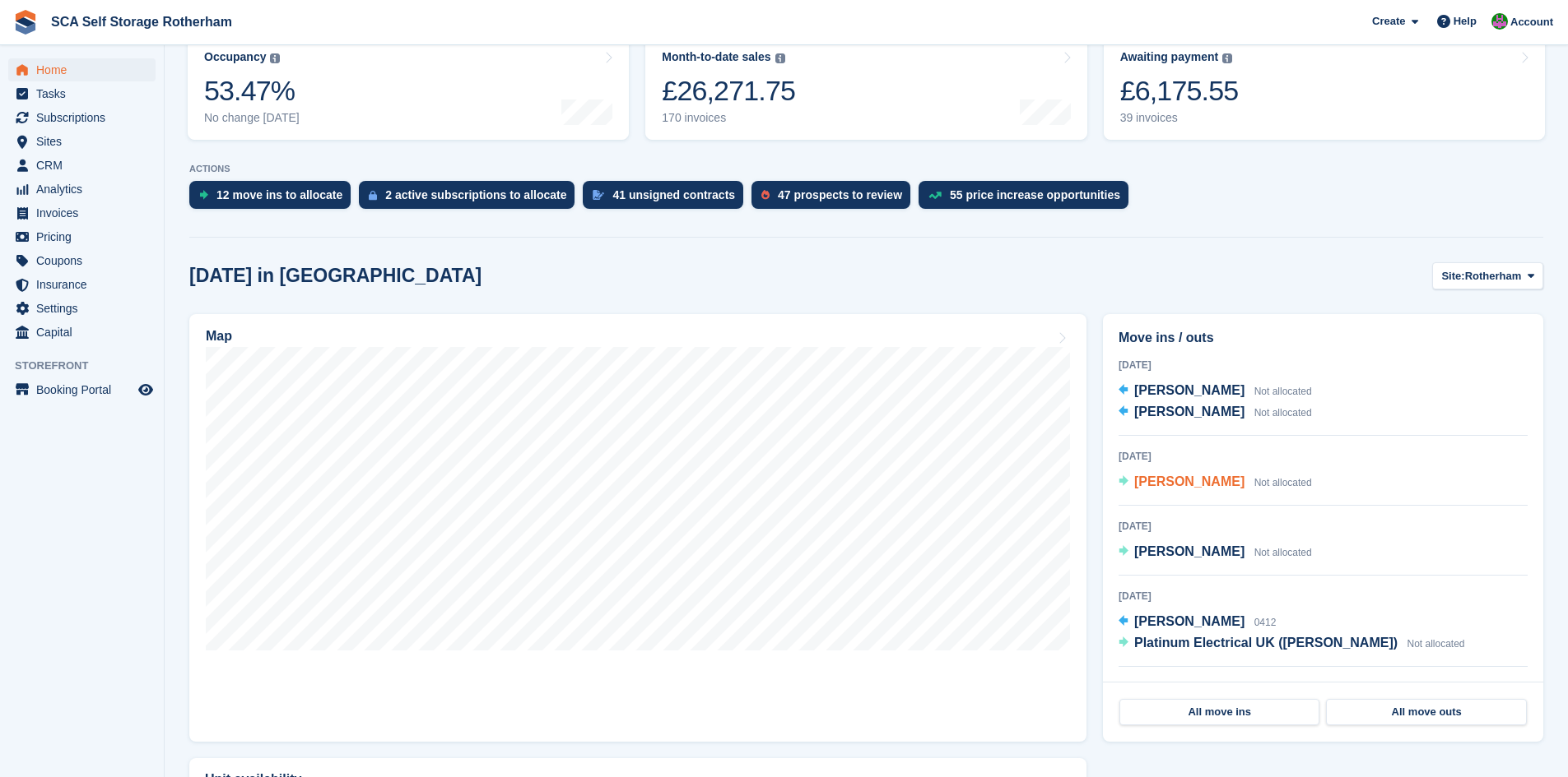
click at [1215, 478] on span "[PERSON_NAME]" at bounding box center [1189, 481] width 110 height 14
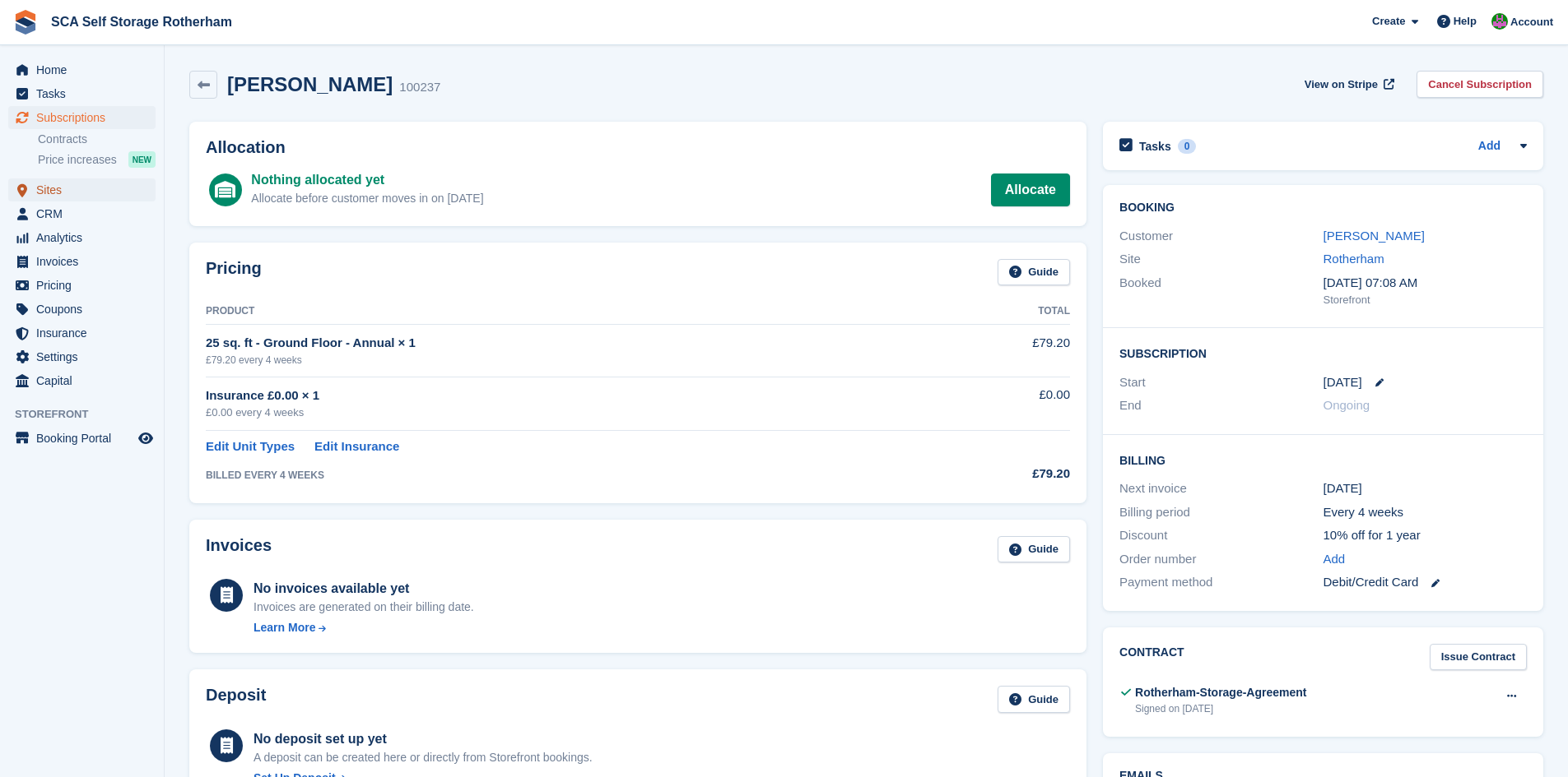
click at [64, 186] on span "Sites" at bounding box center [86, 189] width 99 height 23
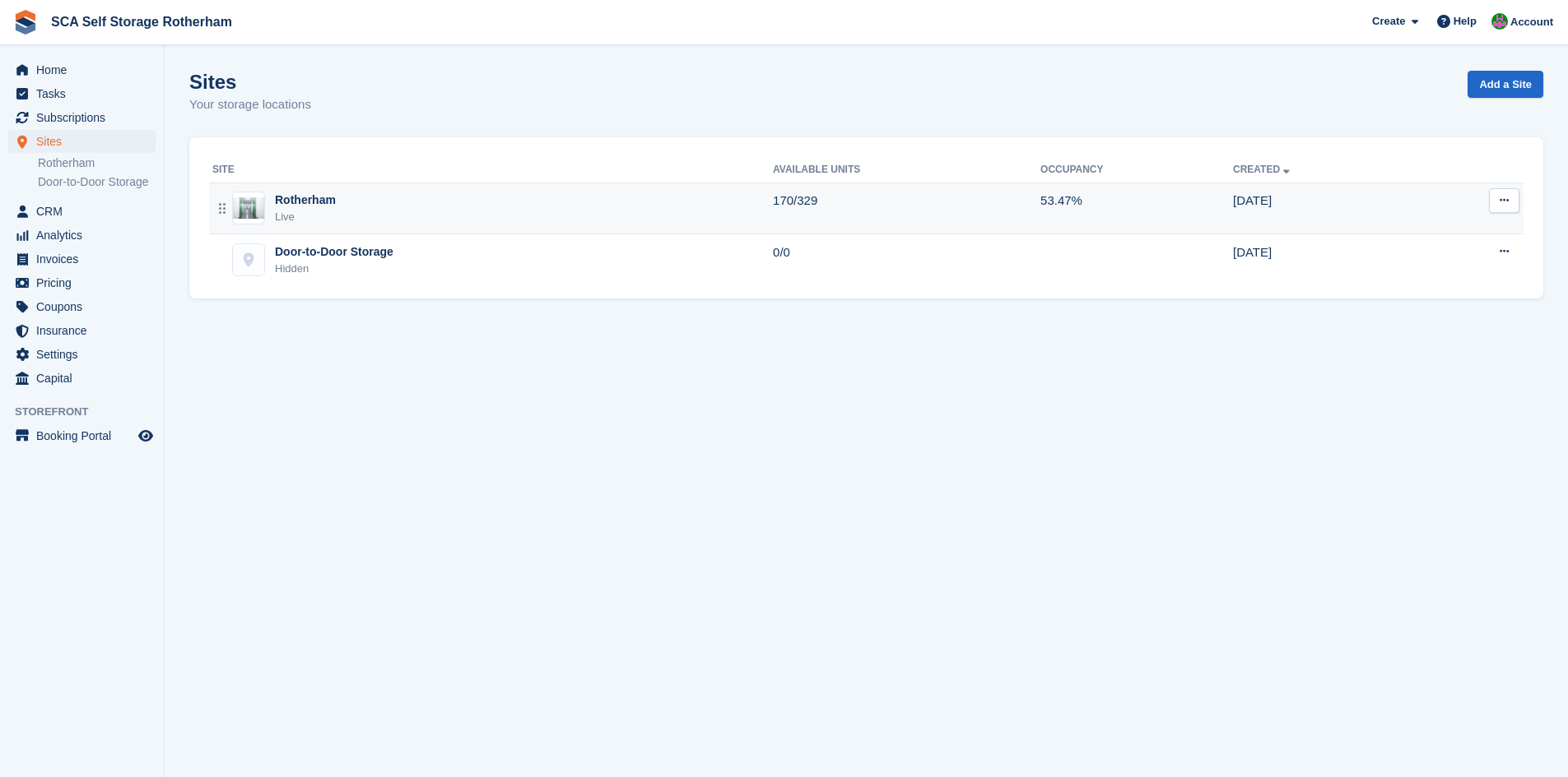
click at [484, 203] on div "Rotherham Live" at bounding box center [493, 209] width 561 height 34
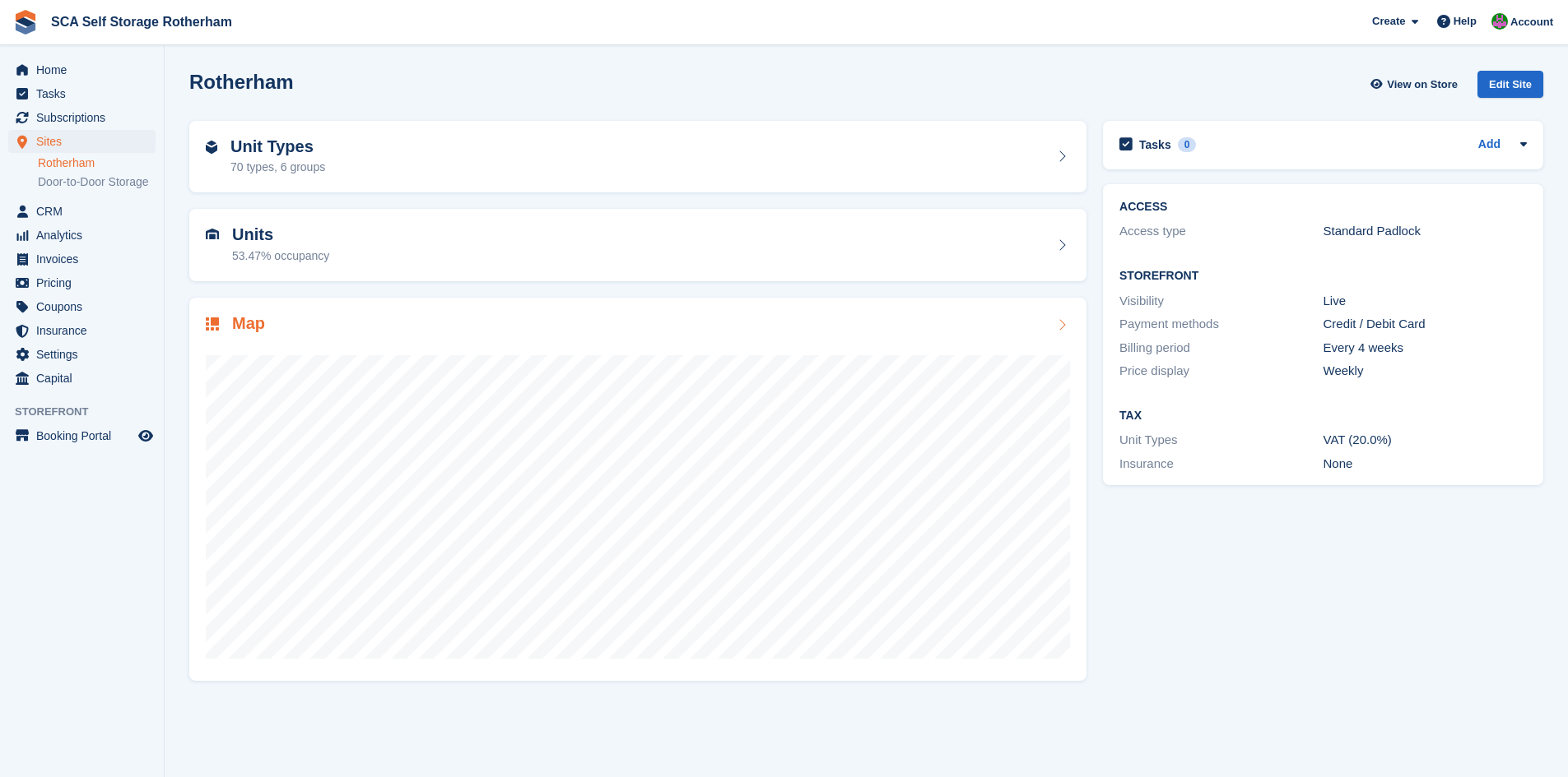
click at [255, 325] on h2 "Map" at bounding box center [248, 324] width 33 height 19
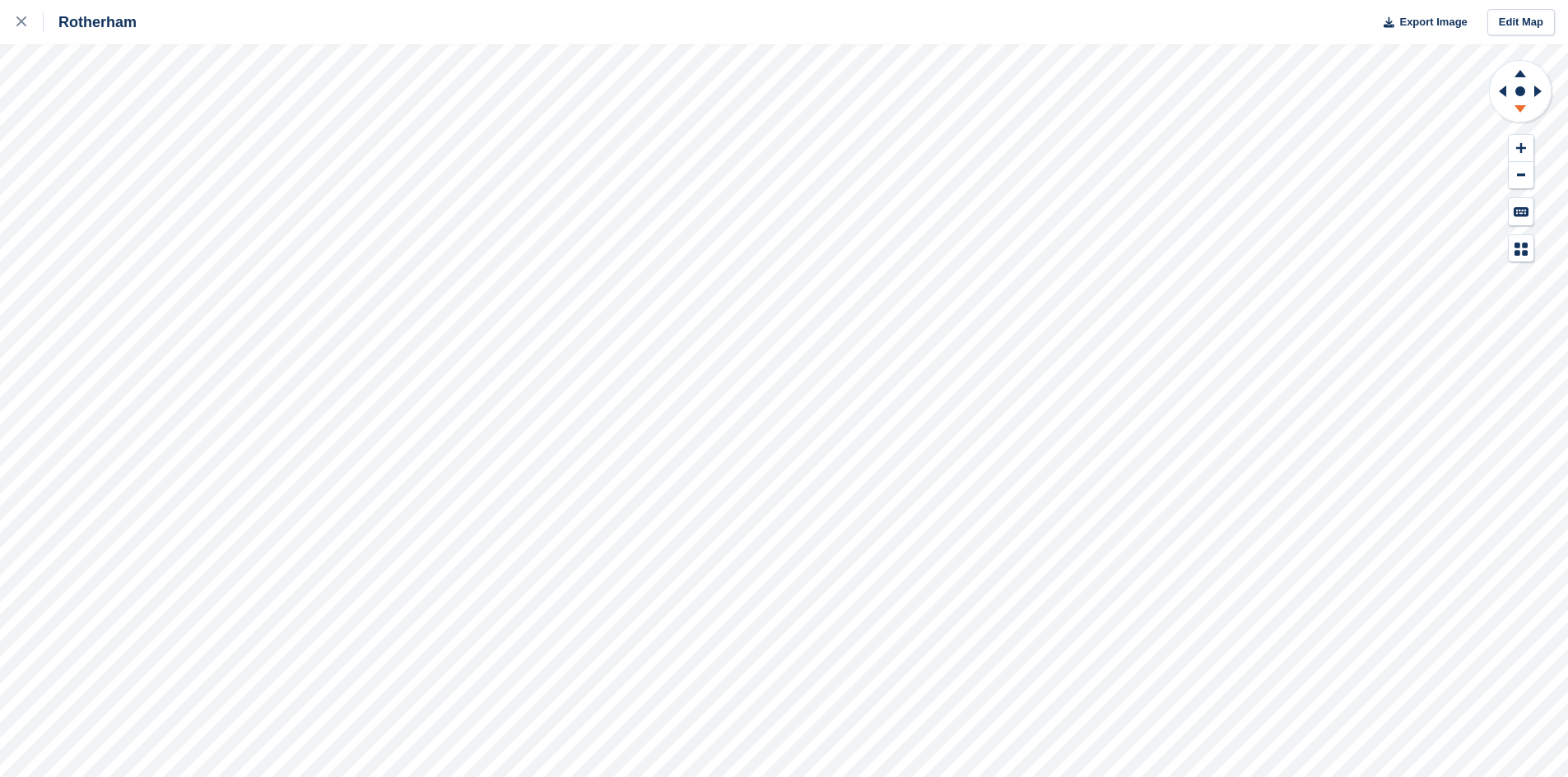
click at [1519, 108] on icon at bounding box center [1520, 109] width 11 height 7
click at [173, 185] on div "Rotherham Export Image Edit Map" at bounding box center [784, 388] width 1568 height 777
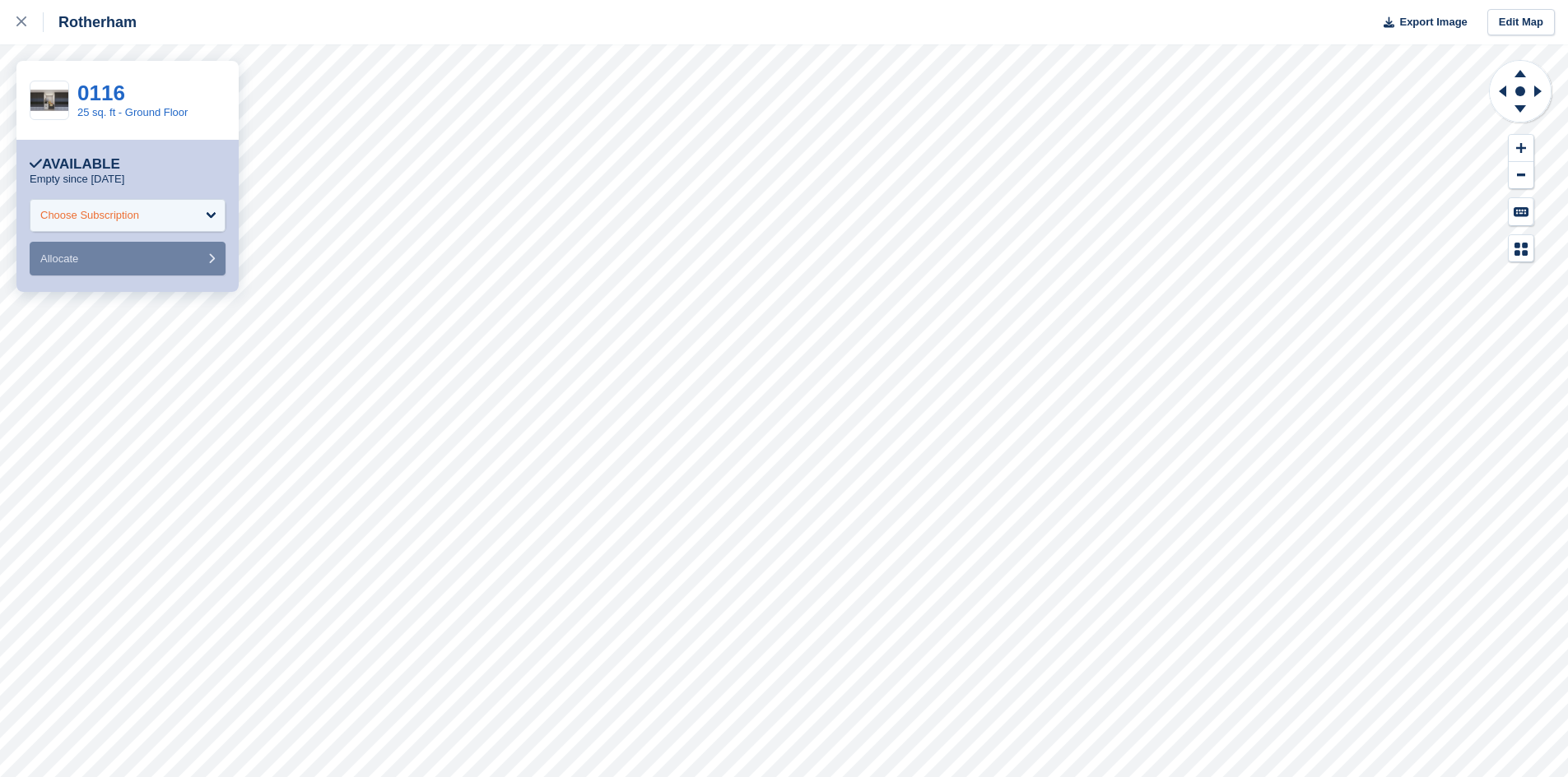
click at [174, 225] on div "Choose Subscription" at bounding box center [128, 215] width 196 height 33
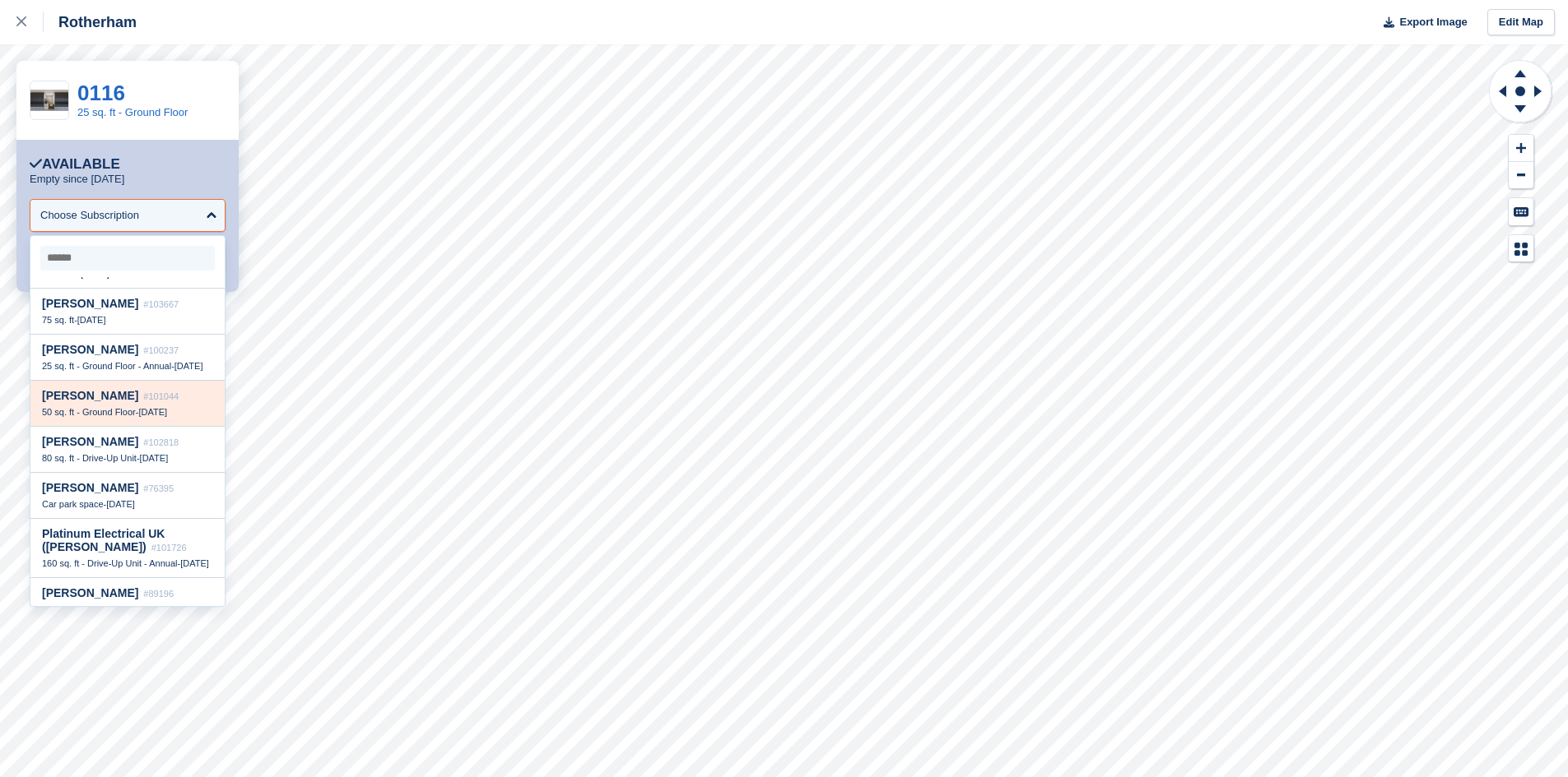
scroll to position [62, 0]
click at [107, 368] on span "25 sq. ft - Ground Floor - Annual" at bounding box center [106, 364] width 129 height 10
select select "******"
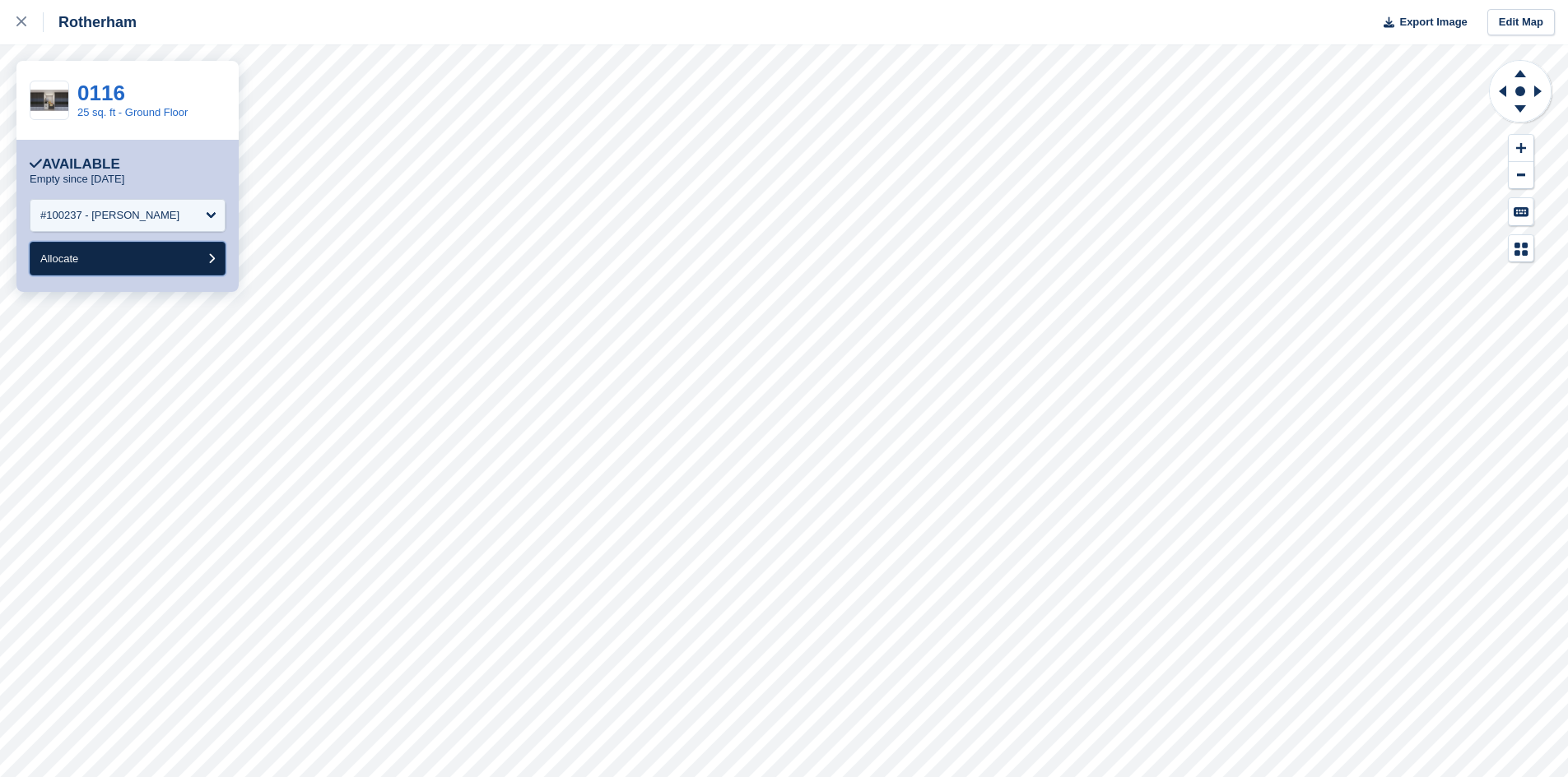
click at [145, 266] on button "Allocate" at bounding box center [128, 258] width 196 height 34
click at [201, 222] on div "Choose Subscription" at bounding box center [128, 215] width 196 height 33
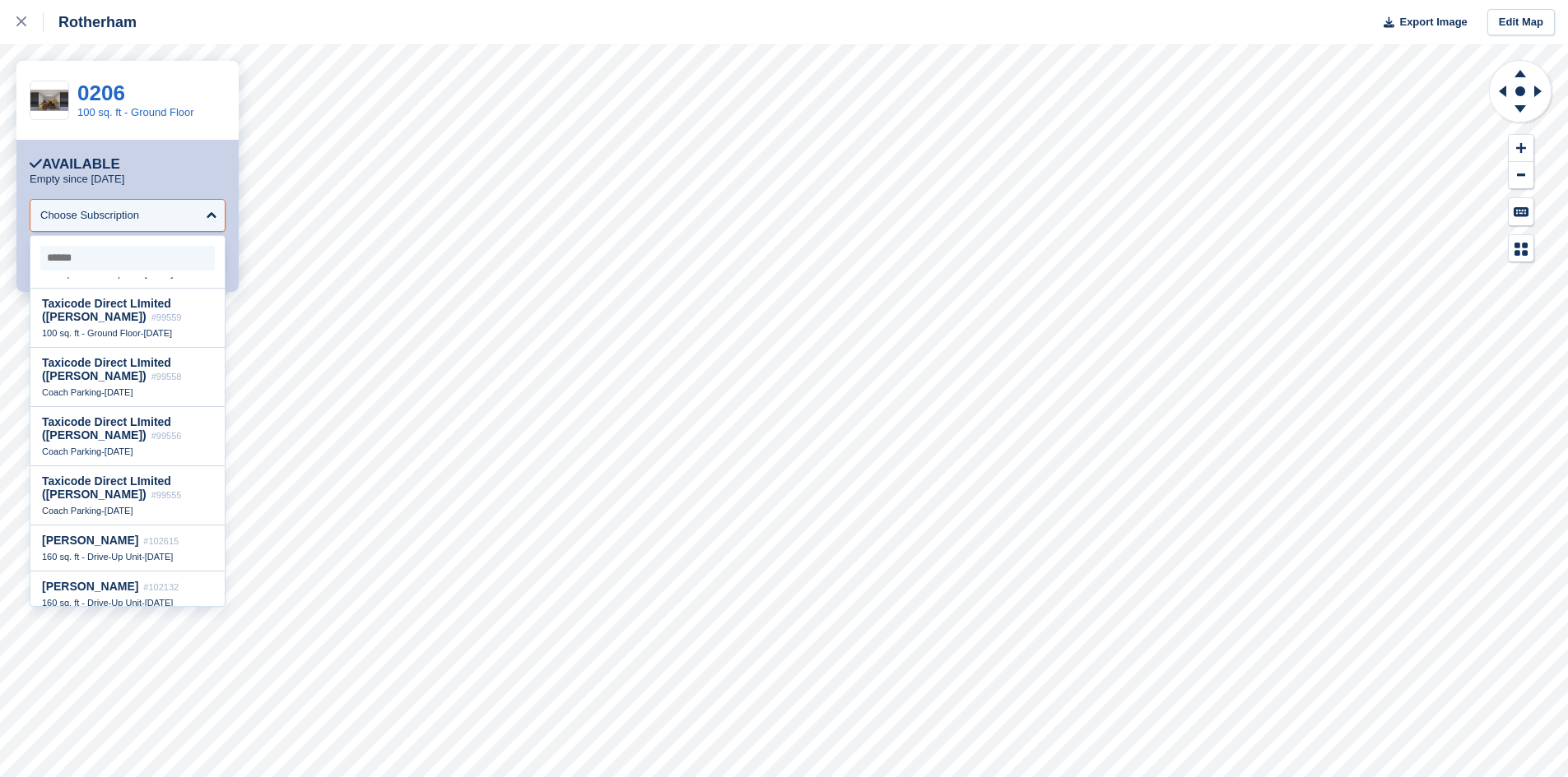
scroll to position [185, 0]
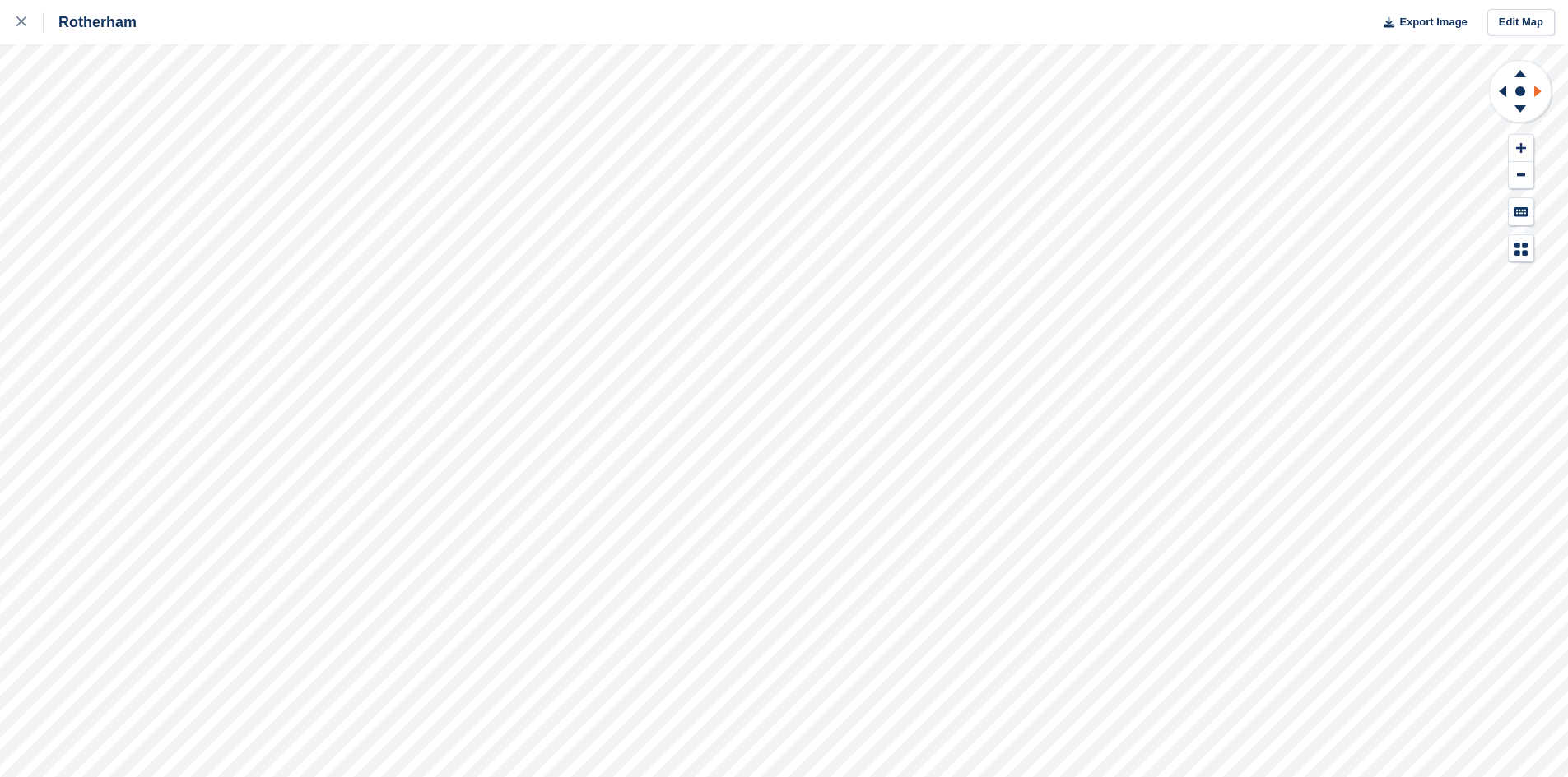
click at [1541, 89] on icon at bounding box center [1541, 91] width 21 height 43
click at [1528, 66] on icon at bounding box center [1520, 71] width 43 height 21
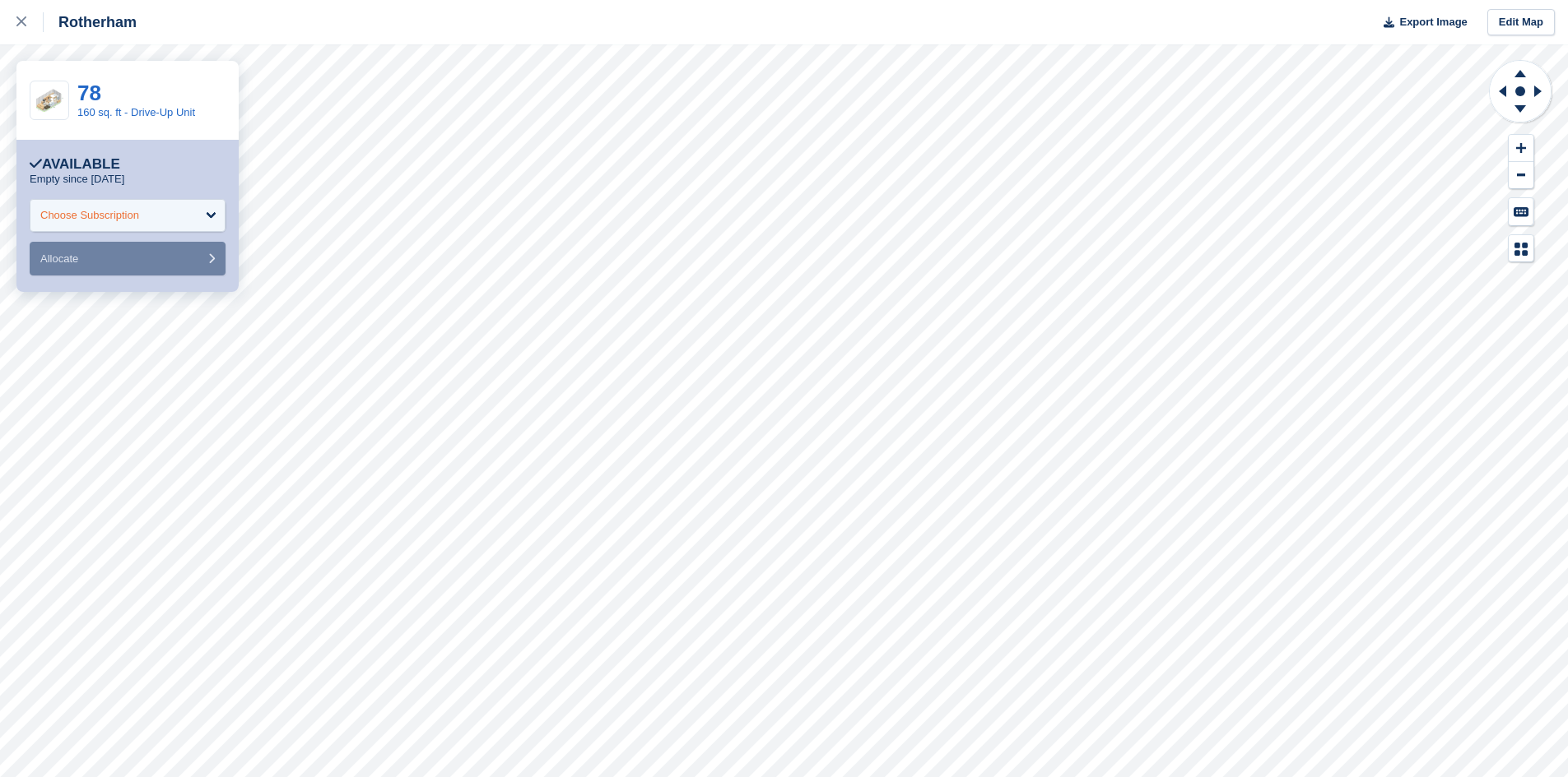
click at [144, 219] on div "Choose Subscription" at bounding box center [128, 215] width 196 height 33
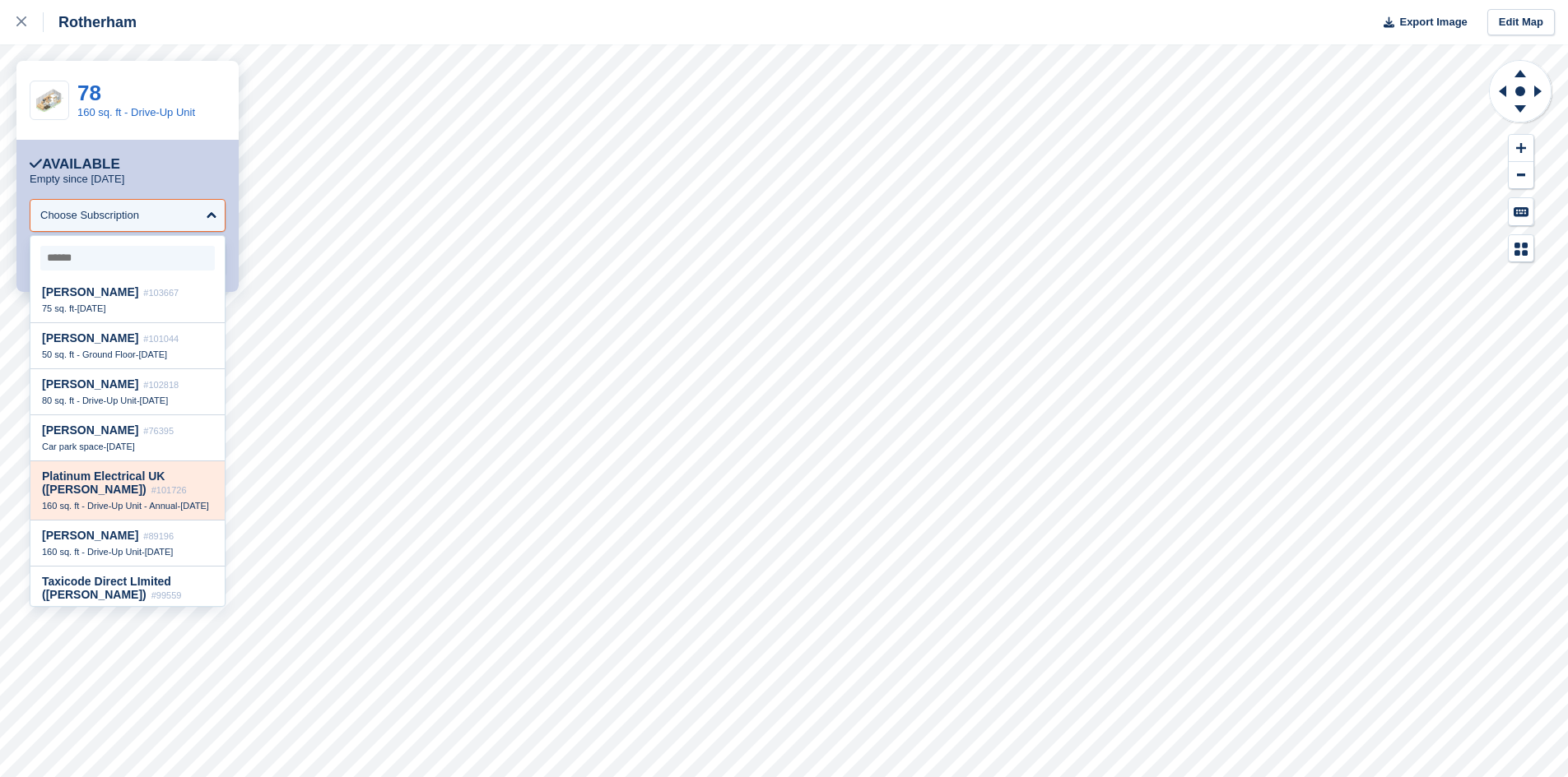
scroll to position [82, 0]
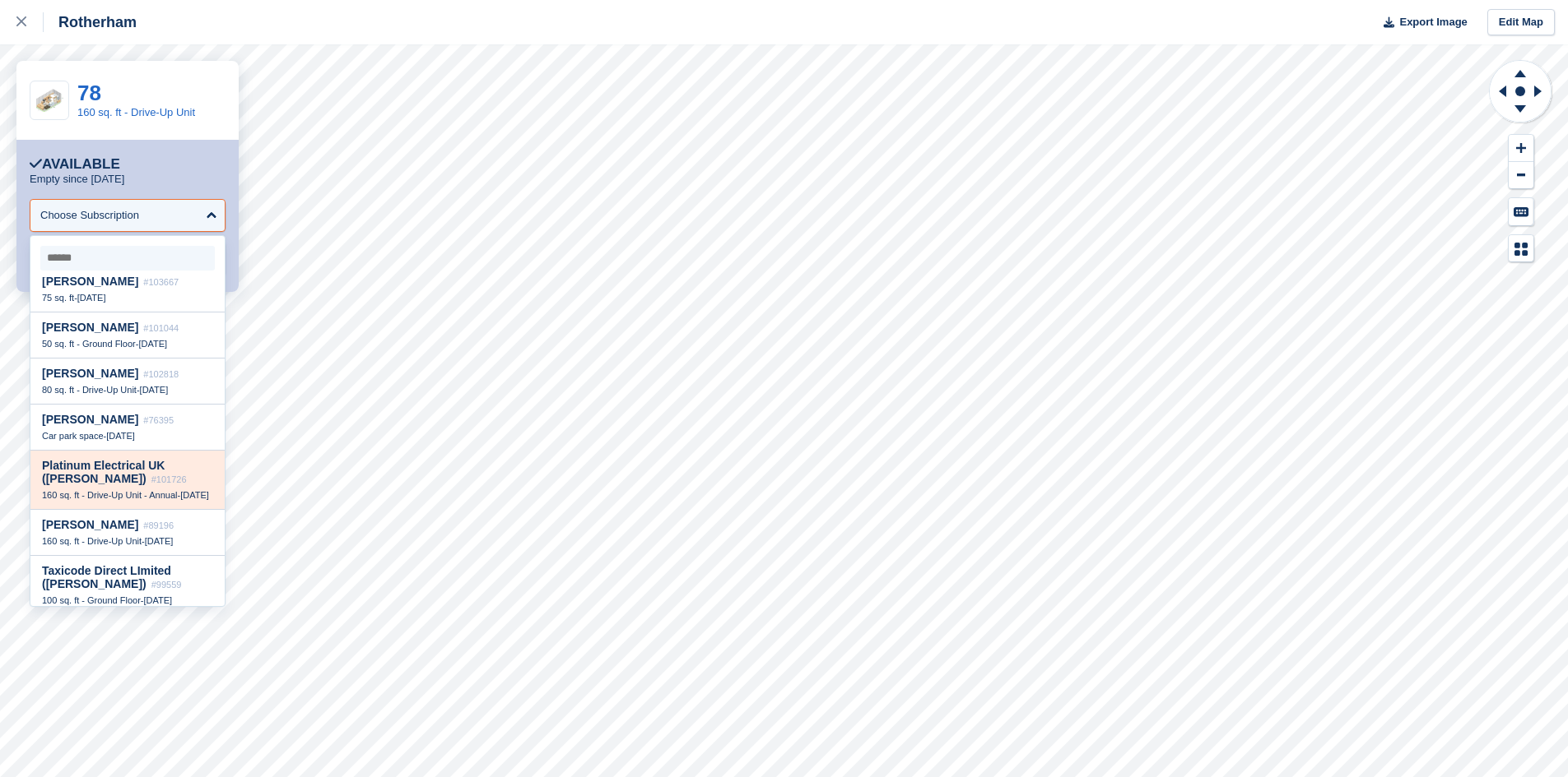
click at [101, 466] on span "Platinum Electrical UK (Melissa Holdsworth)" at bounding box center [103, 472] width 122 height 26
select select "******"
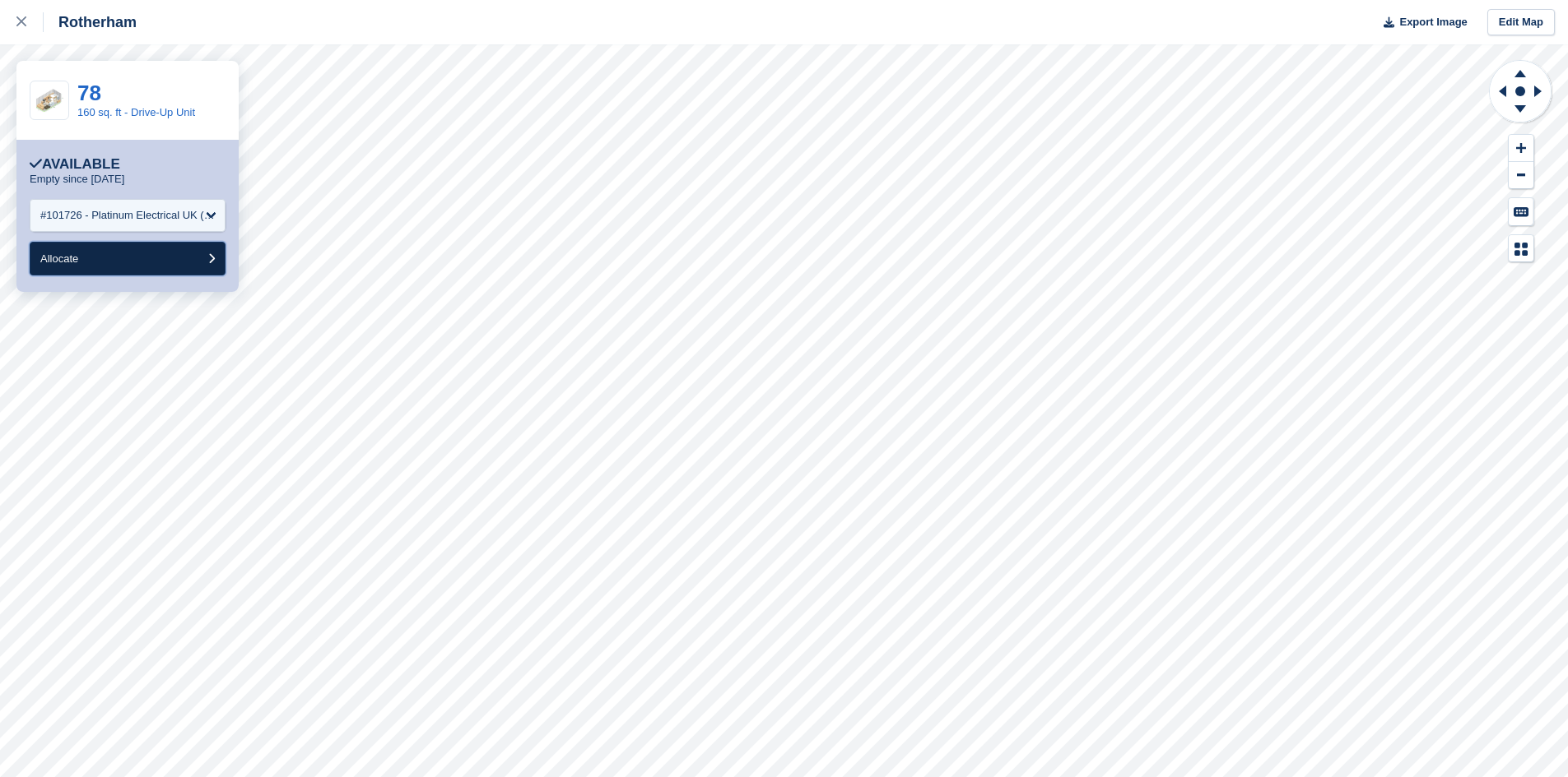
click at [137, 259] on button "Allocate" at bounding box center [128, 258] width 196 height 34
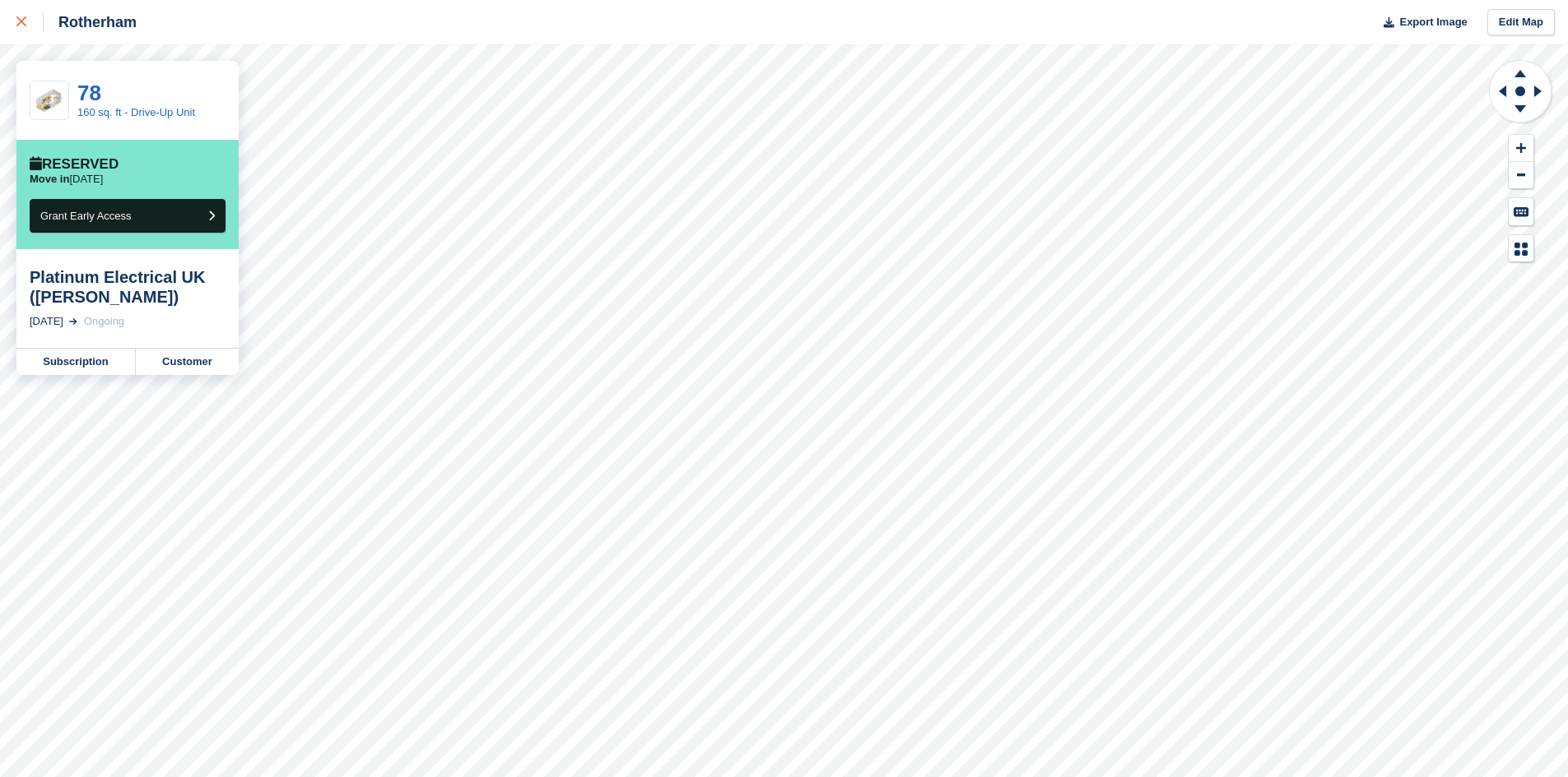
click at [21, 33] on link at bounding box center [21, 22] width 44 height 45
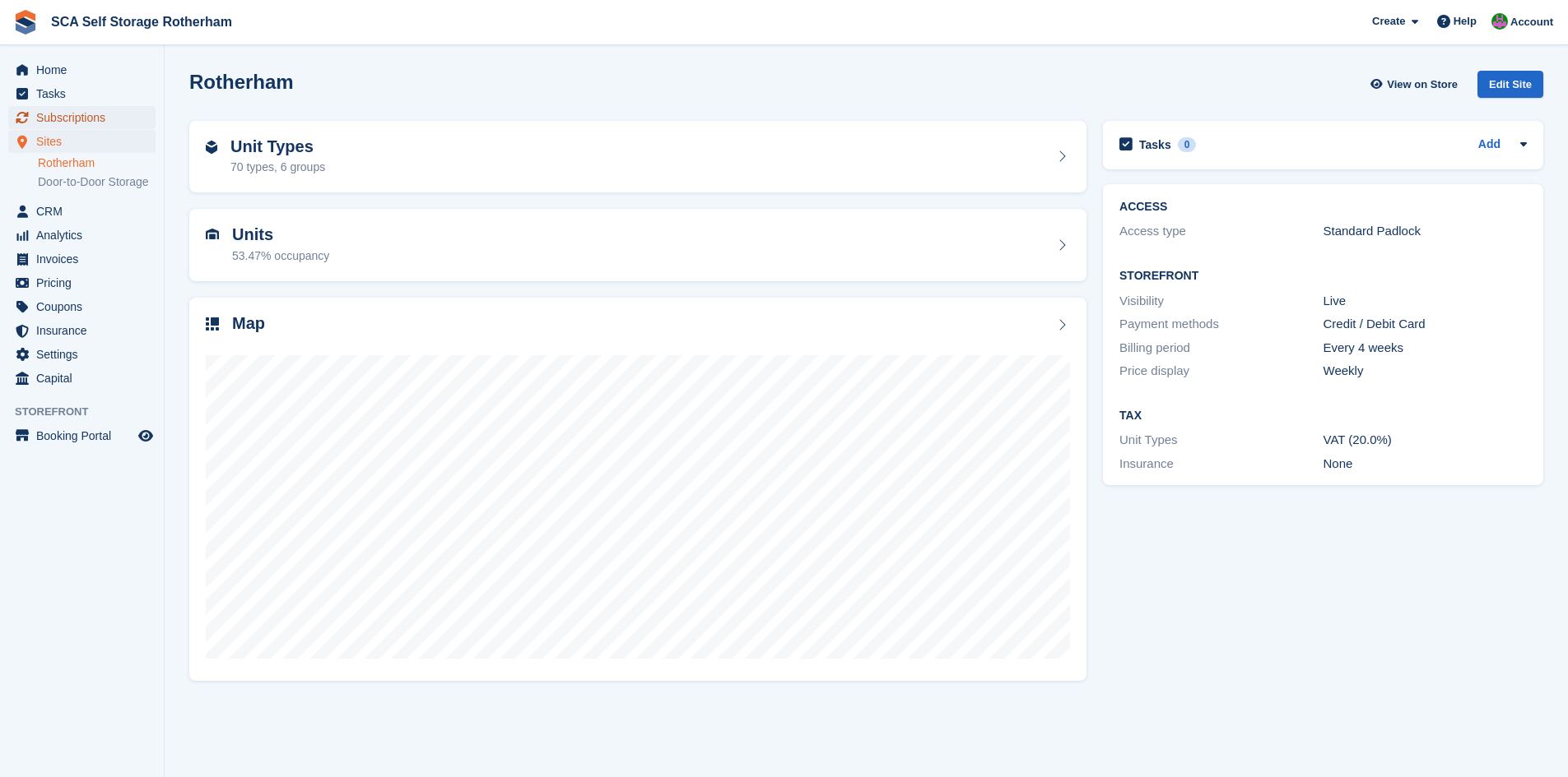
click at [101, 121] on span "Subscriptions" at bounding box center [86, 118] width 99 height 23
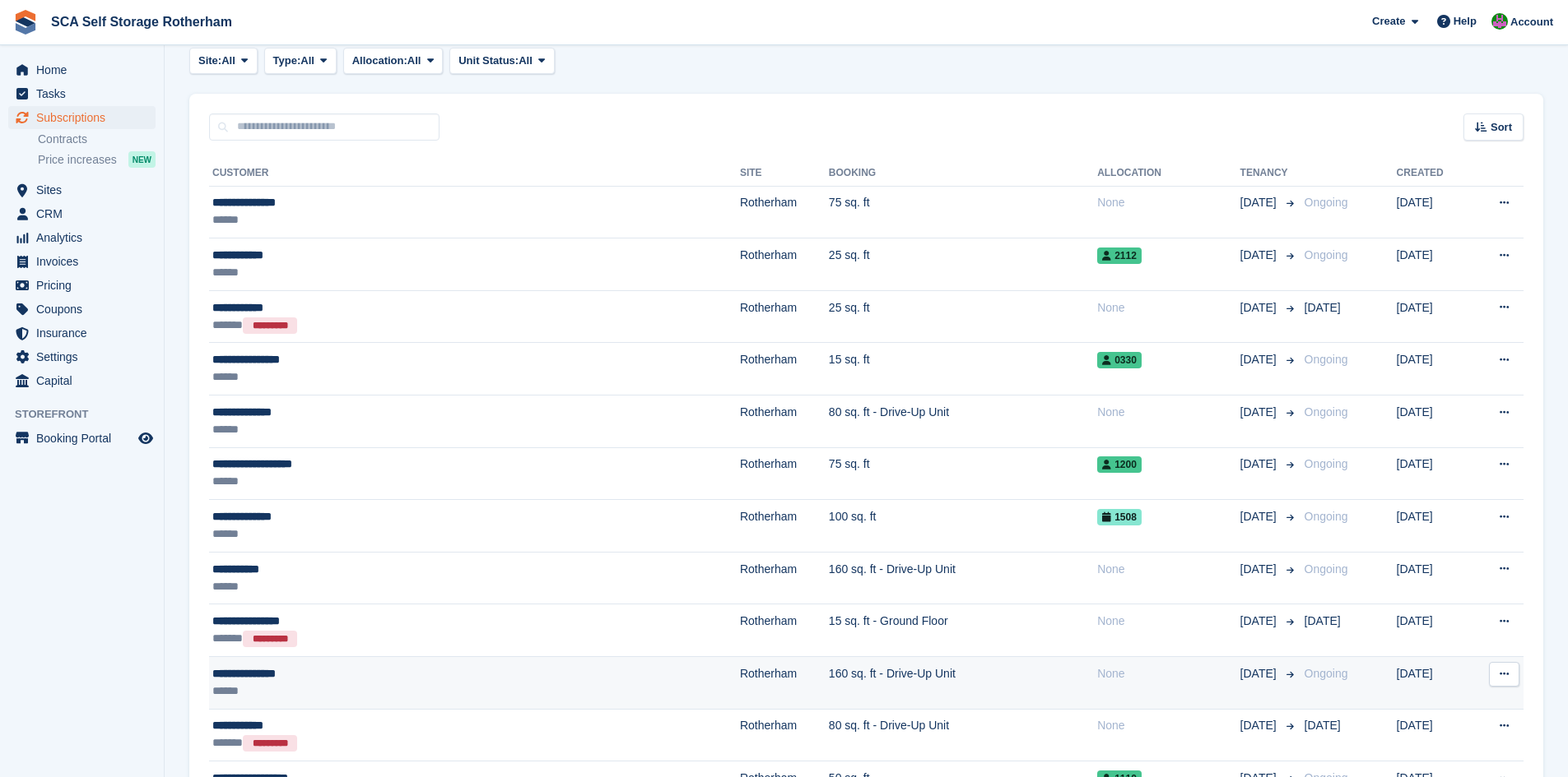
scroll to position [123, 0]
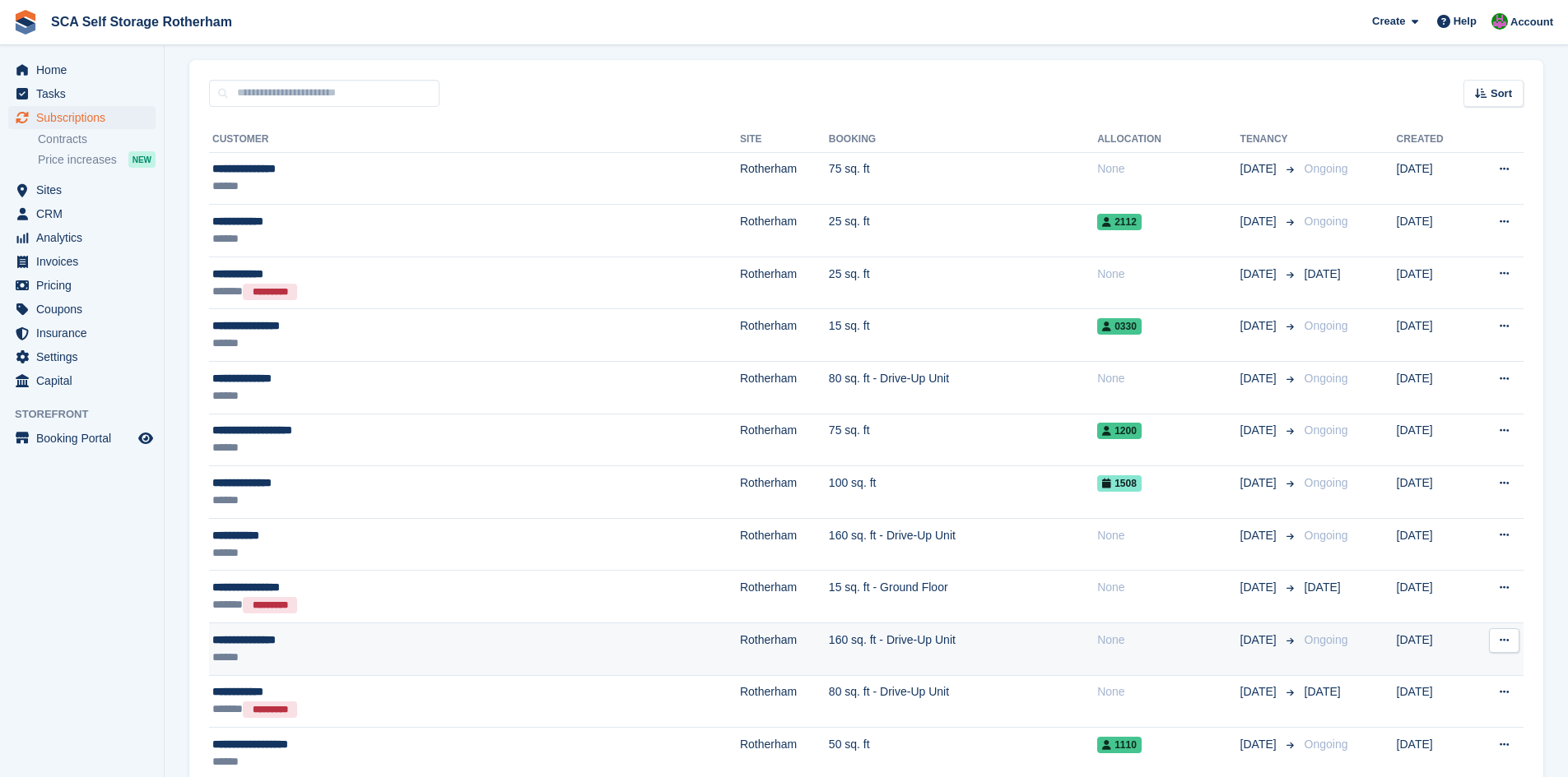
click at [366, 639] on div "**********" at bounding box center [382, 640] width 338 height 18
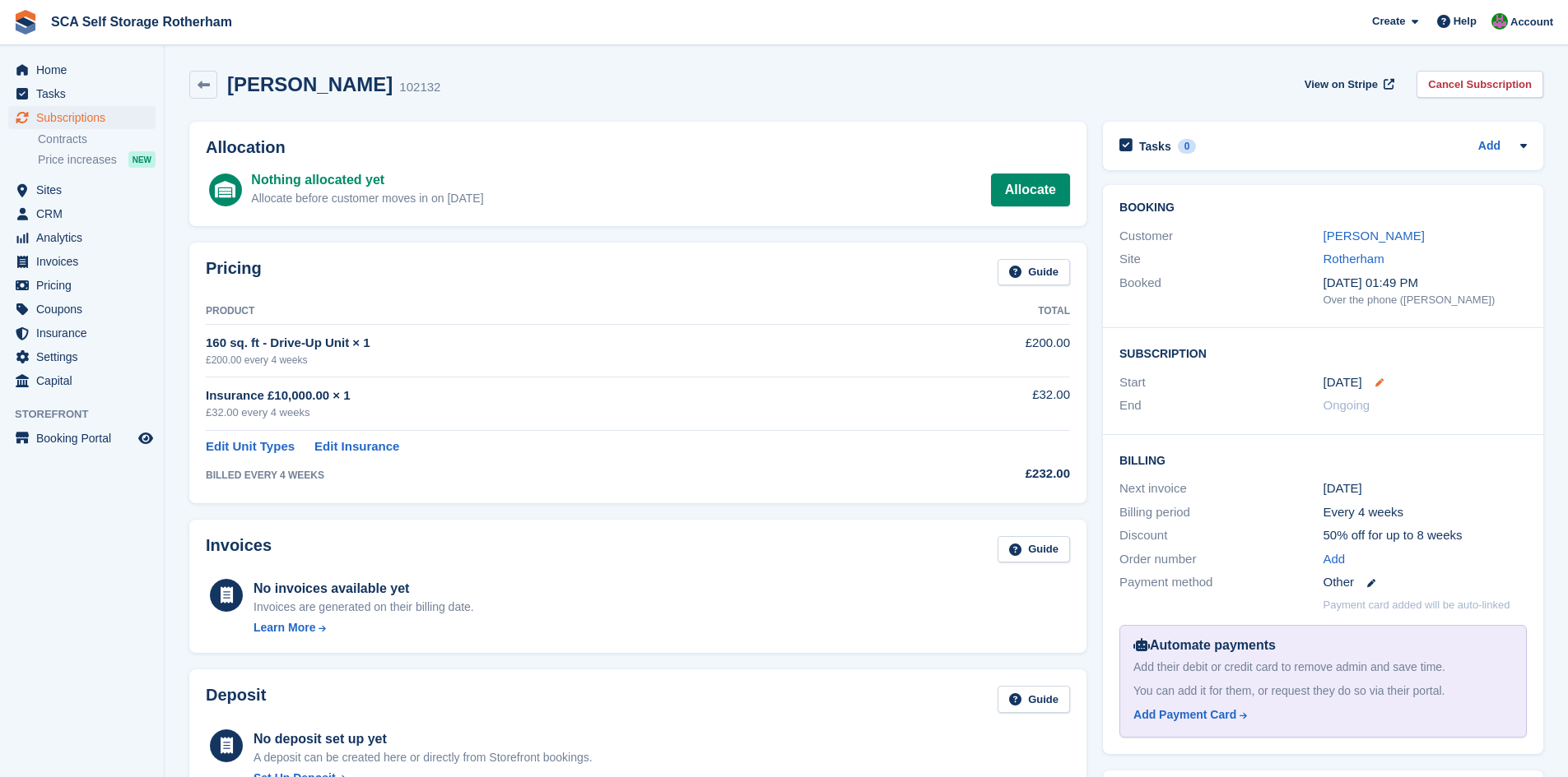
click at [1382, 386] on div "[DATE]" at bounding box center [1425, 382] width 203 height 19
click at [1378, 384] on icon at bounding box center [1379, 382] width 8 height 8
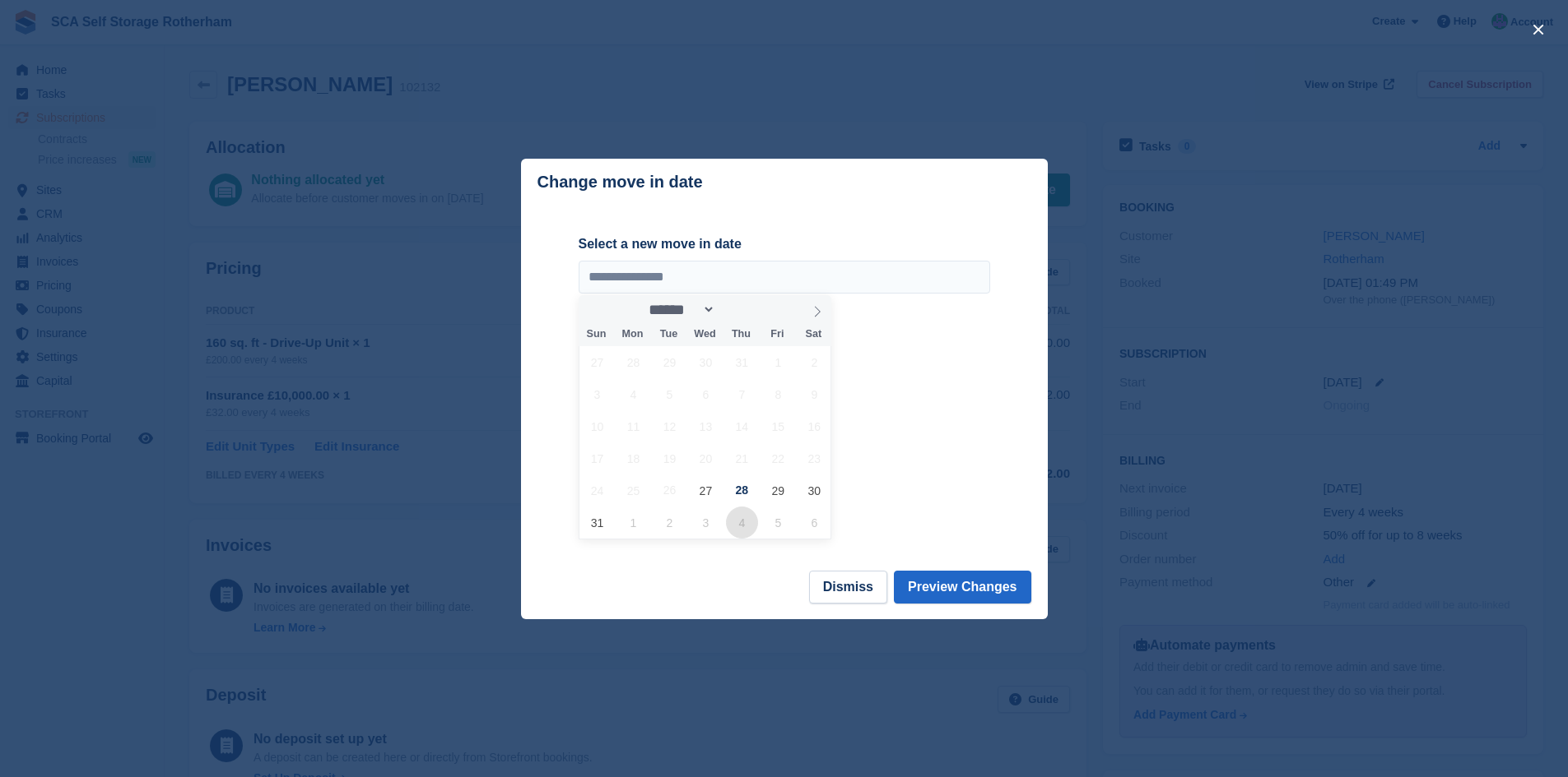
click at [740, 528] on span "4" at bounding box center [742, 522] width 32 height 32
type input "**********"
select select "*"
click at [676, 365] on span "2" at bounding box center [669, 362] width 32 height 32
type input "**********"
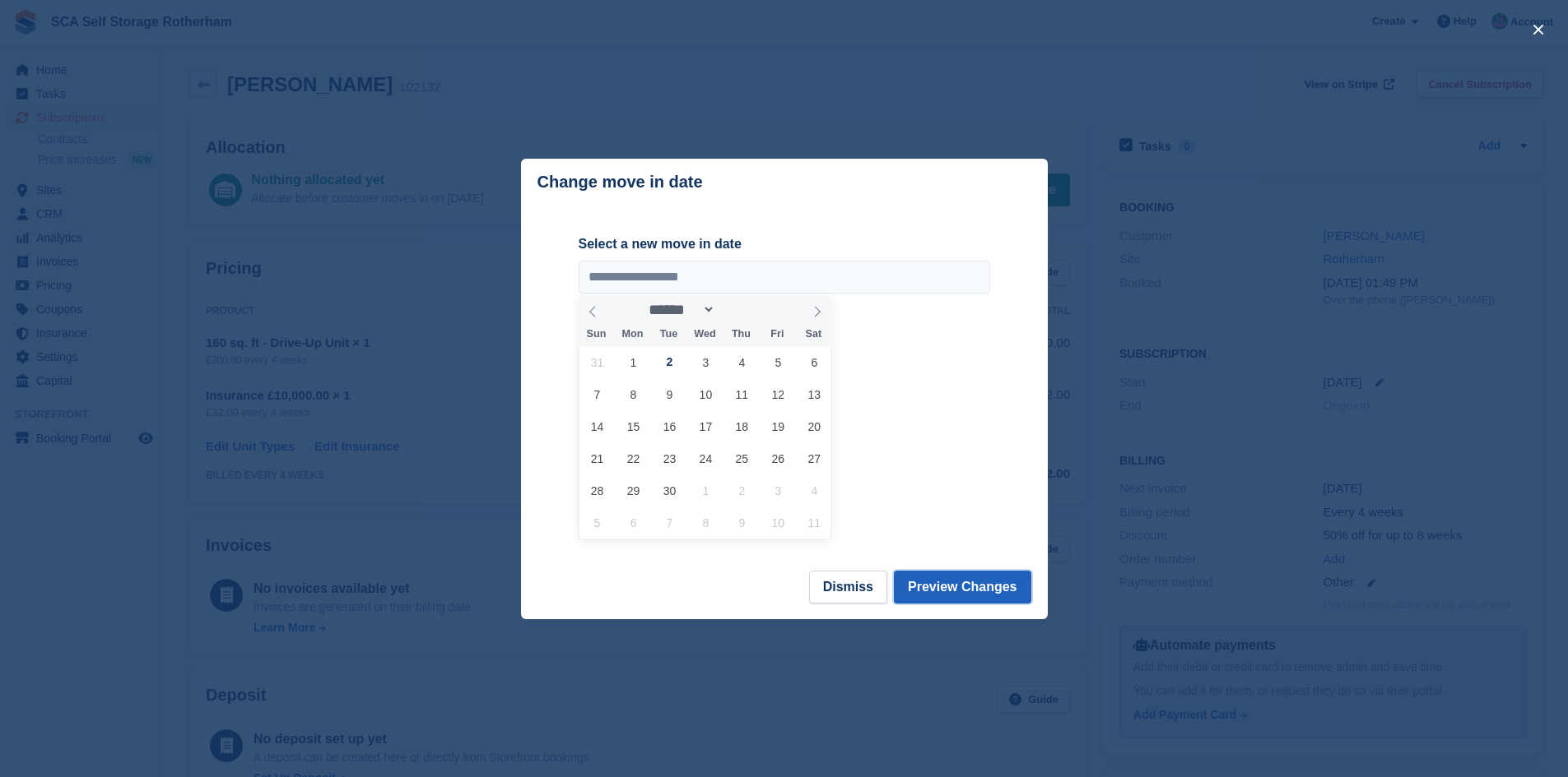
click at [990, 590] on button "Preview Changes" at bounding box center [962, 587] width 137 height 33
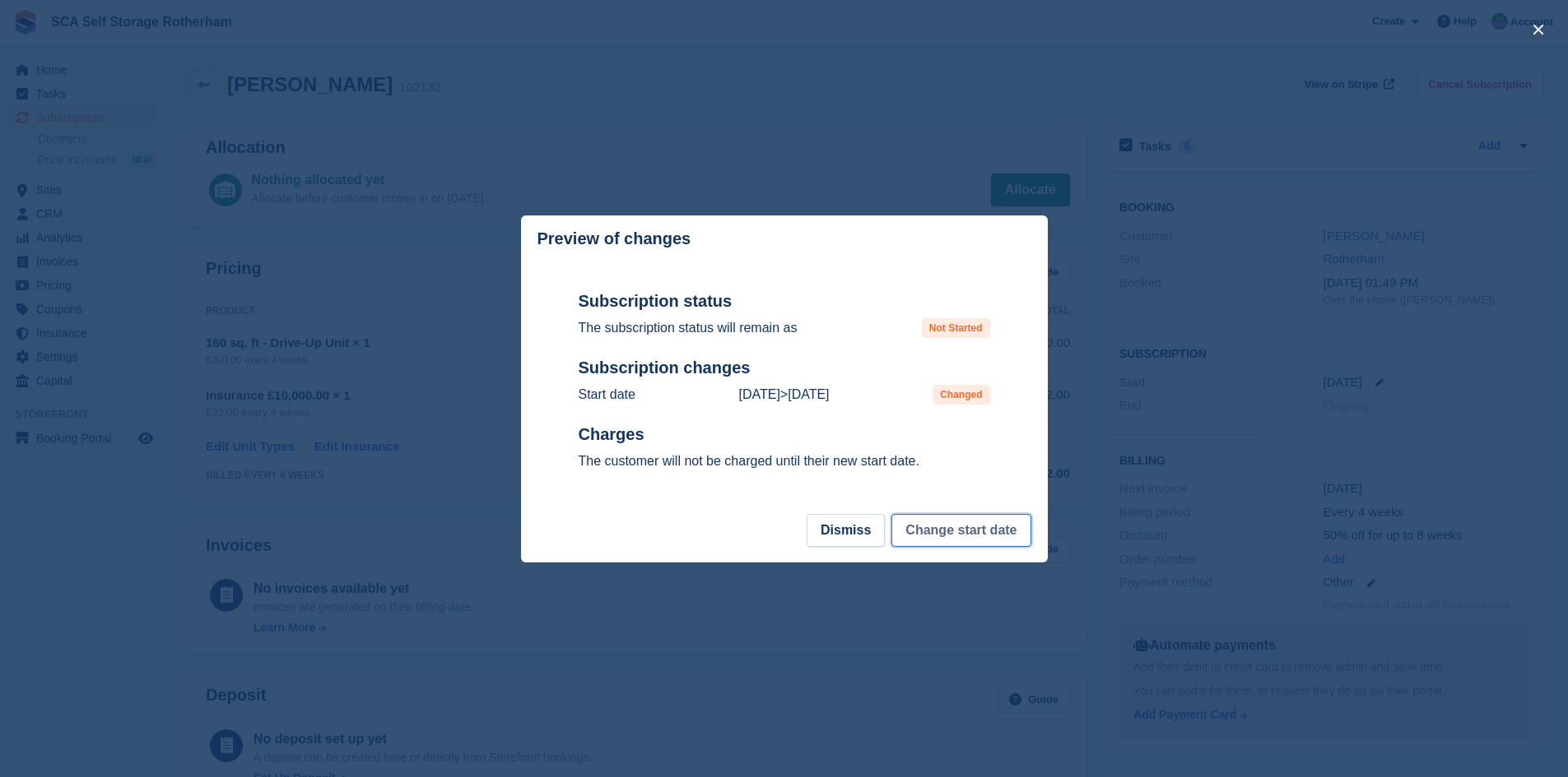
click at [959, 534] on button "Change start date" at bounding box center [960, 530] width 139 height 33
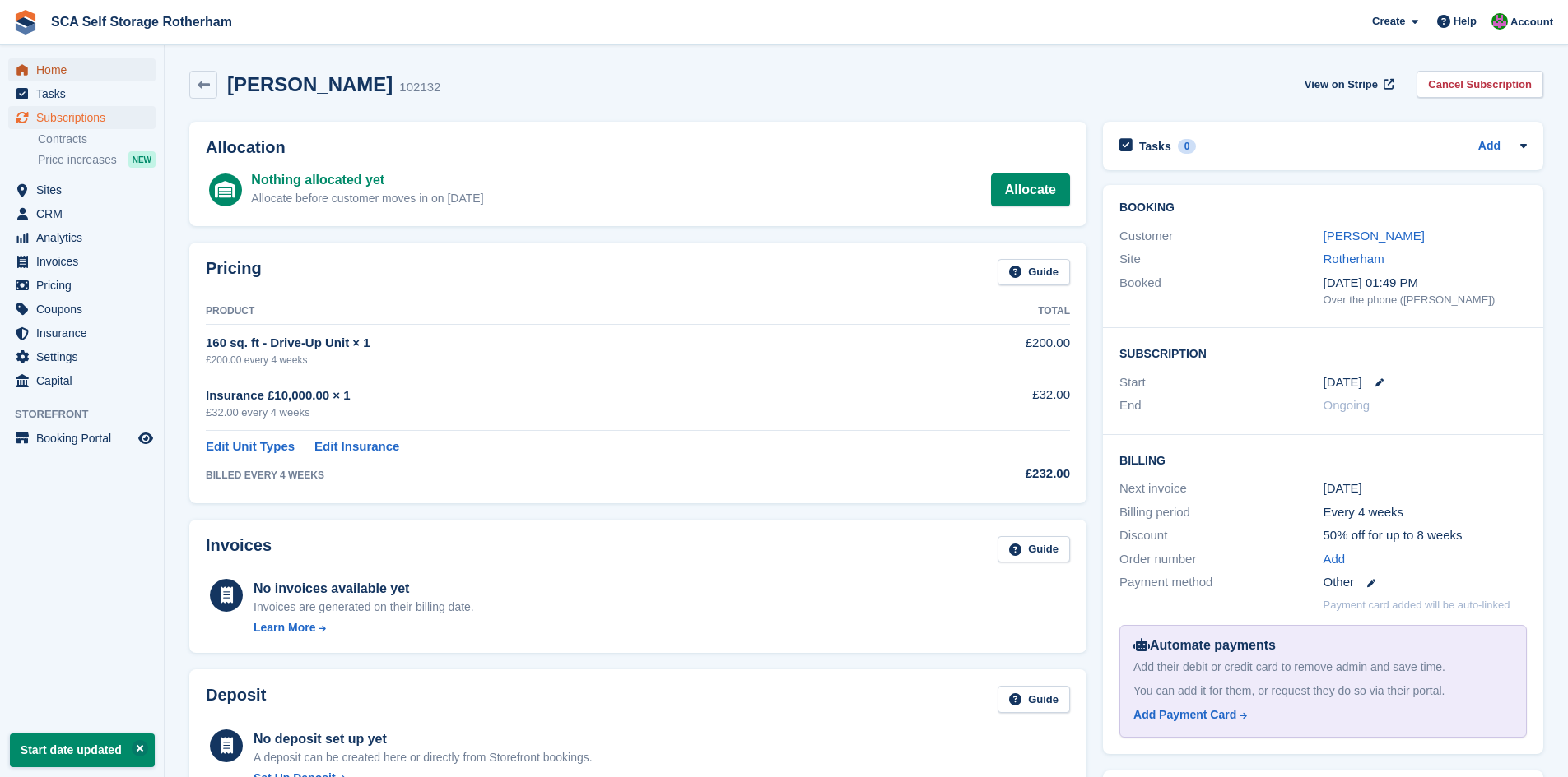
drag, startPoint x: 95, startPoint y: 78, endPoint x: 105, endPoint y: 70, distance: 12.8
click at [95, 78] on span "Home" at bounding box center [86, 70] width 99 height 23
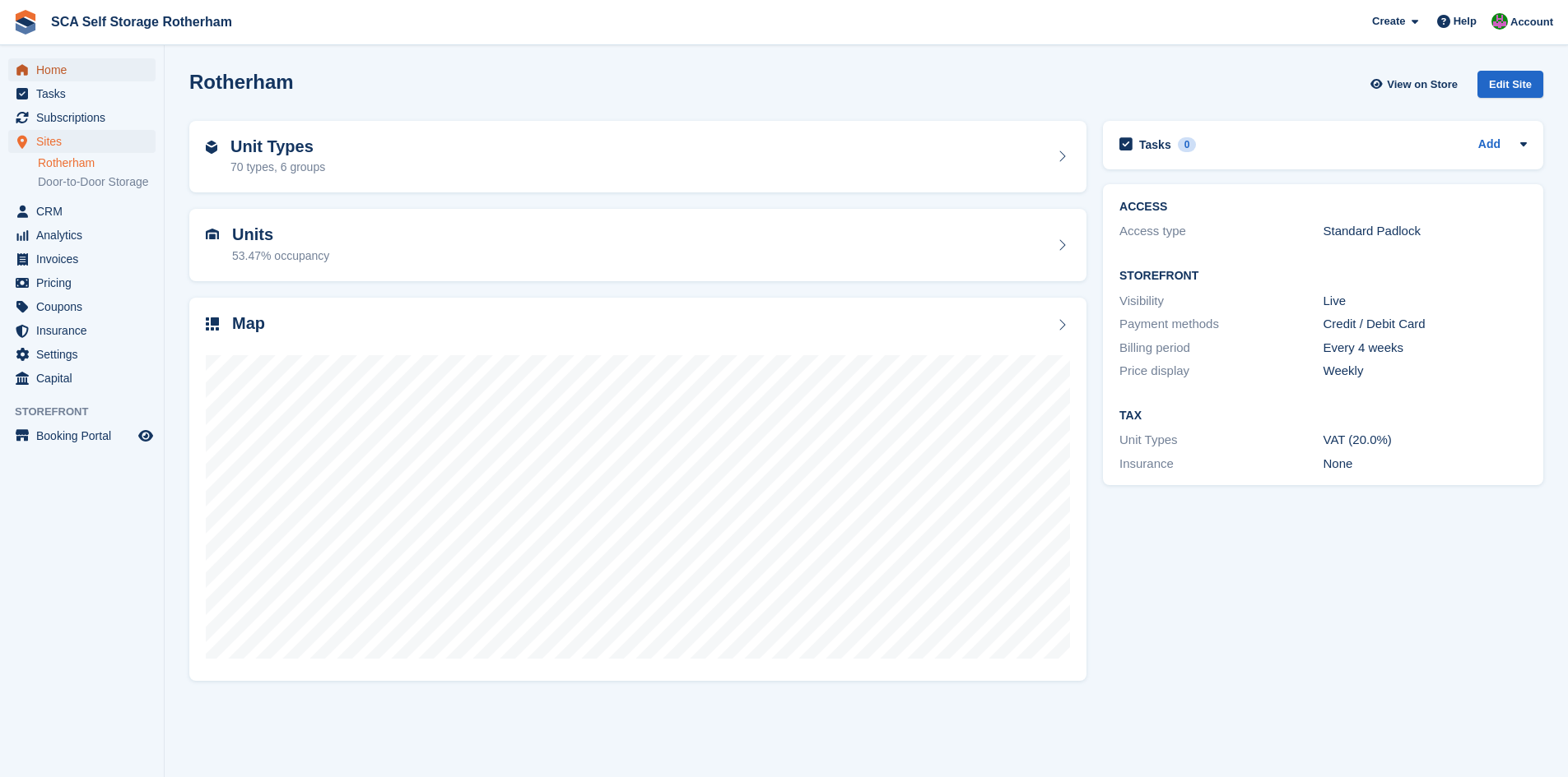
click at [71, 67] on span "Home" at bounding box center [86, 70] width 99 height 23
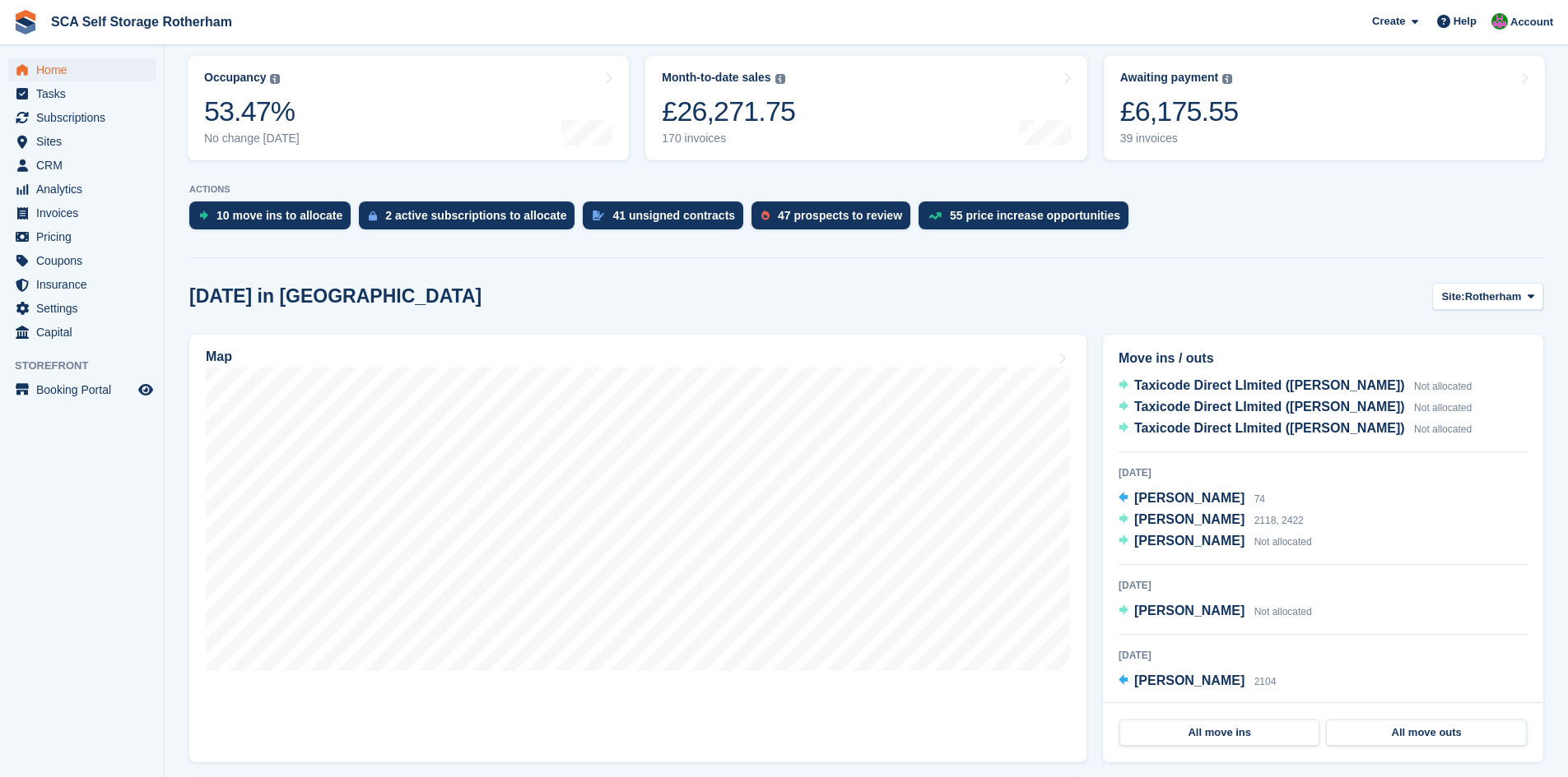
scroll to position [432, 0]
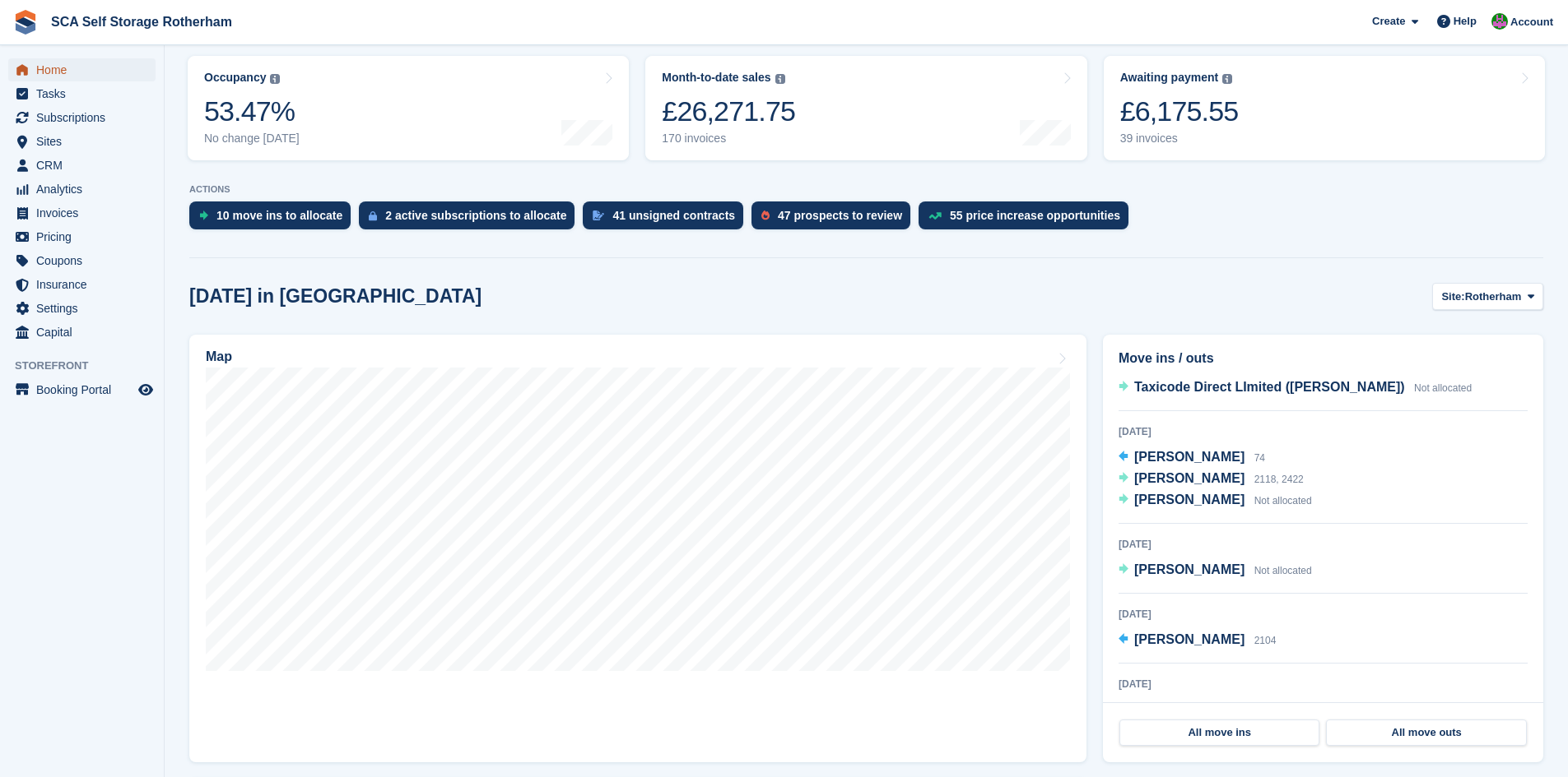
click at [58, 77] on span "Home" at bounding box center [86, 70] width 99 height 23
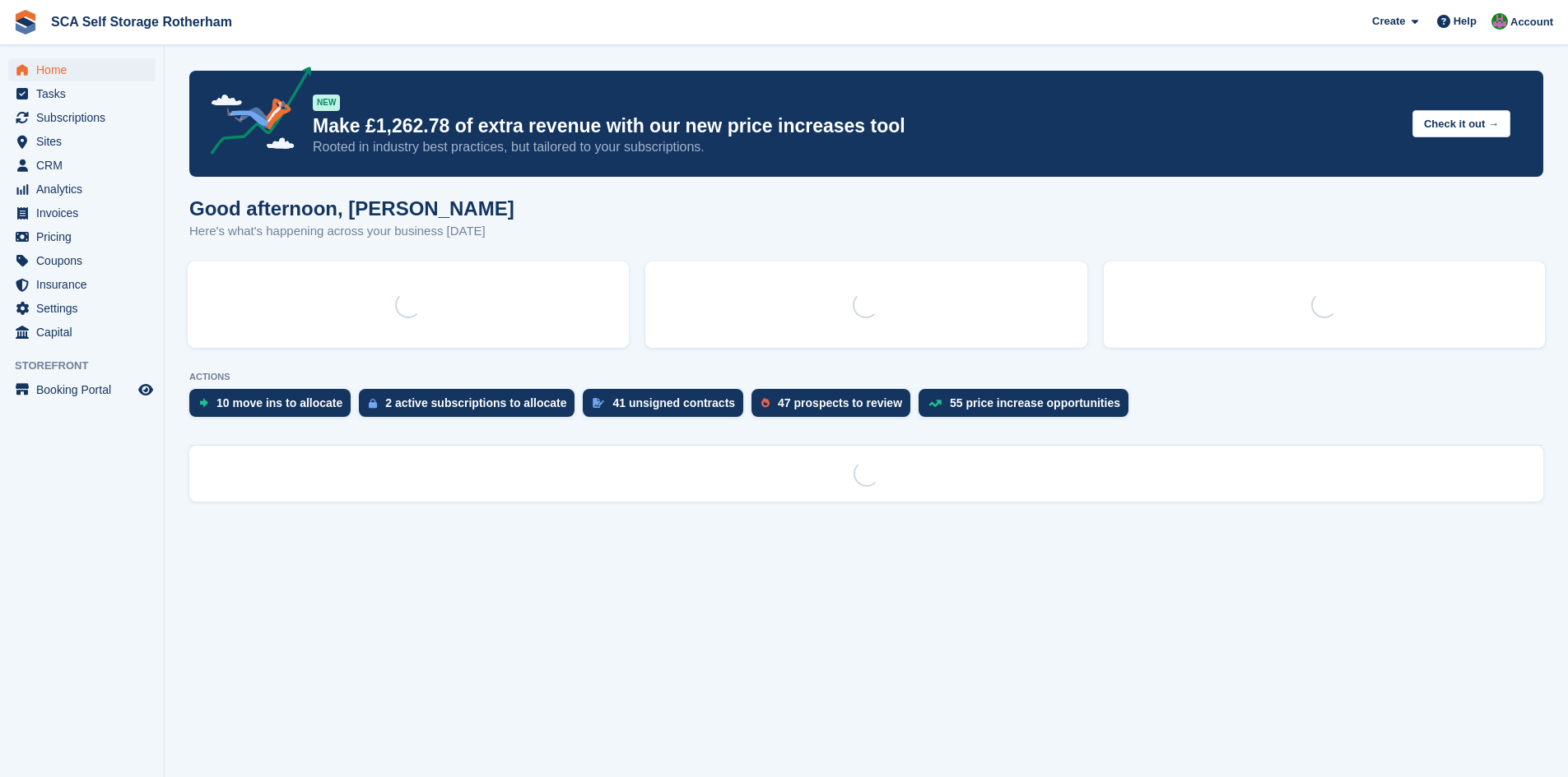
scroll to position [0, 0]
